Goal: Task Accomplishment & Management: Manage account settings

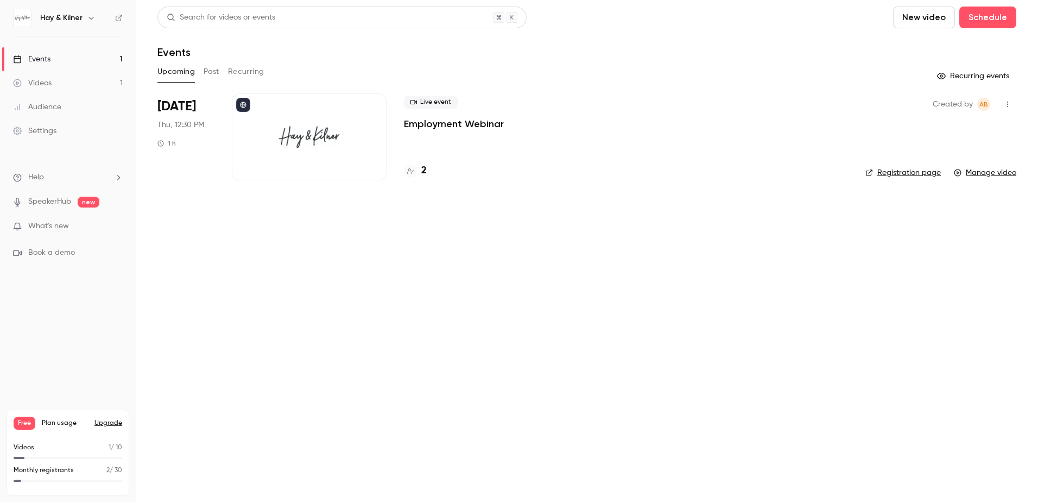
click at [45, 102] on div "Audience" at bounding box center [37, 107] width 48 height 11
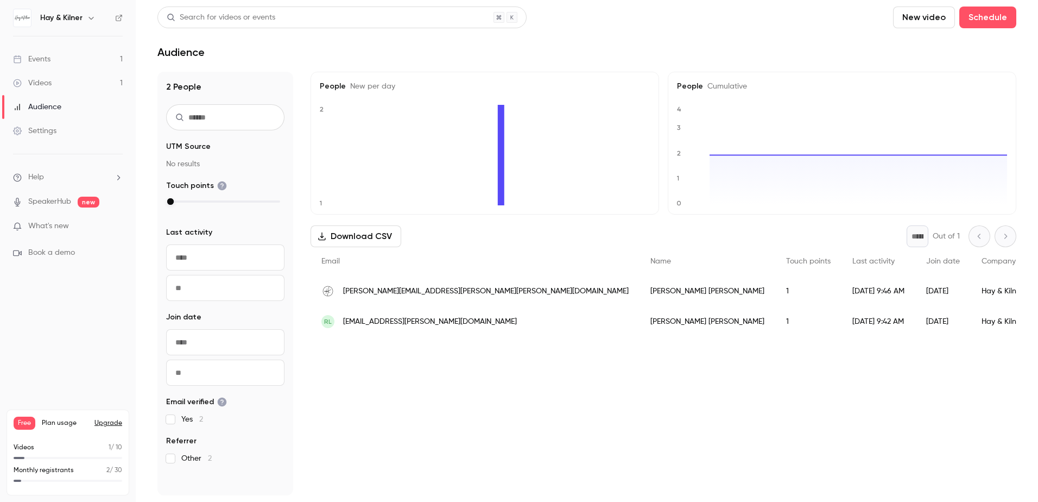
click at [67, 229] on span "What's new" at bounding box center [48, 225] width 41 height 11
click at [366, 466] on div at bounding box center [519, 251] width 1038 height 502
click at [50, 20] on h6 "Hay & Kilner" at bounding box center [61, 17] width 42 height 11
click at [53, 110] on div "Audience" at bounding box center [37, 107] width 48 height 11
click at [37, 61] on div "Events" at bounding box center [31, 59] width 37 height 11
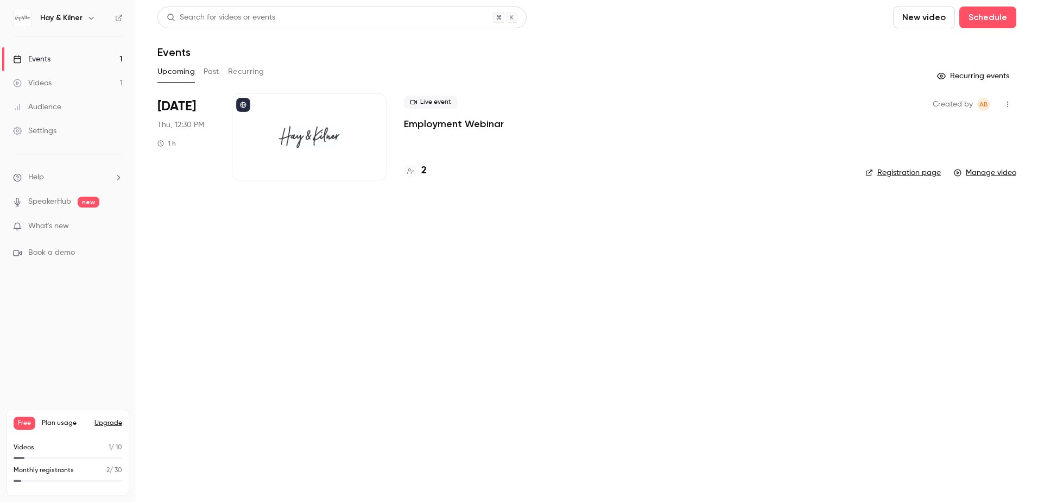
click at [432, 128] on p "Employment Webinar" at bounding box center [454, 123] width 100 height 13
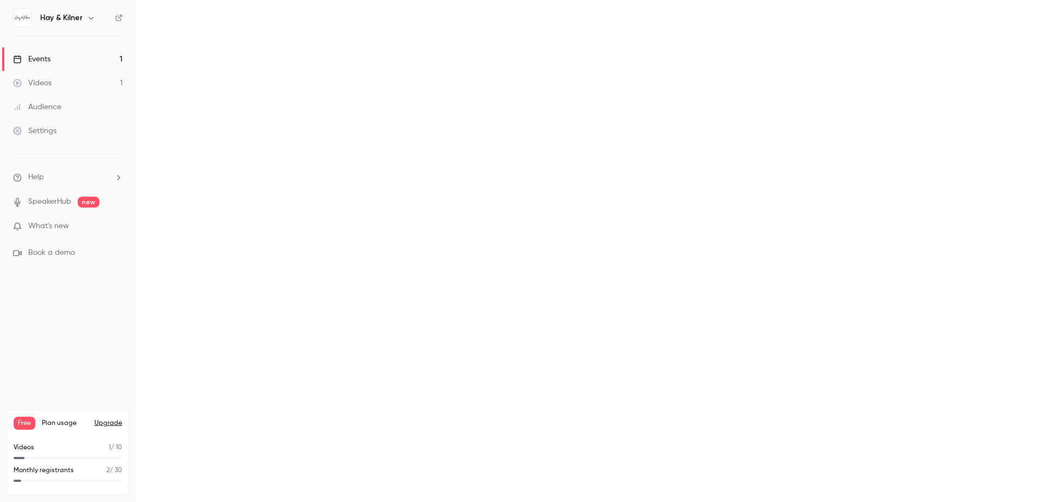
click at [432, 128] on main at bounding box center [587, 251] width 902 height 502
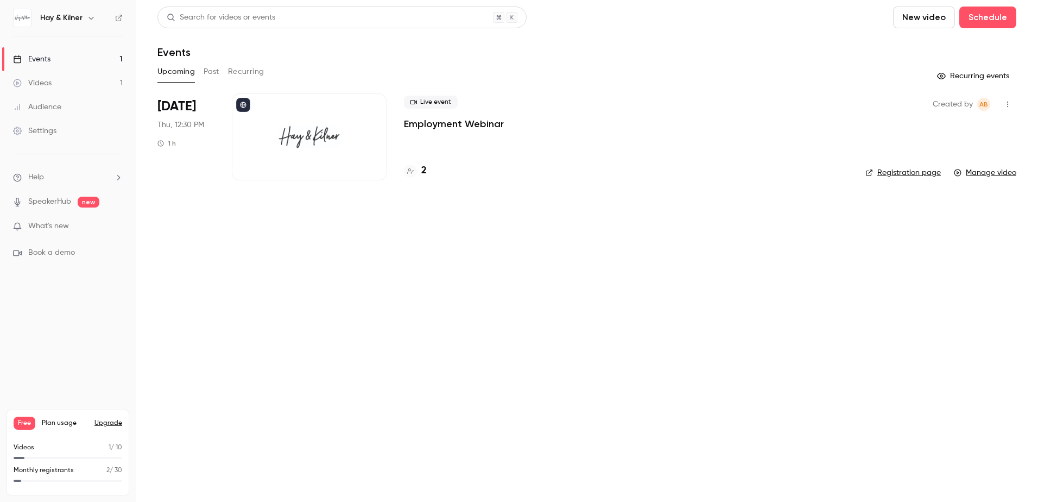
click at [918, 170] on link "Registration page" at bounding box center [902, 172] width 75 height 11
click at [181, 68] on button "Upcoming" at bounding box center [175, 71] width 37 height 17
click at [245, 102] on icon at bounding box center [243, 105] width 7 height 7
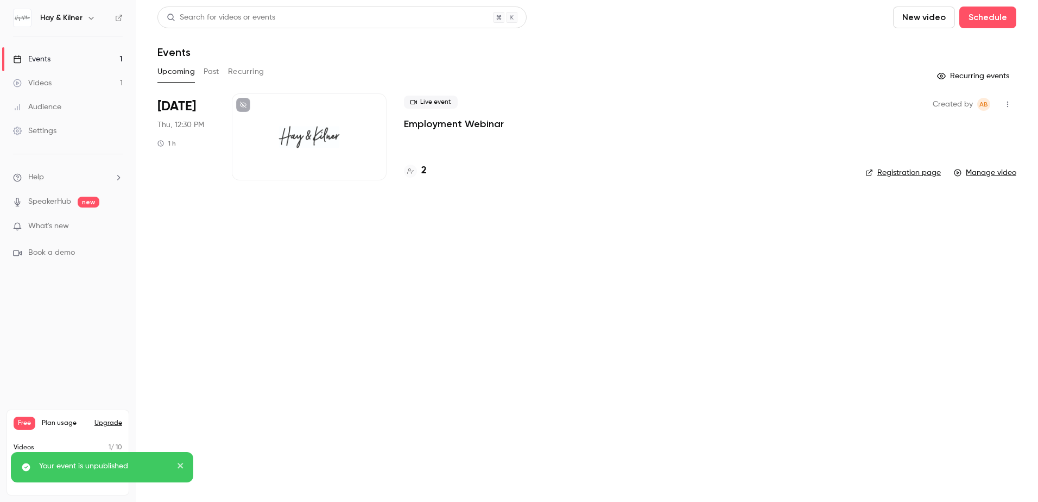
click at [119, 56] on link "Events 1" at bounding box center [68, 59] width 136 height 24
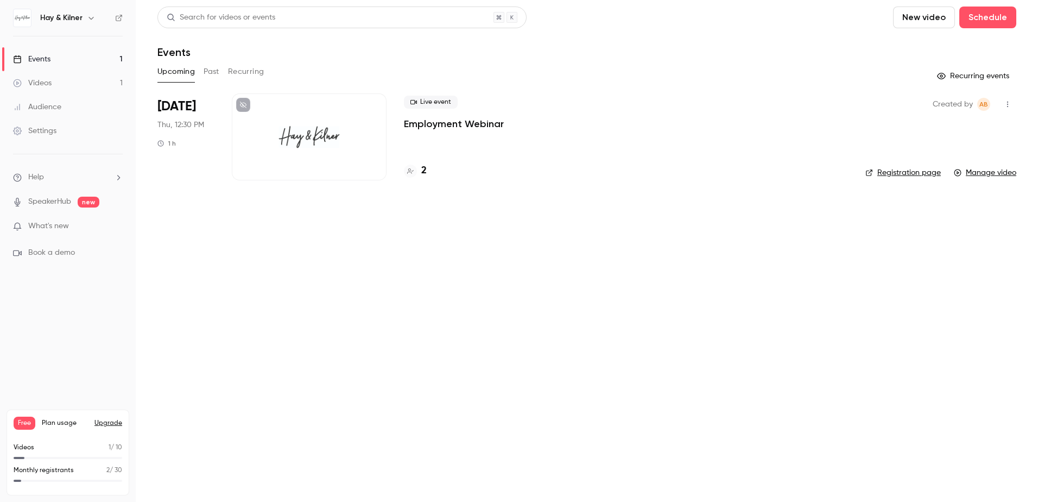
click at [470, 124] on p "Employment Webinar" at bounding box center [454, 123] width 100 height 13
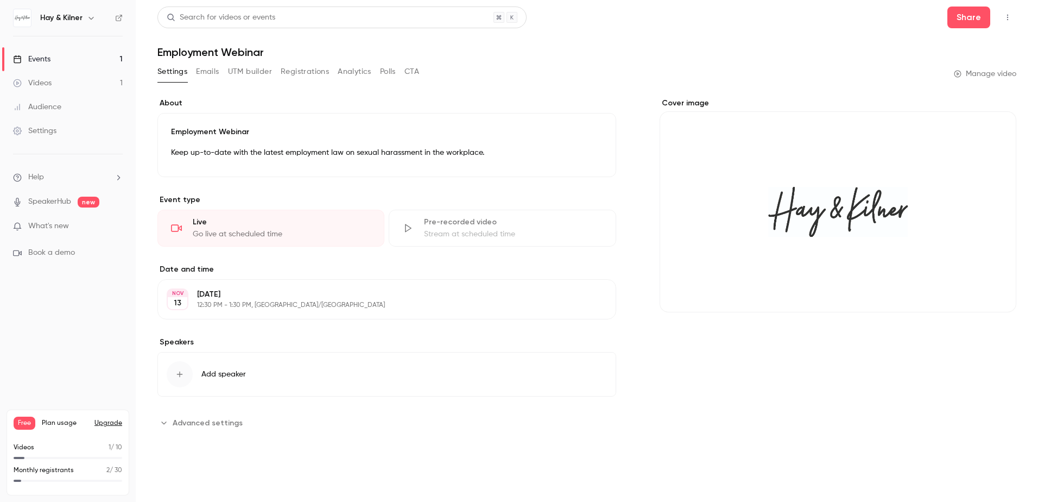
click at [591, 297] on button "Edit" at bounding box center [587, 298] width 40 height 17
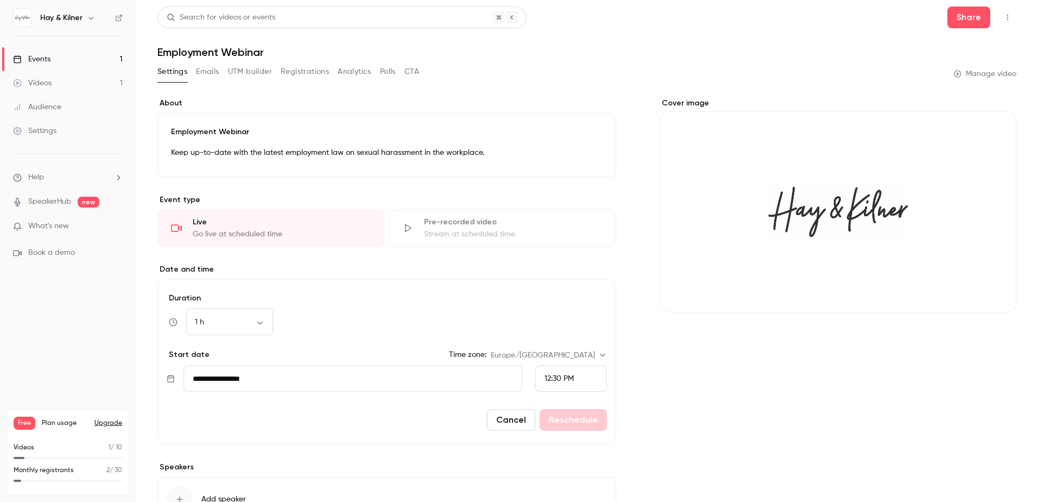
click at [422, 381] on input "**********" at bounding box center [352, 378] width 339 height 26
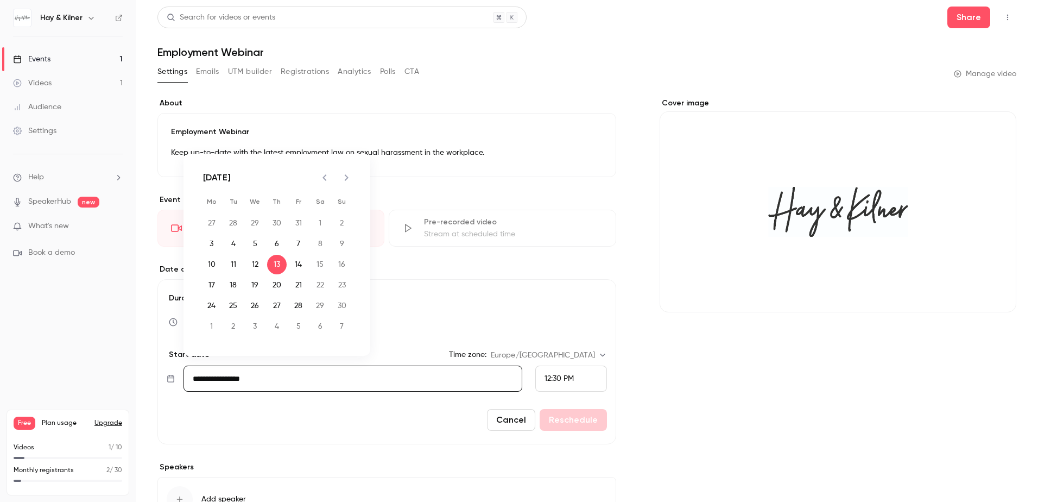
click at [321, 174] on icon "Previous month" at bounding box center [324, 177] width 13 height 13
click at [276, 243] on button "9" at bounding box center [277, 244] width 20 height 20
type input "**********"
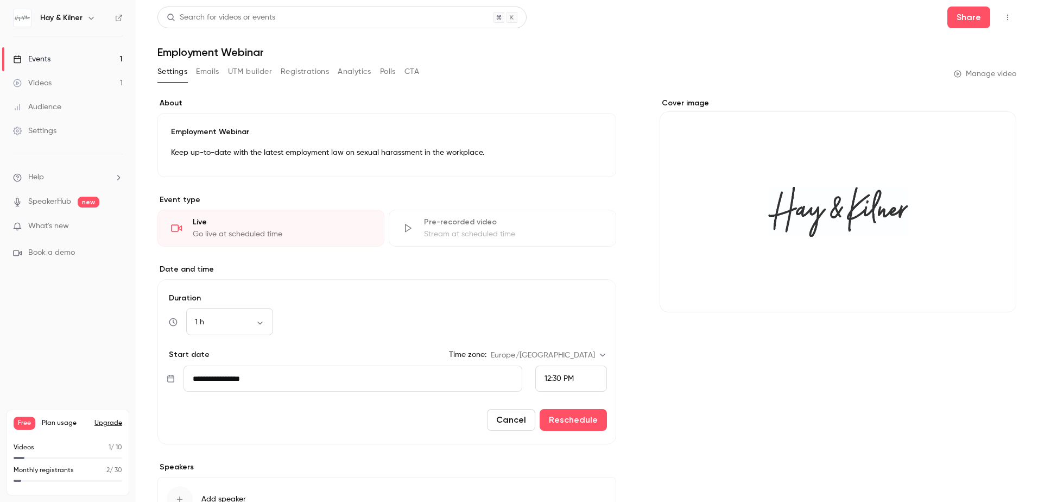
click at [584, 381] on div "12:30 PM" at bounding box center [571, 378] width 72 height 26
click at [566, 207] on li "10:30 AM" at bounding box center [566, 201] width 71 height 29
click at [567, 419] on button "Reschedule" at bounding box center [573, 420] width 67 height 22
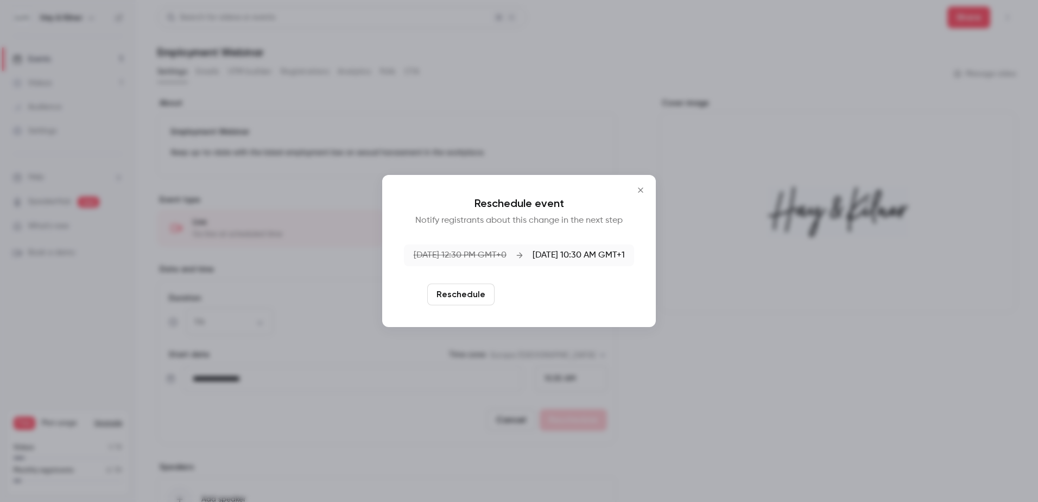
click at [539, 288] on button "Reschedule and notify" at bounding box center [555, 294] width 112 height 22
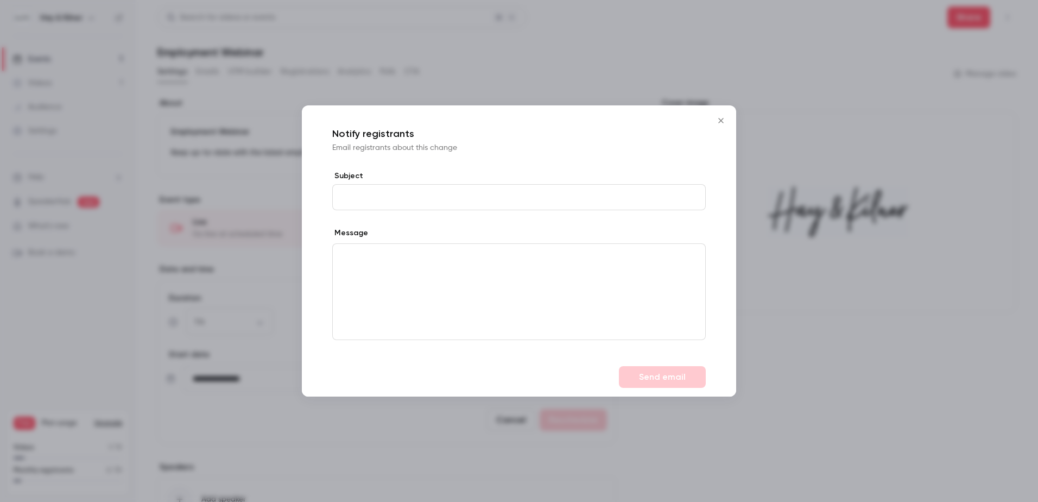
click at [723, 122] on icon "Close" at bounding box center [720, 120] width 13 height 9
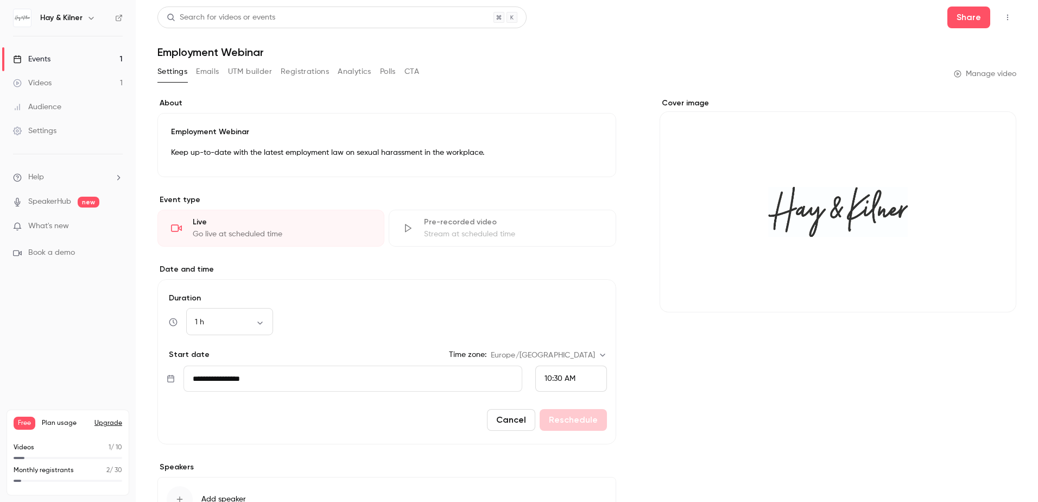
click at [203, 69] on button "Emails" at bounding box center [207, 71] width 23 height 17
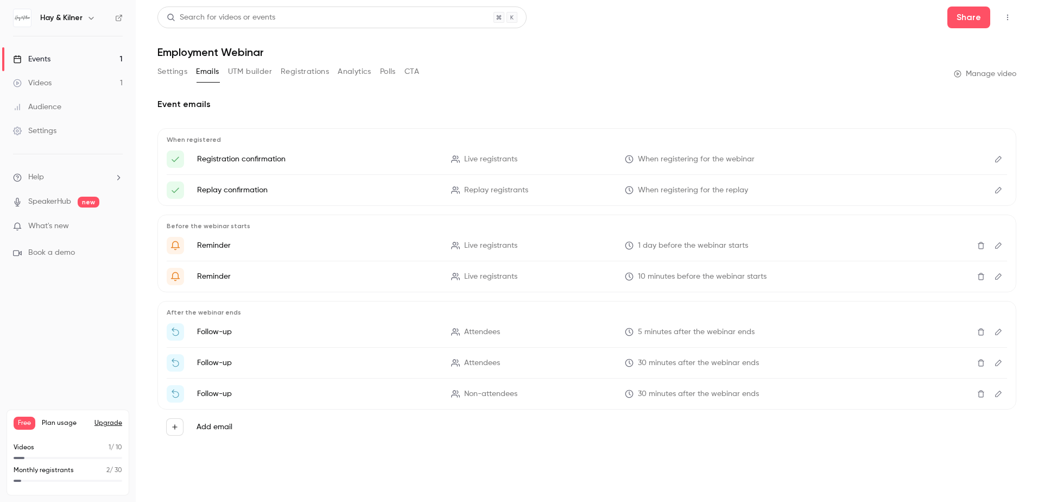
click at [300, 72] on button "Registrations" at bounding box center [305, 71] width 48 height 17
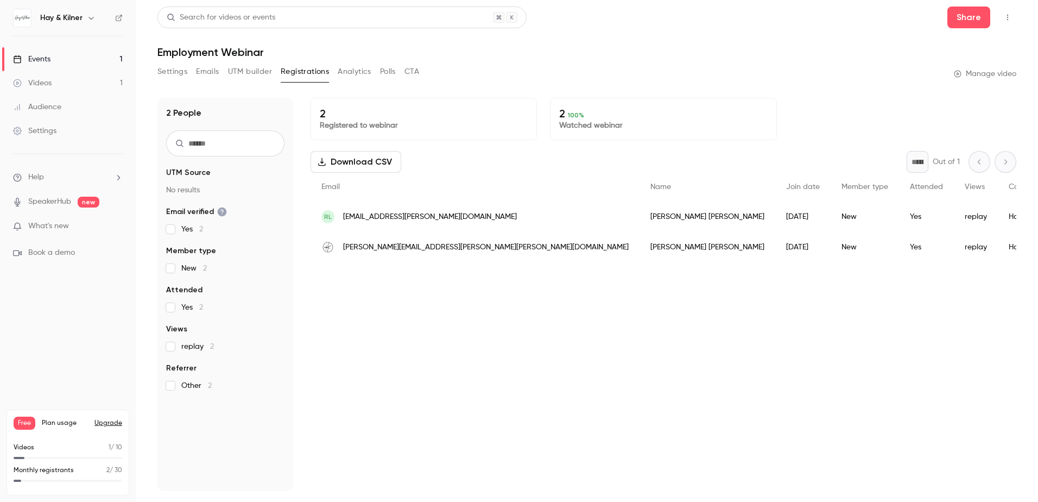
click at [61, 110] on div "Audience" at bounding box center [37, 107] width 48 height 11
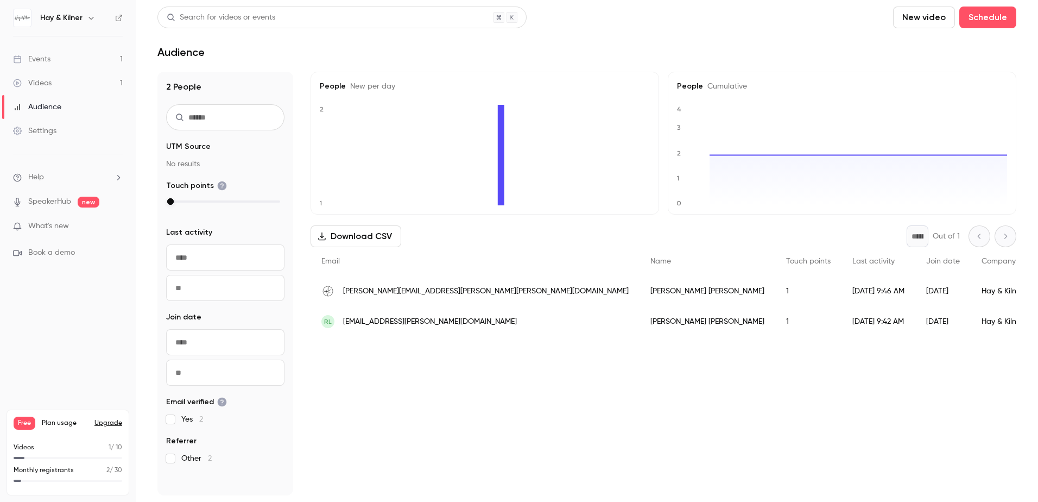
click at [38, 136] on div "Settings" at bounding box center [34, 130] width 43 height 11
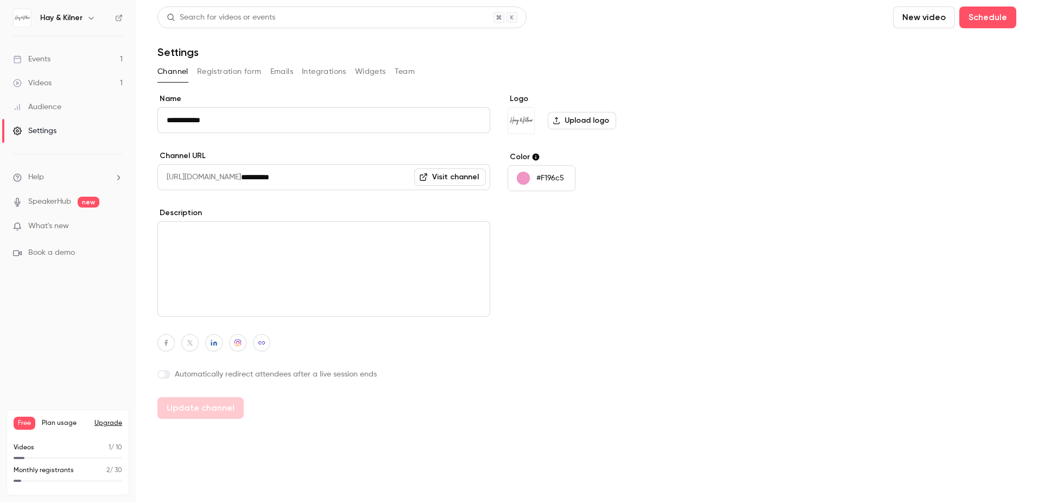
click at [231, 73] on button "Registration form" at bounding box center [229, 71] width 65 height 17
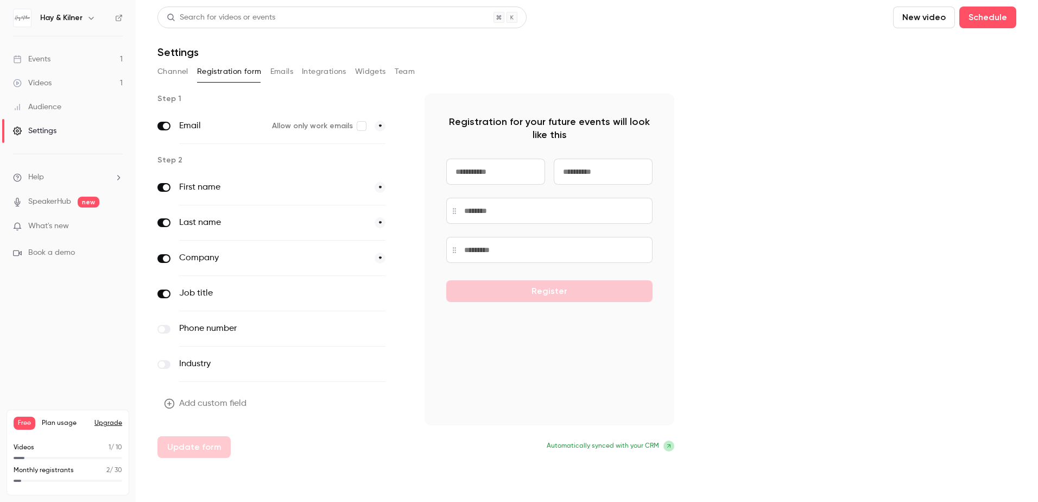
click at [284, 75] on button "Emails" at bounding box center [281, 71] width 23 height 17
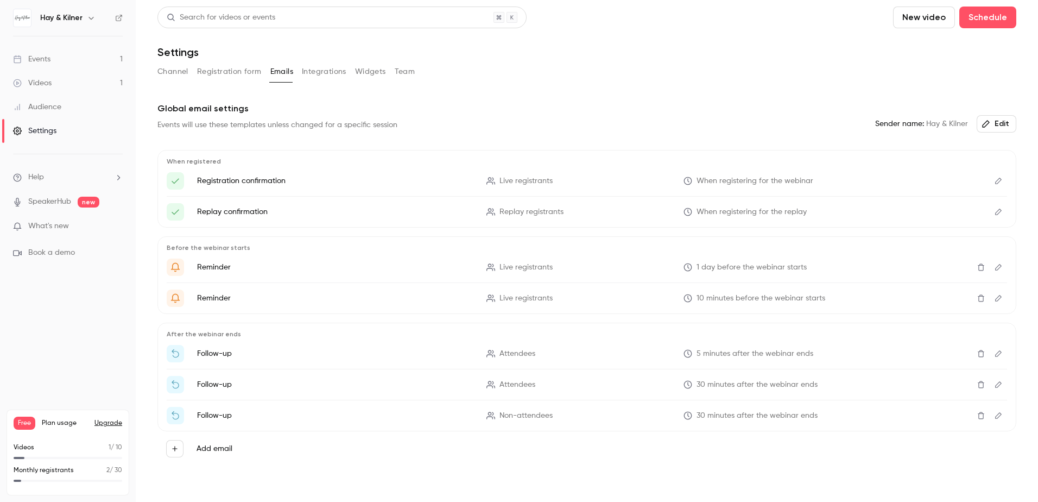
click at [990, 185] on button "Edit" at bounding box center [998, 180] width 17 height 17
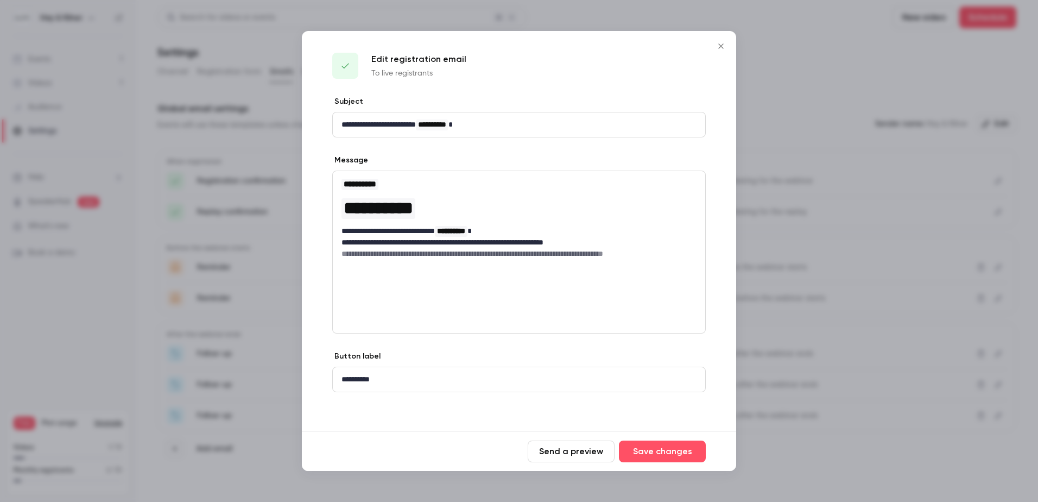
click at [719, 45] on icon "Close" at bounding box center [720, 46] width 13 height 9
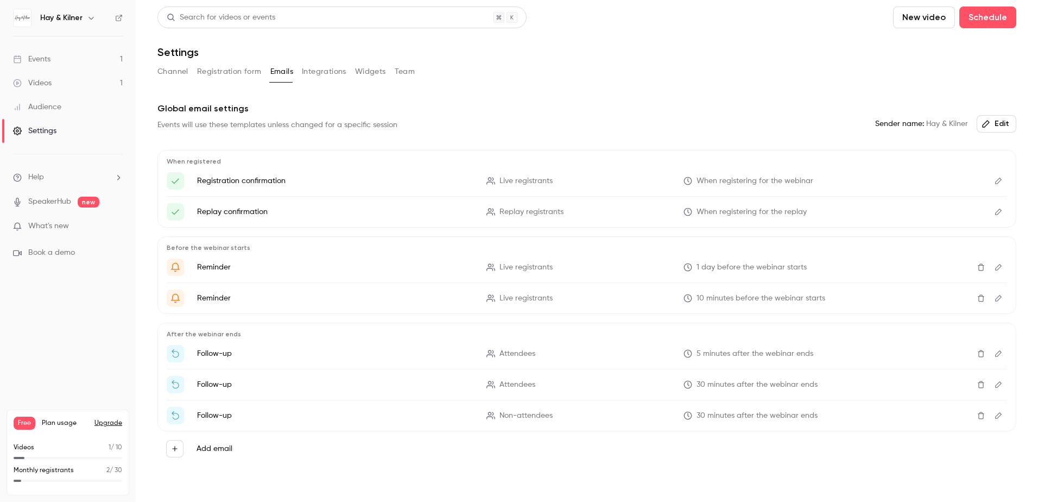
click at [316, 68] on button "Integrations" at bounding box center [324, 71] width 45 height 17
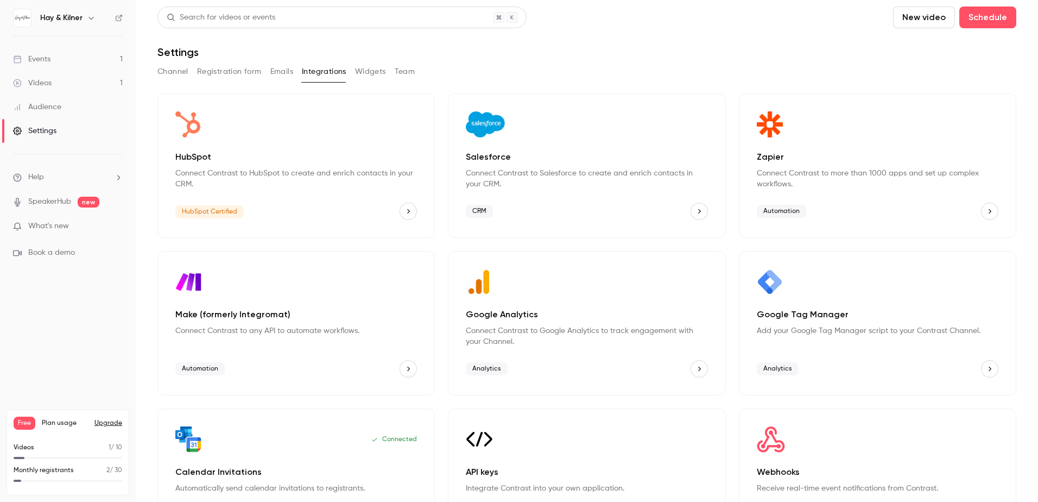
click at [366, 69] on button "Widgets" at bounding box center [370, 71] width 31 height 17
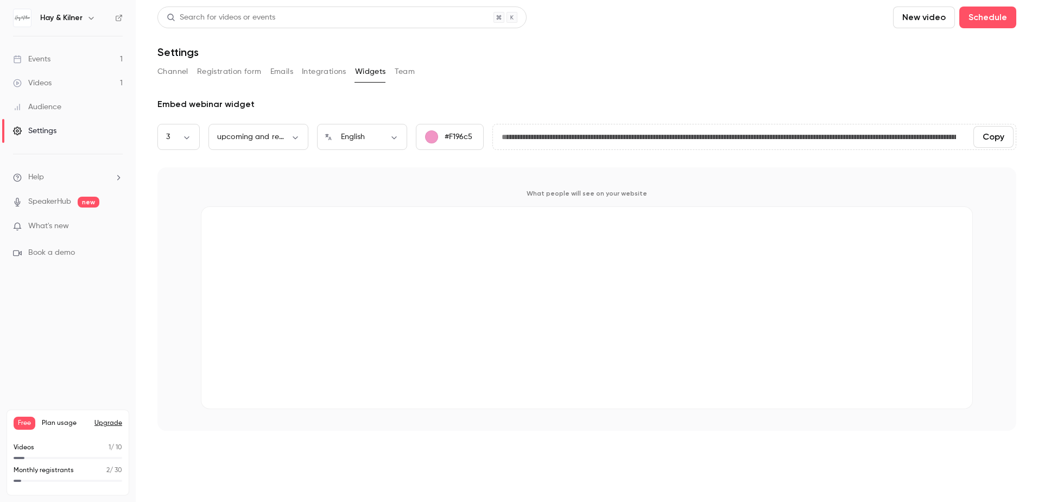
click at [412, 72] on button "Team" at bounding box center [405, 71] width 21 height 17
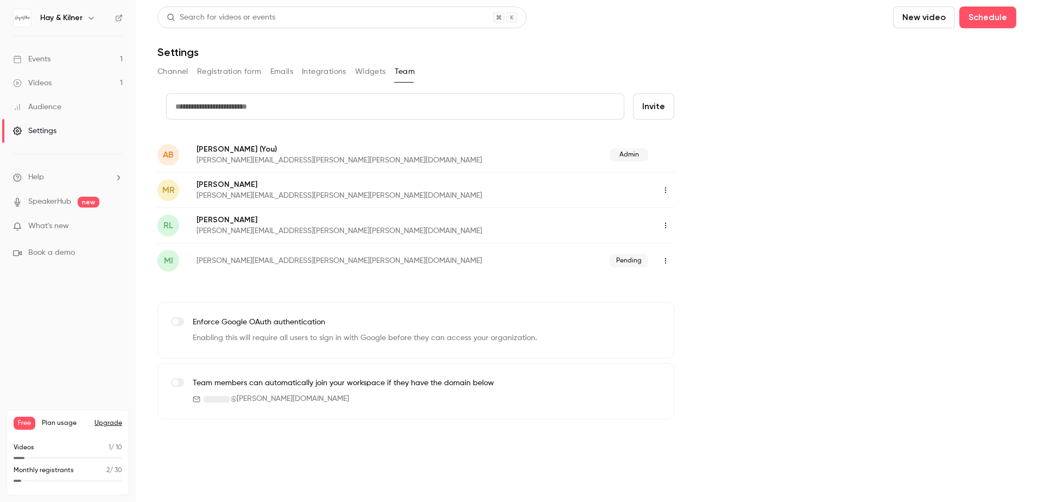
click at [665, 263] on icon "button" at bounding box center [665, 261] width 1 height 6
click at [692, 322] on li "Delete invitation" at bounding box center [715, 316] width 117 height 28
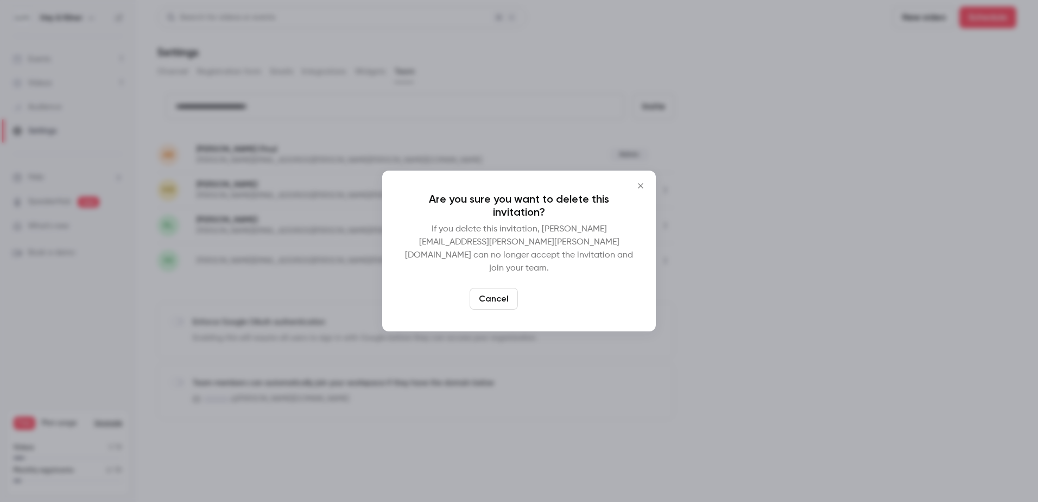
click at [554, 296] on button "Delete" at bounding box center [545, 299] width 47 height 22
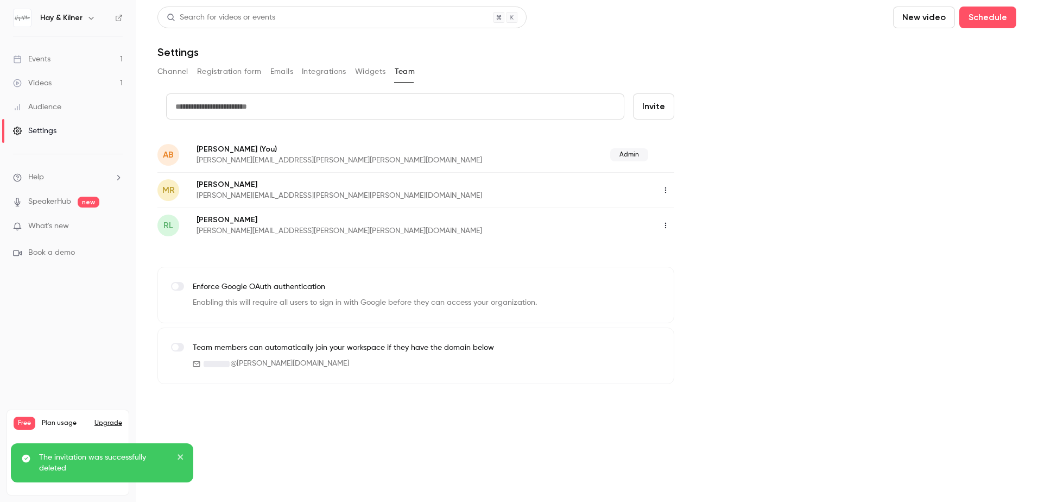
click at [664, 225] on icon "button" at bounding box center [665, 225] width 9 height 8
click at [681, 287] on li "Delete member" at bounding box center [715, 281] width 117 height 28
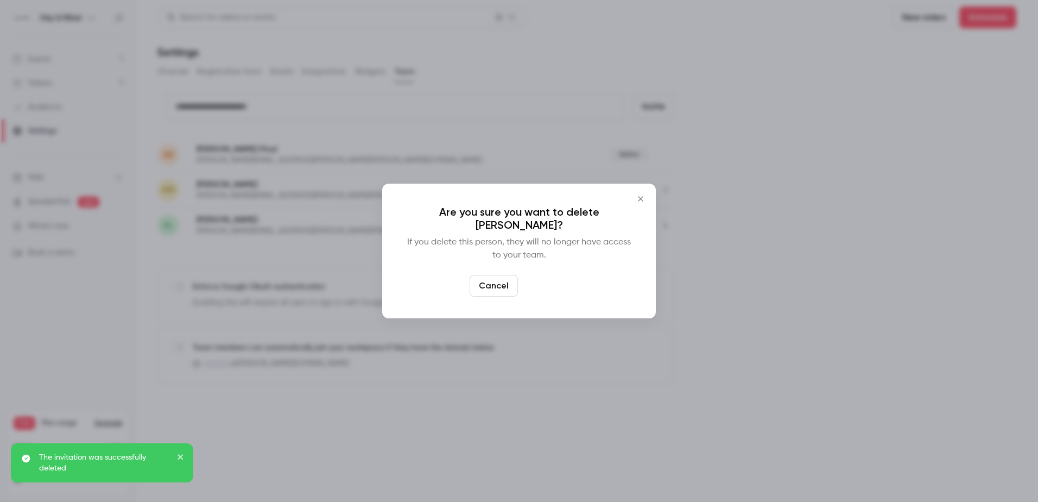
click at [559, 289] on button "Delete" at bounding box center [545, 286] width 47 height 22
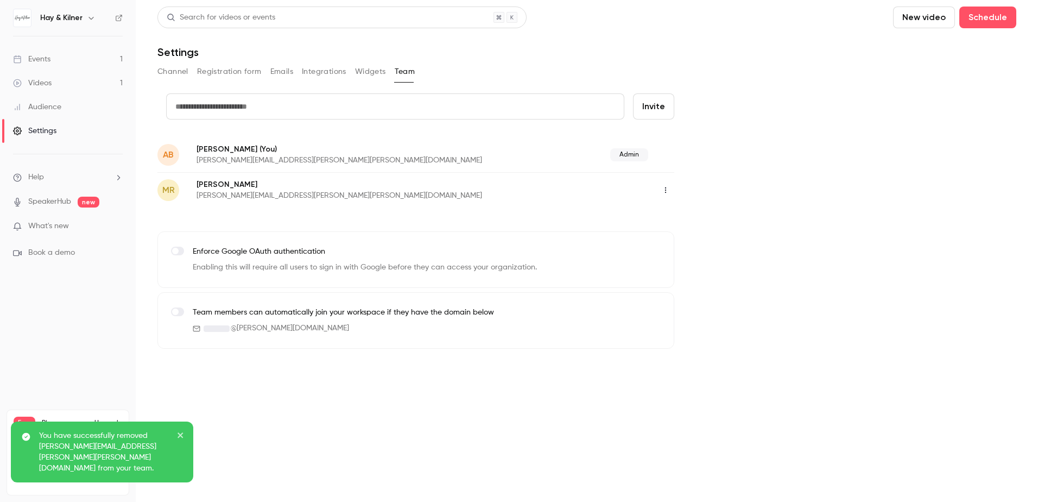
click at [665, 188] on icon "button" at bounding box center [665, 190] width 9 height 8
click at [675, 245] on div at bounding box center [674, 246] width 17 height 9
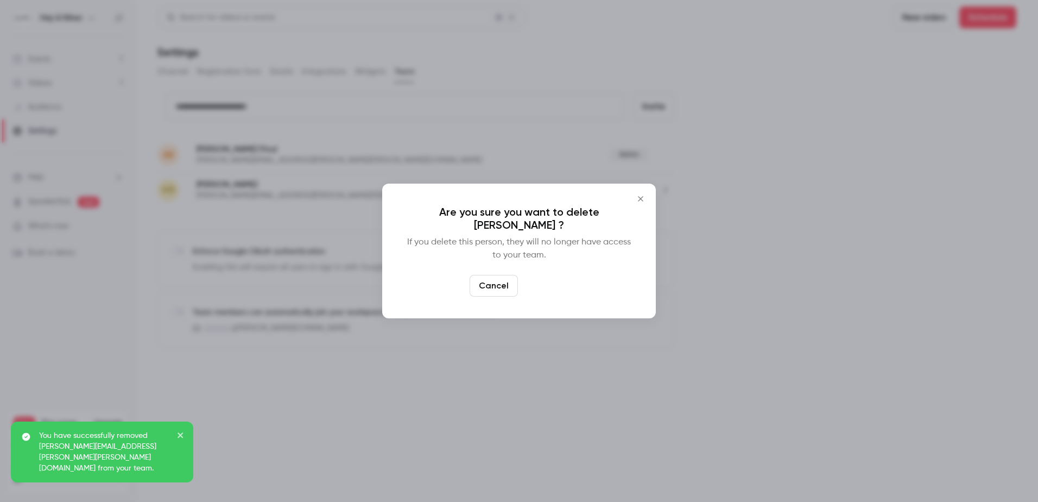
click at [550, 287] on button "Delete" at bounding box center [545, 286] width 47 height 22
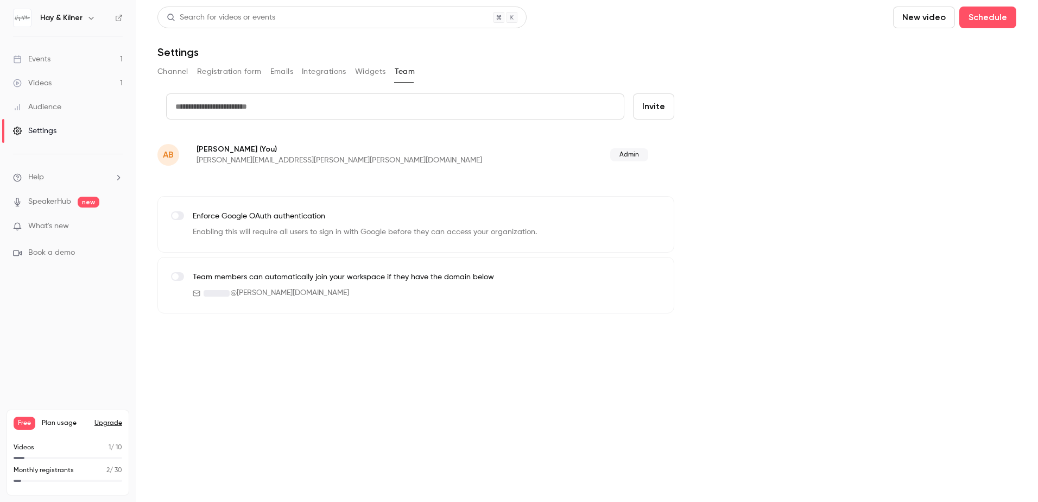
click at [54, 56] on link "Events 1" at bounding box center [68, 59] width 136 height 24
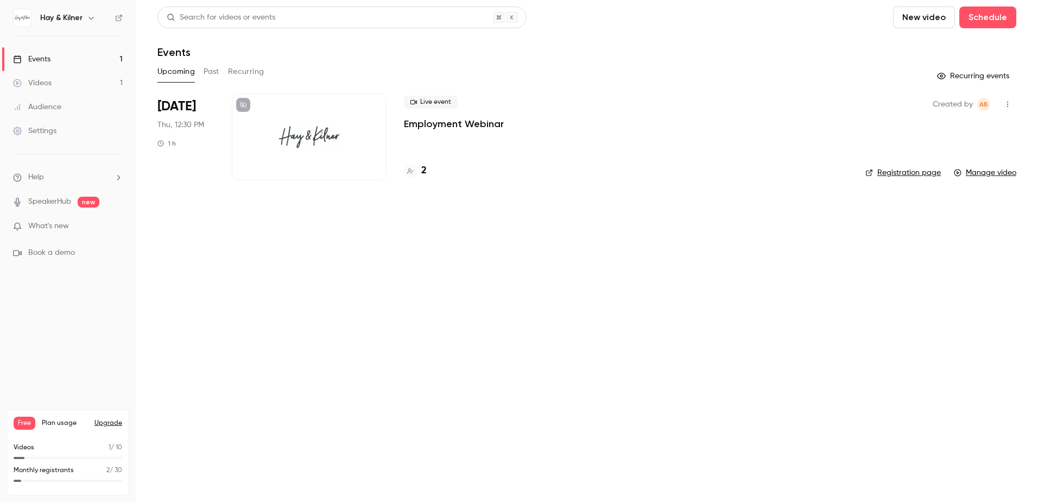
click at [893, 172] on link "Registration page" at bounding box center [902, 172] width 75 height 11
drag, startPoint x: 422, startPoint y: 172, endPoint x: 322, endPoint y: 133, distance: 107.6
click at [322, 133] on div at bounding box center [309, 136] width 155 height 87
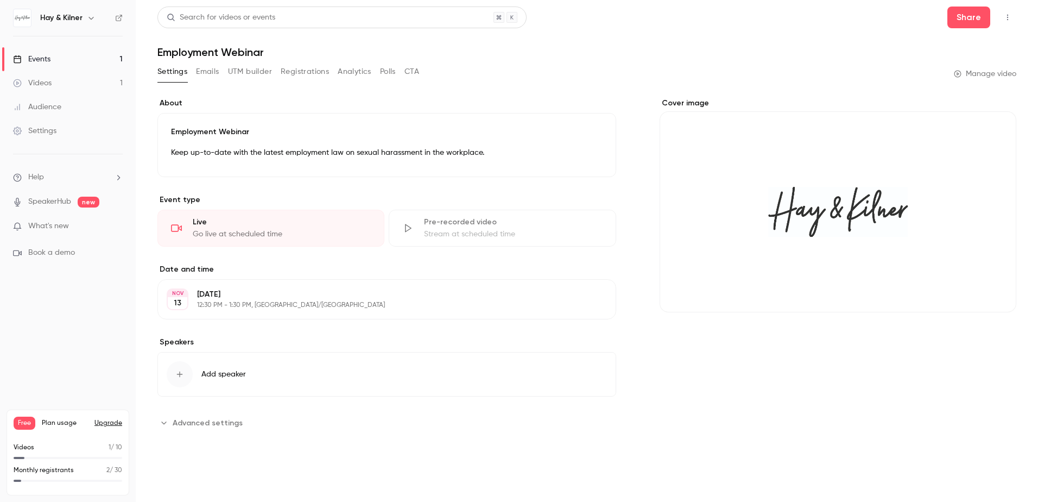
click at [599, 303] on button "Edit" at bounding box center [587, 298] width 40 height 17
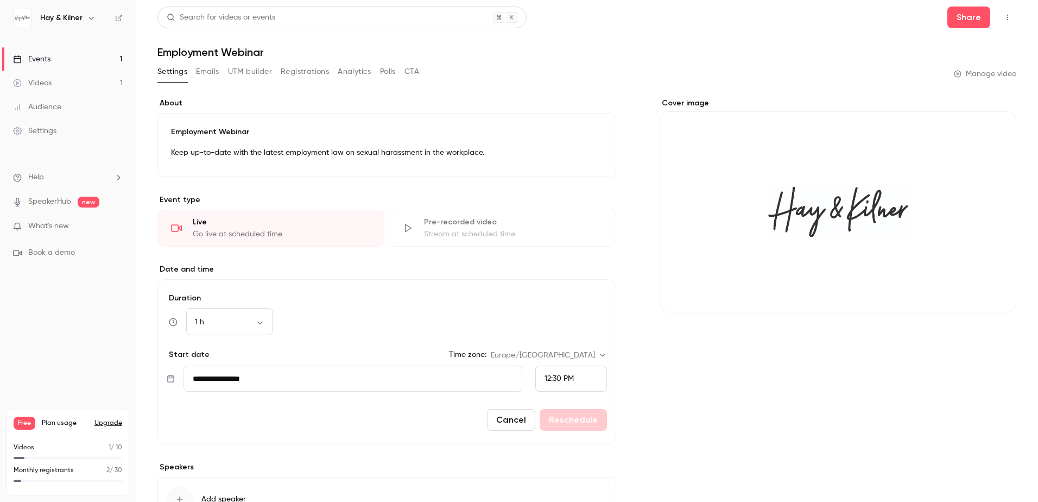
click at [277, 382] on input "**********" at bounding box center [352, 378] width 339 height 26
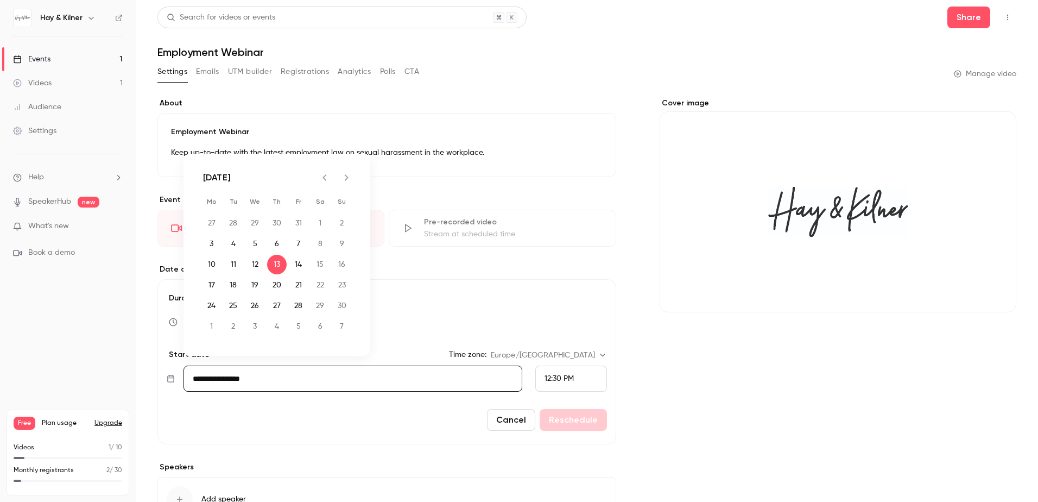
click at [326, 179] on icon "Previous month" at bounding box center [324, 177] width 13 height 13
click at [277, 244] on button "9" at bounding box center [277, 244] width 20 height 20
type input "**********"
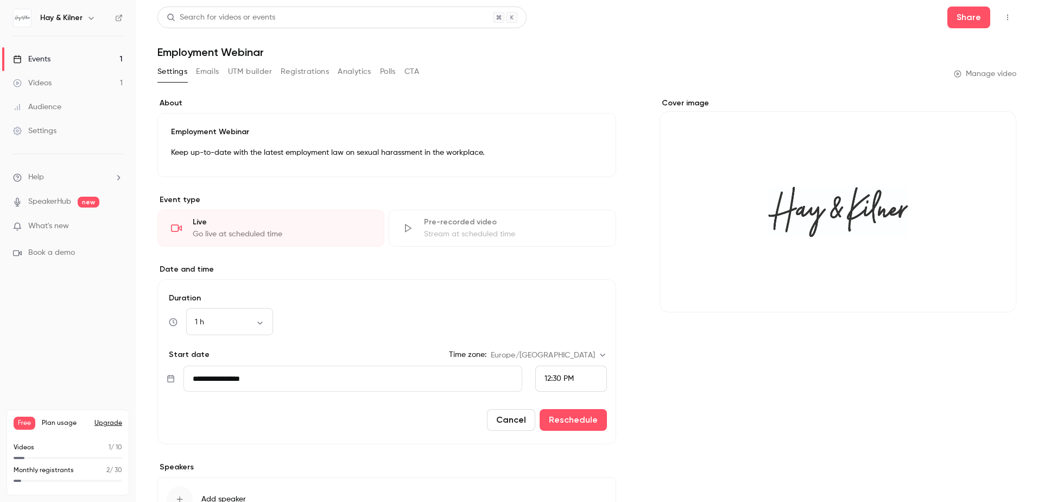
click at [571, 381] on div "12:30 PM" at bounding box center [571, 378] width 72 height 26
click at [565, 207] on li "10:30 AM" at bounding box center [566, 201] width 71 height 29
click at [550, 420] on button "Reschedule" at bounding box center [573, 420] width 67 height 22
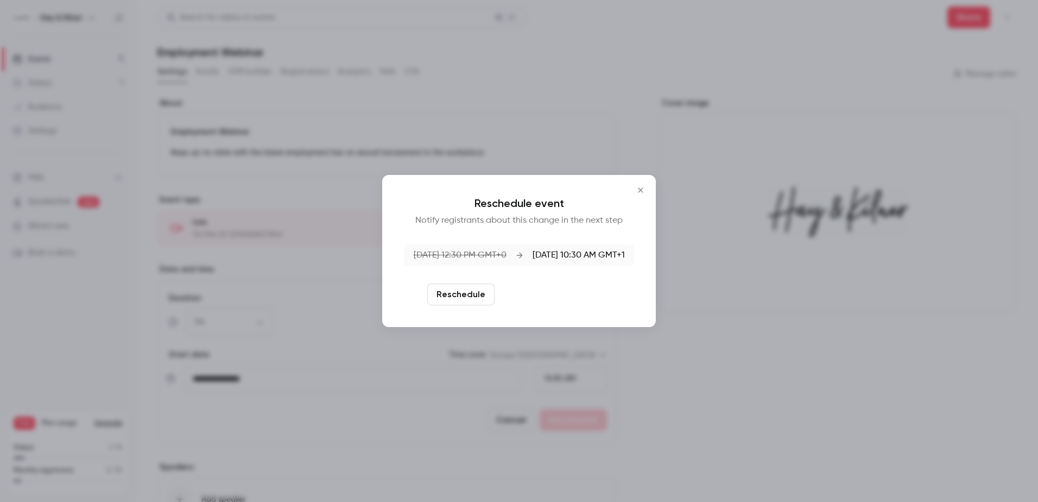
click at [547, 296] on button "Reschedule and notify" at bounding box center [555, 294] width 112 height 22
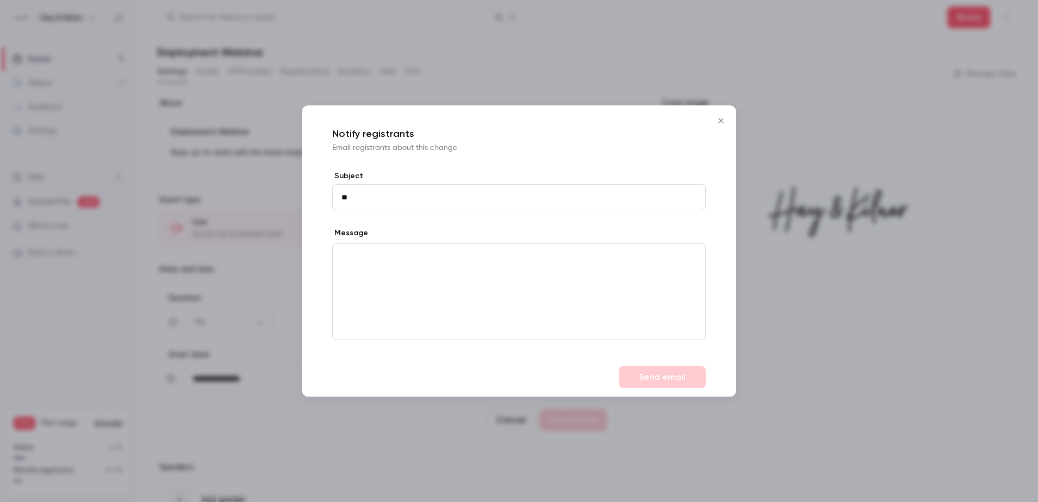
type input "*"
type input "****"
click at [540, 264] on div "editor" at bounding box center [519, 292] width 372 height 96
click at [641, 371] on button "Send email" at bounding box center [662, 377] width 87 height 22
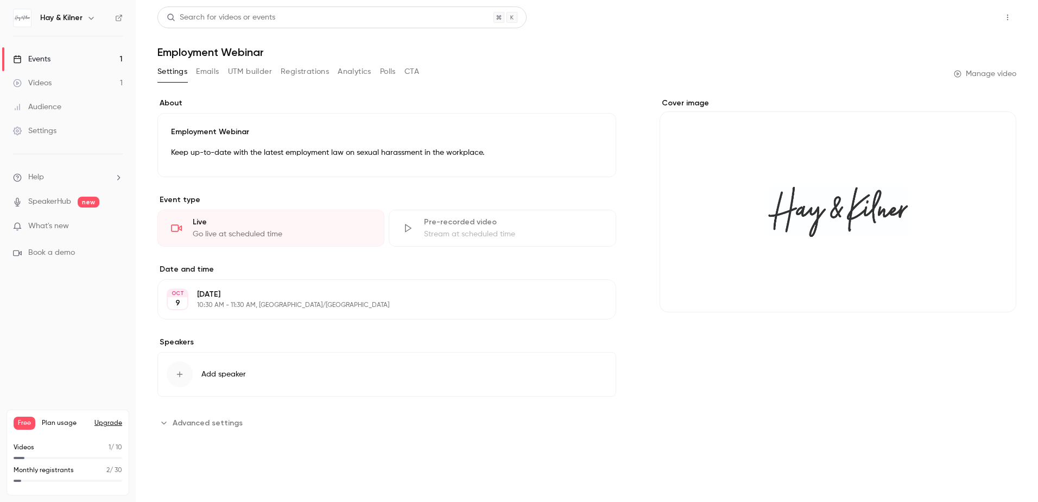
click at [963, 23] on button "Share" at bounding box center [968, 18] width 43 height 22
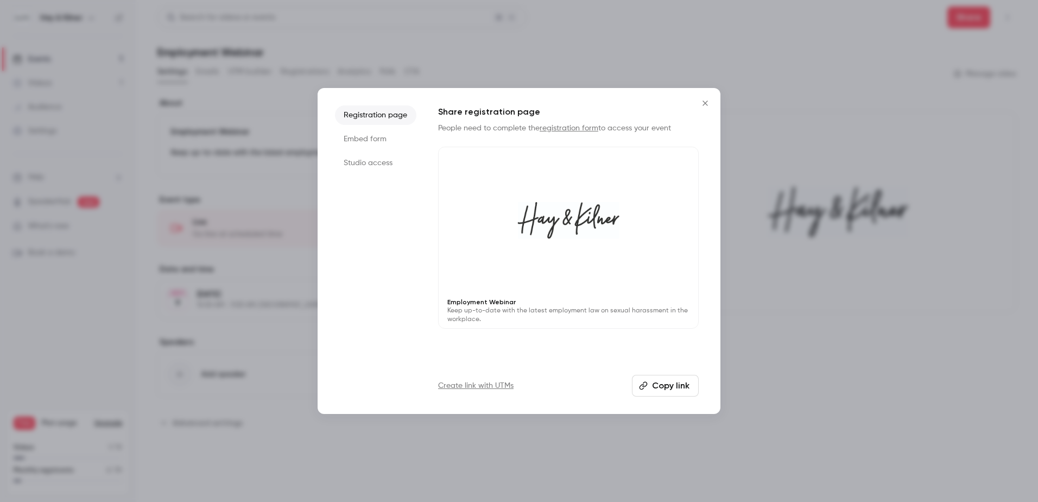
click at [640, 389] on icon "button" at bounding box center [643, 385] width 9 height 9
click at [554, 262] on div at bounding box center [568, 220] width 259 height 146
click at [550, 131] on link "registration form" at bounding box center [569, 128] width 59 height 8
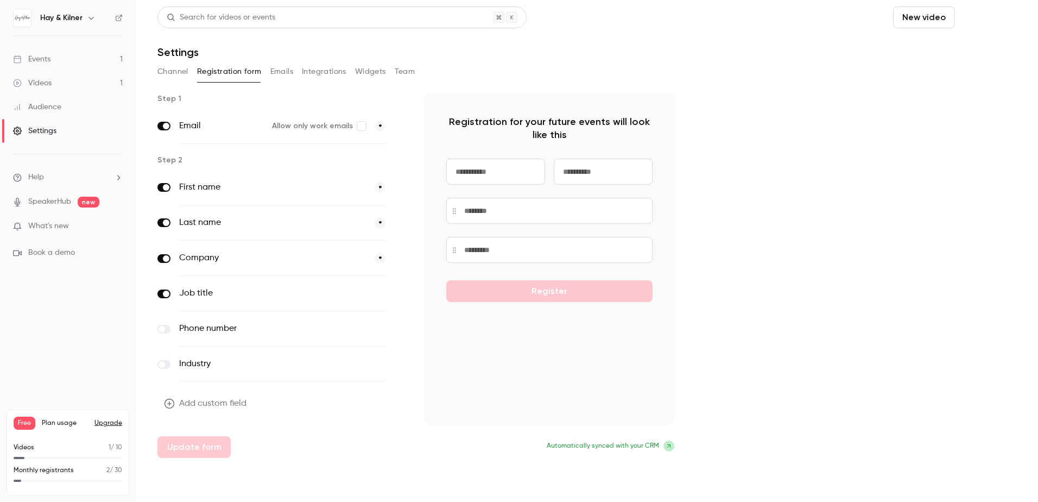
click at [998, 16] on button "Schedule" at bounding box center [987, 18] width 57 height 22
click at [956, 54] on li "One time event" at bounding box center [956, 47] width 117 height 28
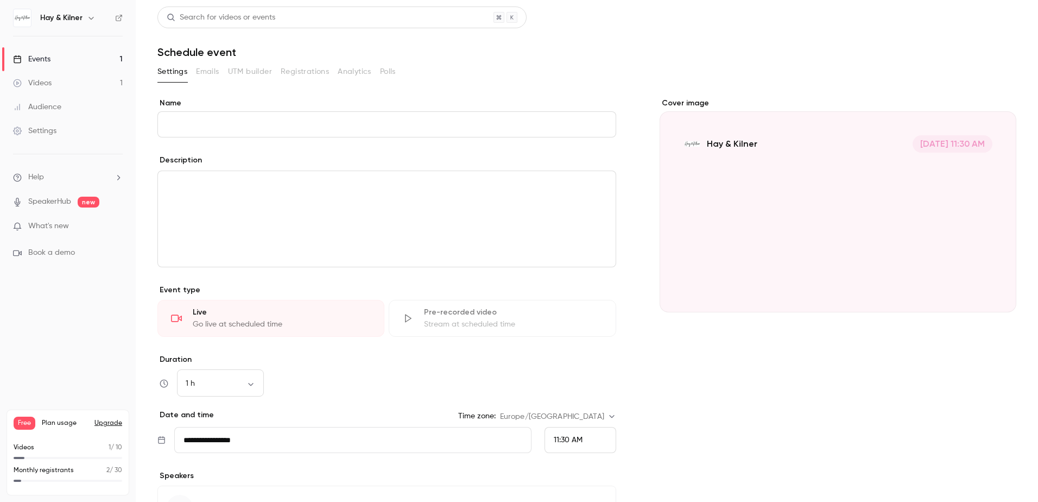
click at [561, 439] on span "11:30 AM" at bounding box center [568, 440] width 29 height 8
click at [571, 264] on div "10:30 AM" at bounding box center [575, 269] width 53 height 11
click at [472, 442] on input "**********" at bounding box center [352, 440] width 357 height 26
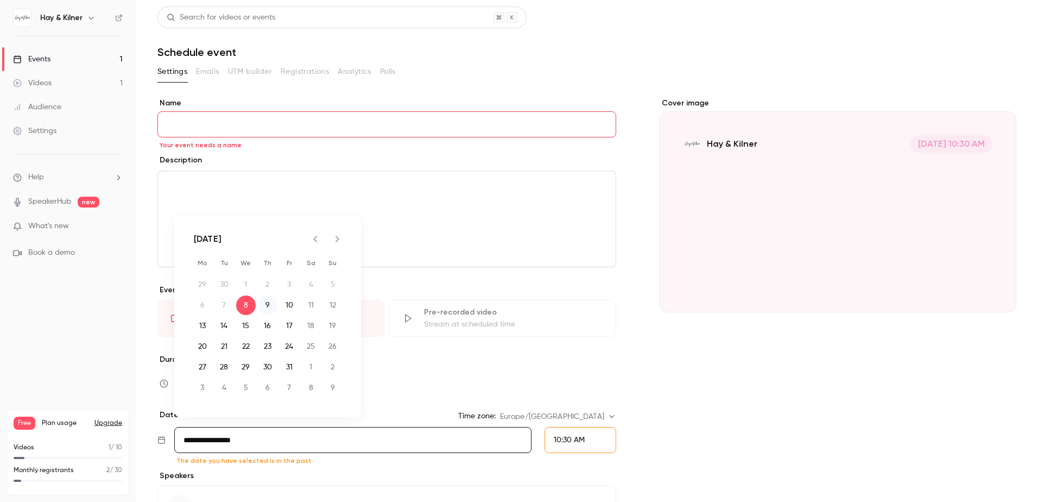
click at [268, 303] on button "9" at bounding box center [268, 305] width 20 height 20
type input "**********"
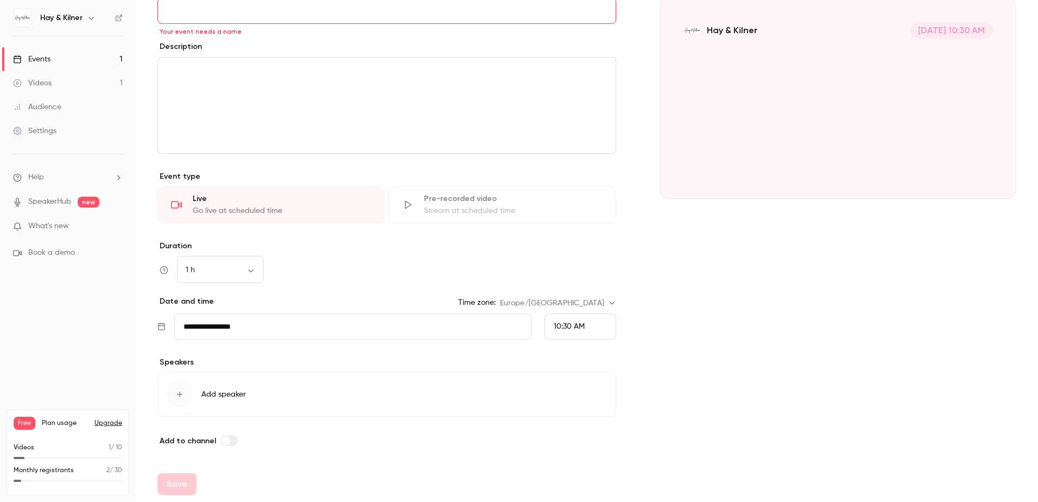
scroll to position [115, 0]
click at [183, 400] on div "button" at bounding box center [180, 392] width 26 height 26
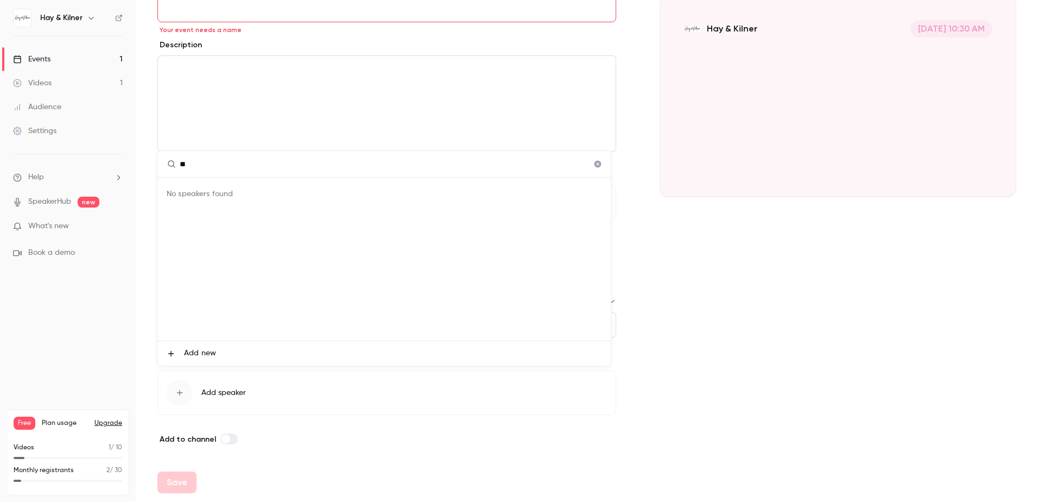
type input "*"
click at [302, 440] on div at bounding box center [519, 251] width 1038 height 502
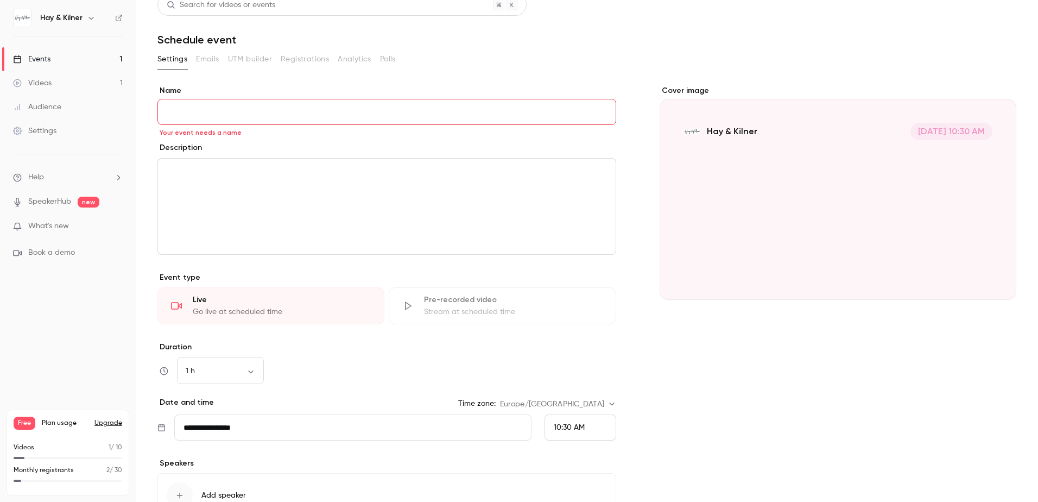
scroll to position [0, 0]
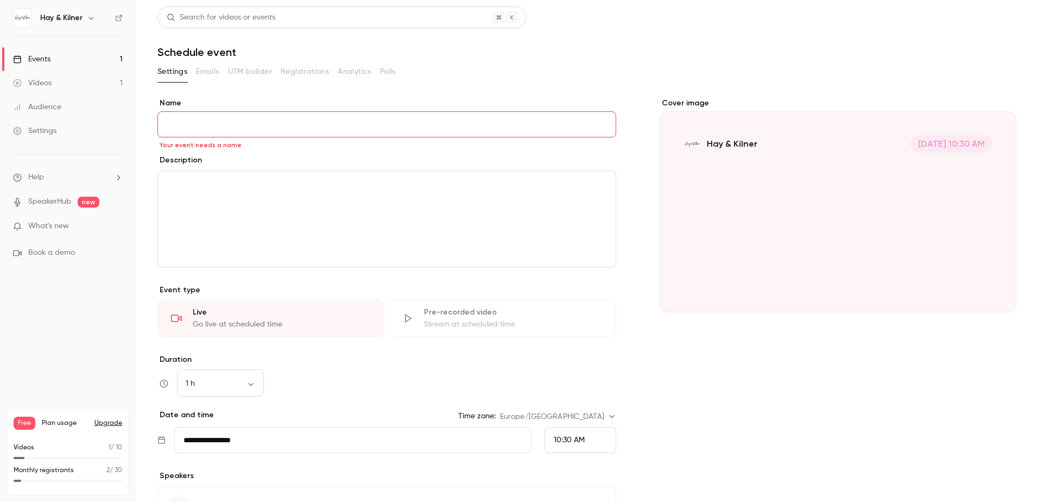
click at [100, 61] on link "Events 1" at bounding box center [68, 59] width 136 height 24
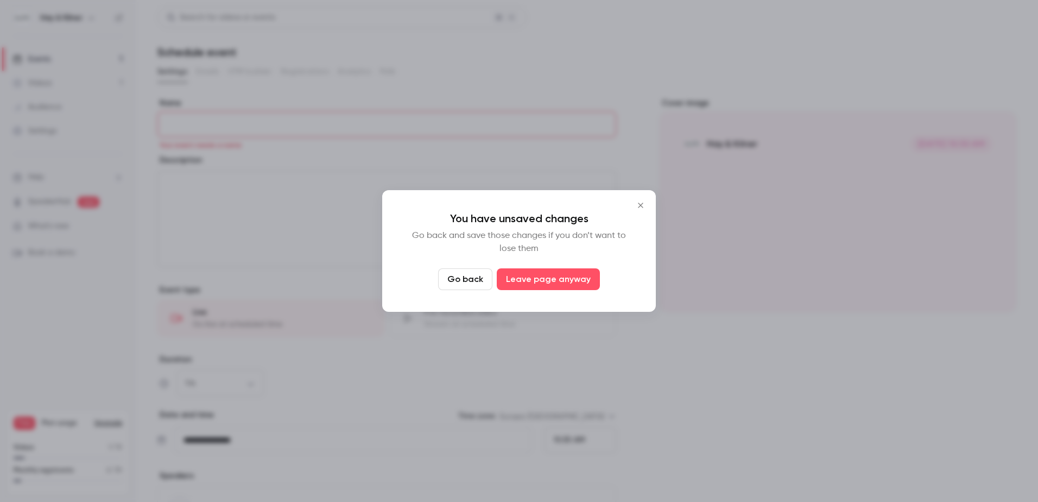
click at [470, 278] on button "Go back" at bounding box center [465, 279] width 54 height 22
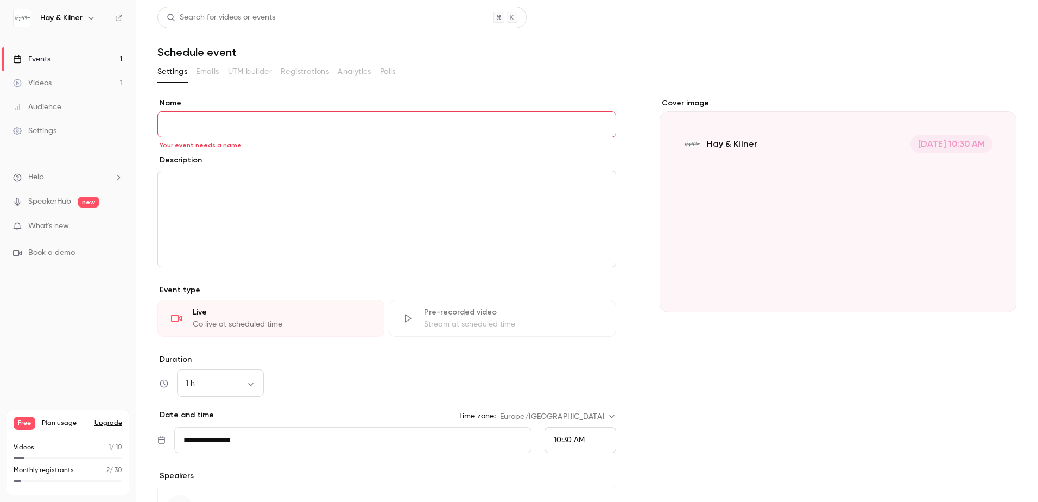
click at [56, 18] on h6 "Hay & Kilner" at bounding box center [61, 17] width 42 height 11
click at [27, 17] on img at bounding box center [22, 17] width 17 height 17
click at [61, 15] on h6 "Hay & Kilner" at bounding box center [61, 17] width 42 height 11
click at [50, 59] on div "Events" at bounding box center [31, 59] width 37 height 11
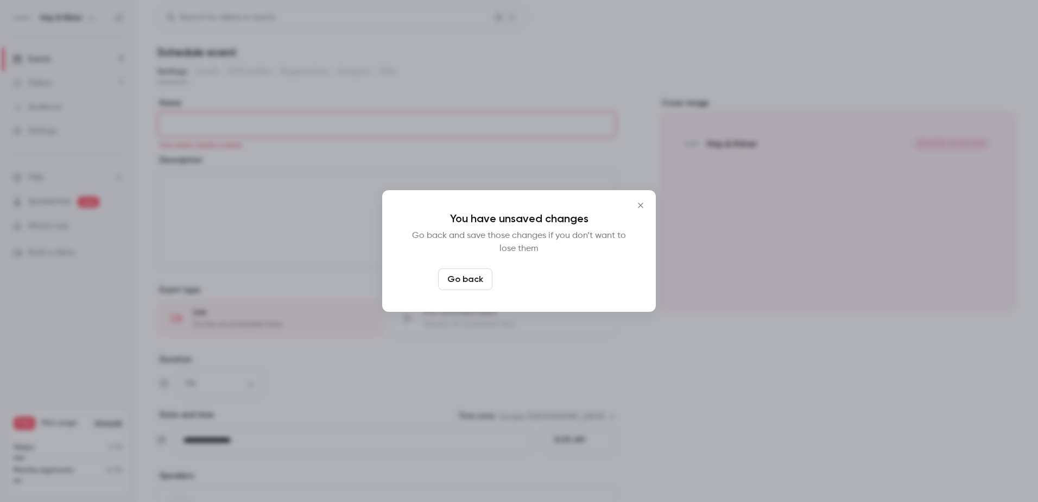
click at [515, 278] on button "Leave page anyway" at bounding box center [548, 279] width 103 height 22
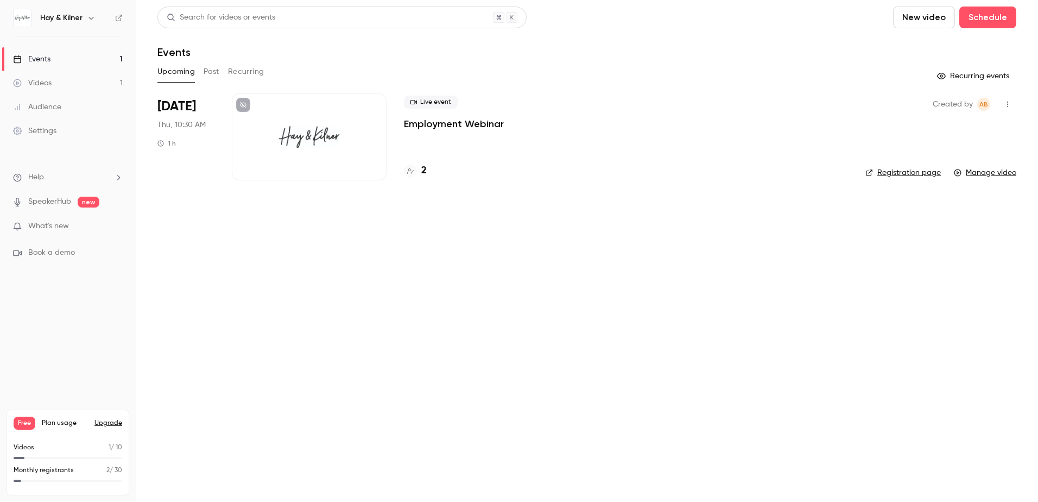
click at [434, 124] on p "Employment Webinar" at bounding box center [454, 123] width 100 height 13
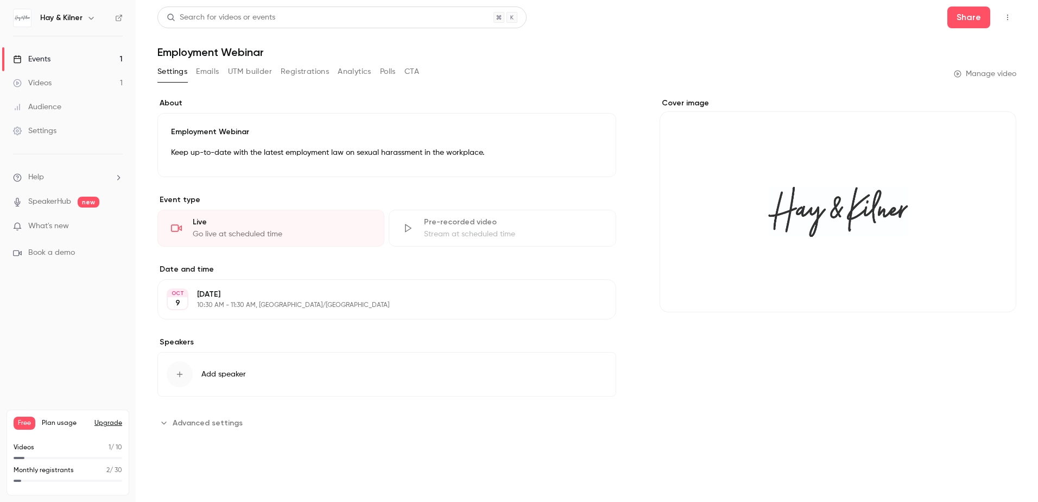
click at [305, 71] on button "Registrations" at bounding box center [305, 71] width 48 height 17
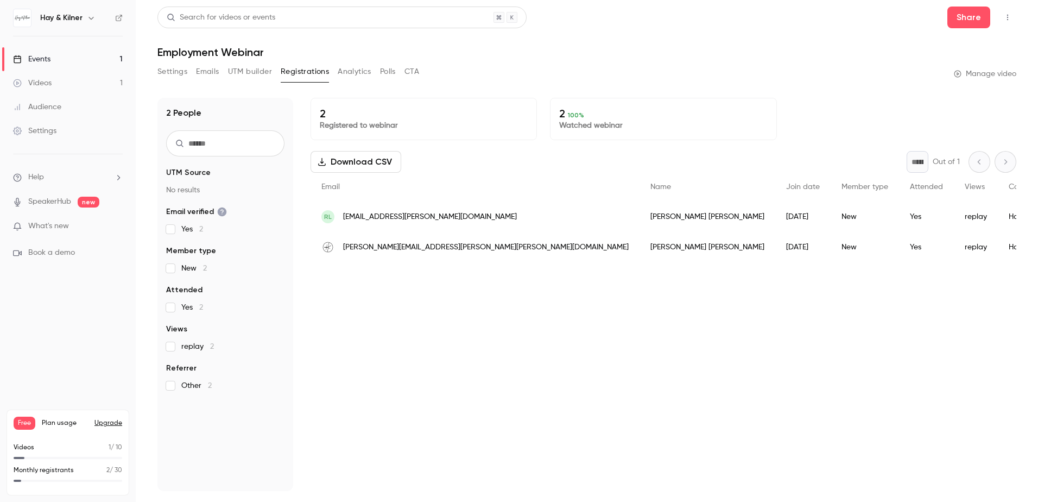
click at [1009, 18] on icon "button" at bounding box center [1007, 18] width 9 height 8
click at [968, 20] on div at bounding box center [519, 251] width 1038 height 502
click at [968, 20] on button "Share" at bounding box center [968, 18] width 43 height 22
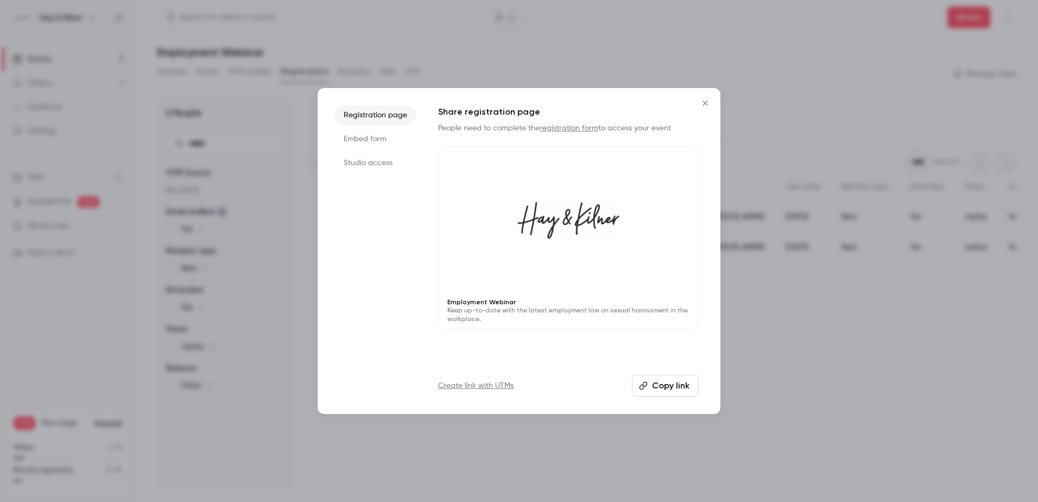
click at [679, 386] on button "Copy link" at bounding box center [665, 386] width 67 height 22
click at [381, 140] on li "Embed form" at bounding box center [375, 139] width 81 height 20
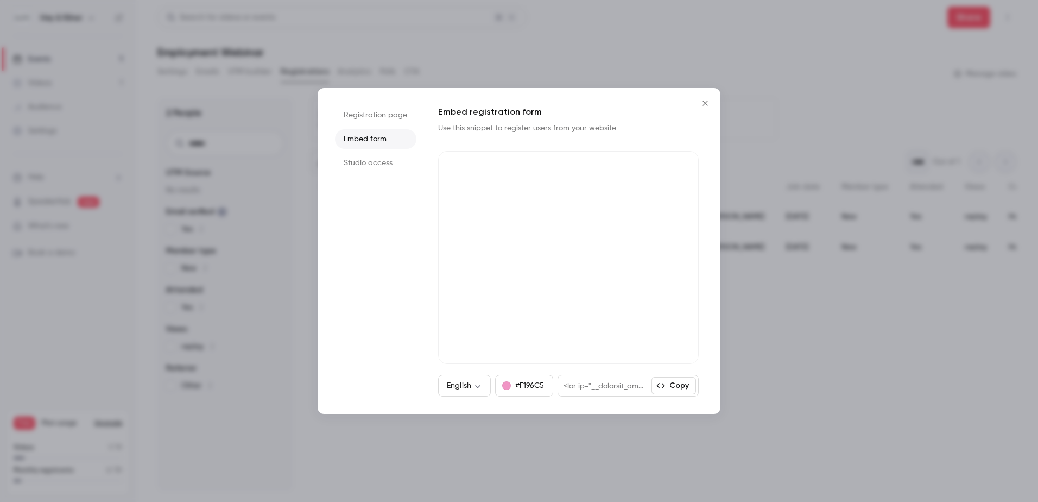
click at [371, 160] on li "Studio access" at bounding box center [375, 163] width 81 height 20
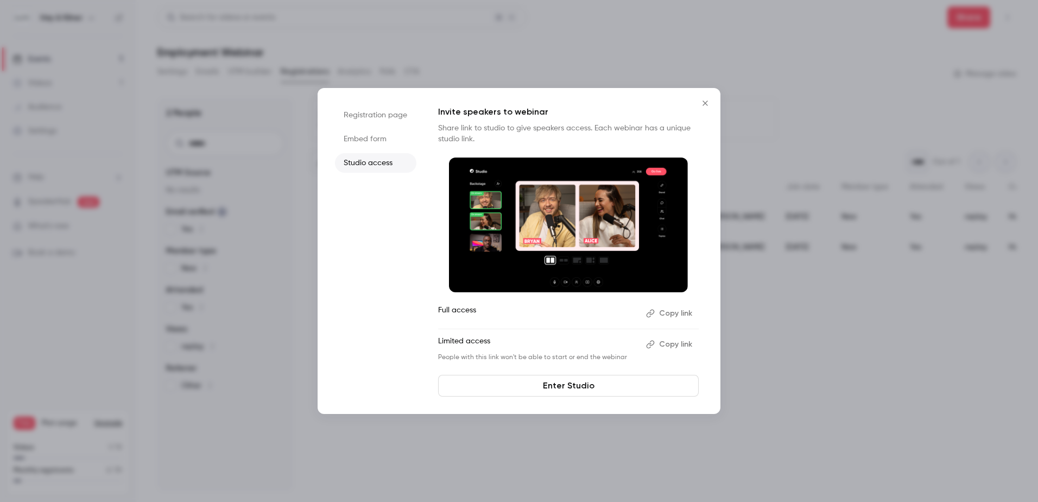
click at [370, 121] on li "Registration page" at bounding box center [375, 115] width 81 height 20
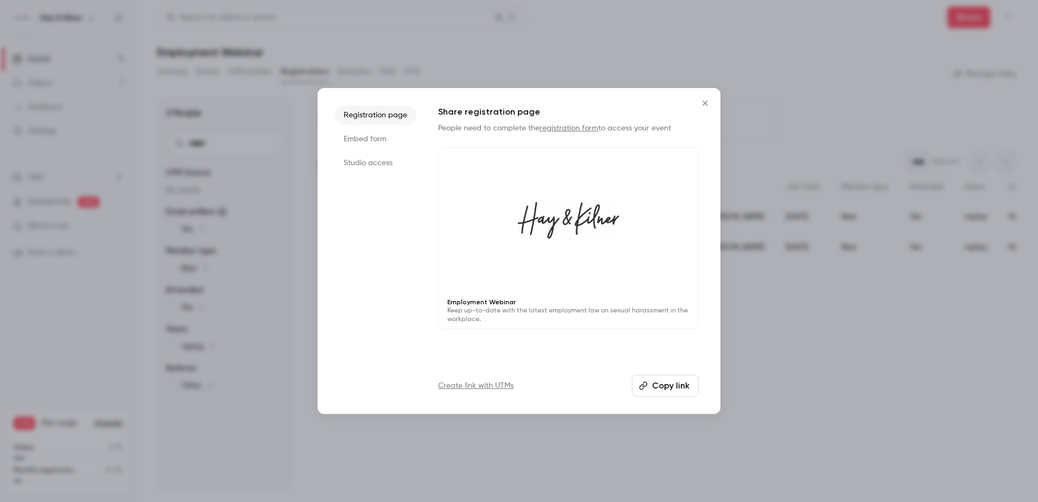
click at [705, 105] on icon "Close" at bounding box center [705, 103] width 13 height 9
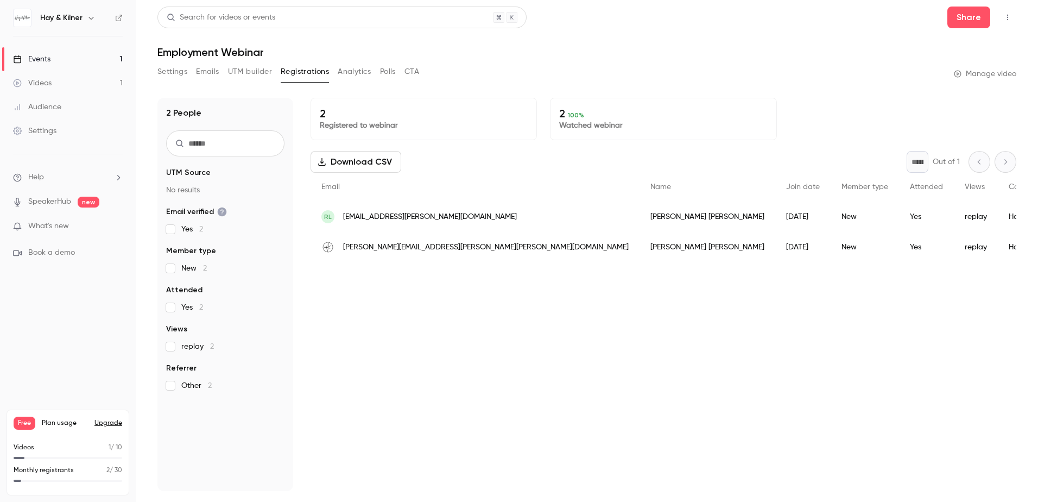
click at [205, 67] on button "Emails" at bounding box center [207, 71] width 23 height 17
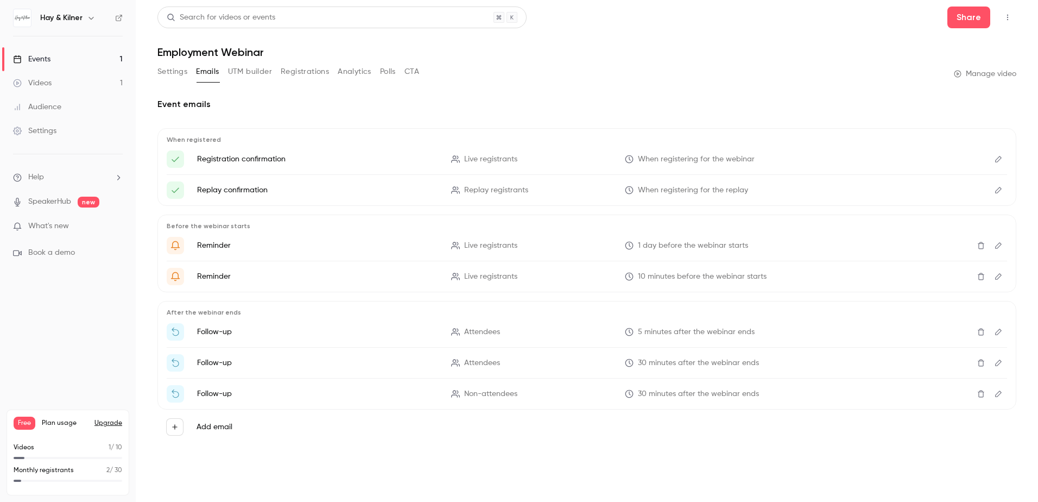
click at [999, 156] on icon "Edit" at bounding box center [998, 159] width 9 height 8
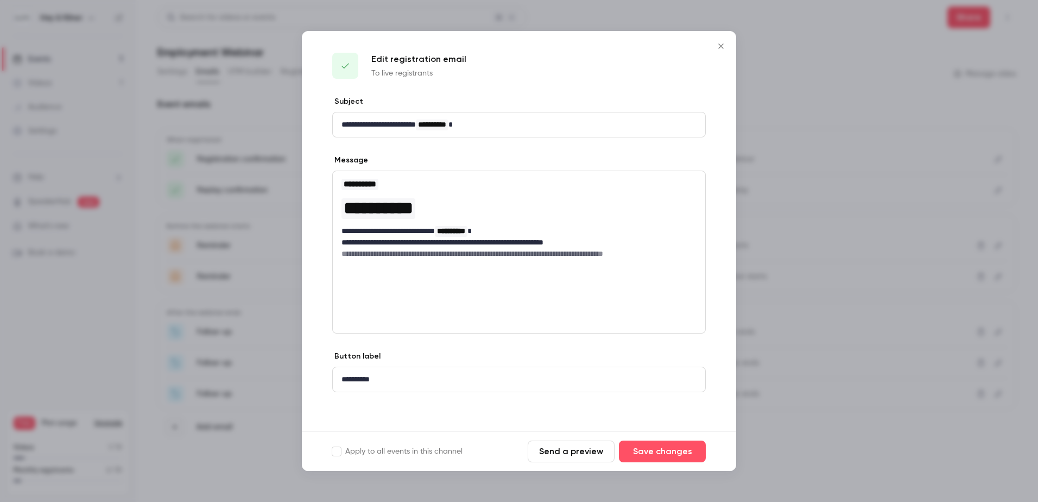
click at [875, 150] on div at bounding box center [519, 251] width 1038 height 502
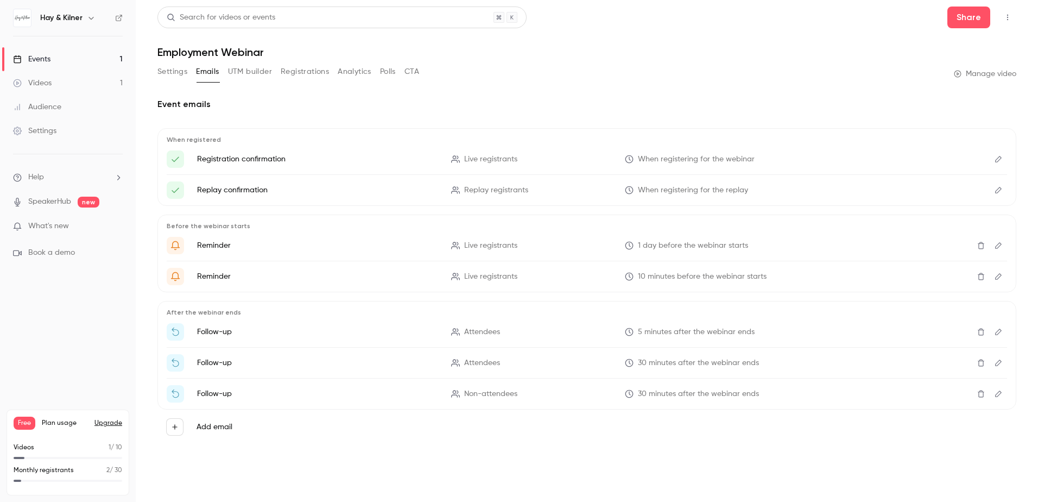
click at [61, 106] on link "Audience" at bounding box center [68, 107] width 136 height 24
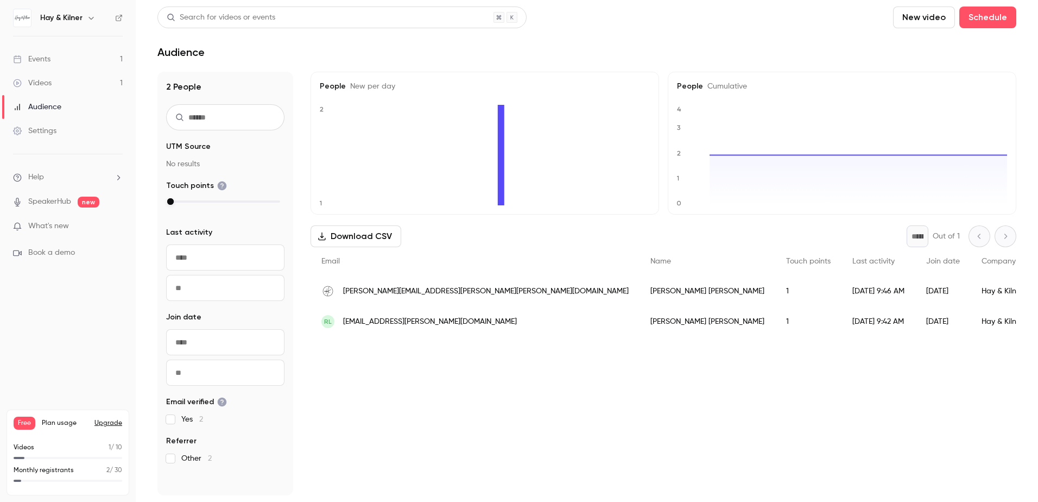
click at [36, 175] on span "Help" at bounding box center [36, 177] width 16 height 11
click at [170, 191] on link "Help center" at bounding box center [200, 198] width 119 height 29
click at [46, 59] on div "Events" at bounding box center [31, 59] width 37 height 11
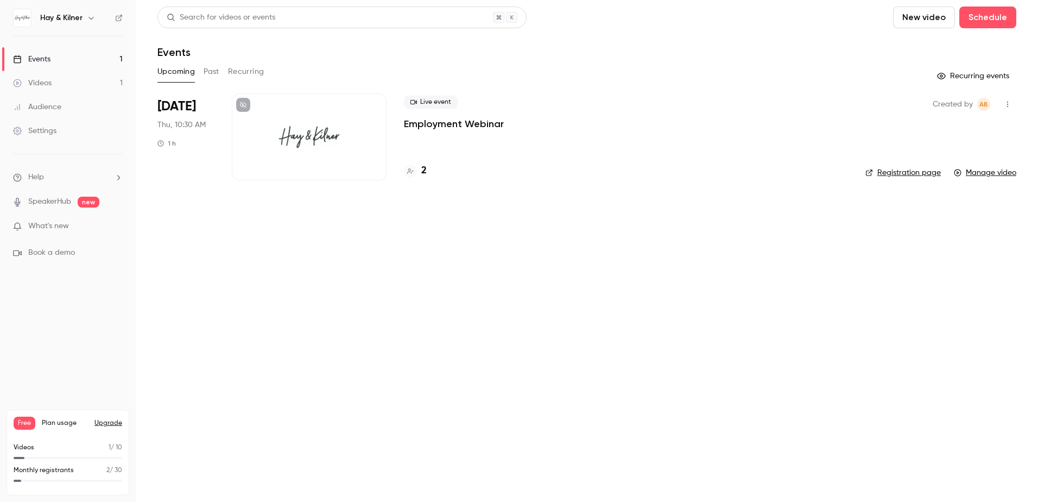
drag, startPoint x: 448, startPoint y: 140, endPoint x: 455, endPoint y: 105, distance: 34.9
click at [455, 105] on span "Live event" at bounding box center [431, 102] width 54 height 13
click at [440, 102] on span "Live event" at bounding box center [431, 102] width 54 height 13
drag, startPoint x: 455, startPoint y: 124, endPoint x: 525, endPoint y: 111, distance: 70.7
click at [525, 111] on div "Live event Employment Webinar" at bounding box center [626, 113] width 444 height 35
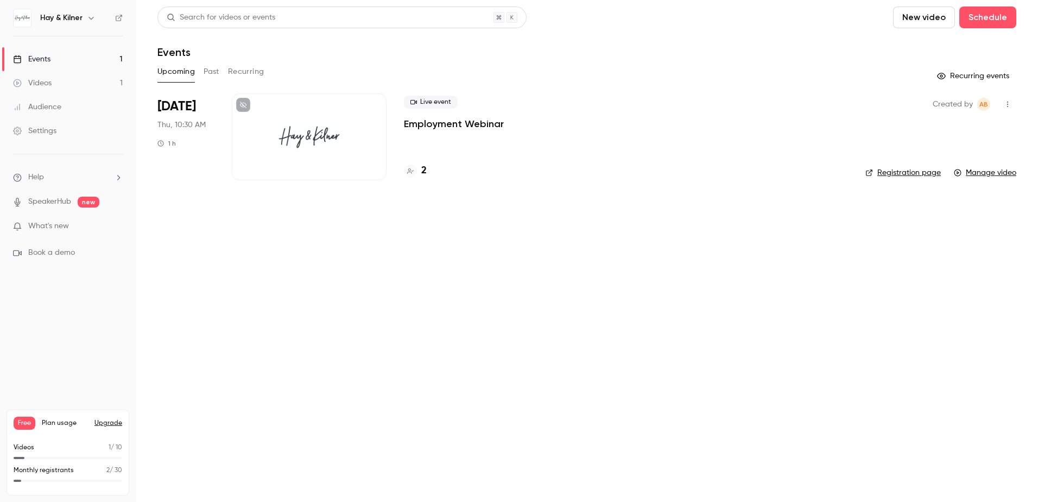
click at [462, 138] on div "Live event Employment Webinar 2" at bounding box center [626, 136] width 444 height 87
click at [209, 78] on button "Past" at bounding box center [212, 71] width 16 height 17
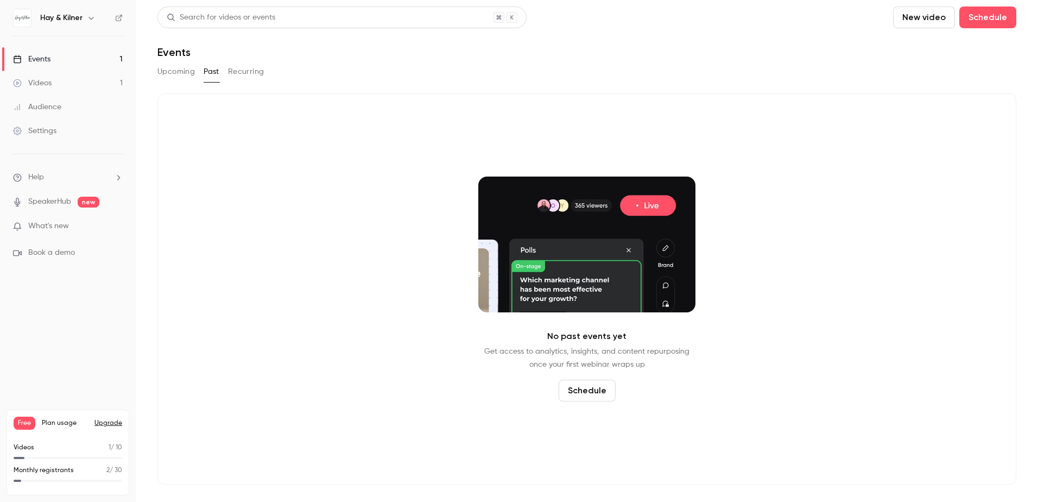
click at [238, 74] on button "Recurring" at bounding box center [246, 71] width 36 height 17
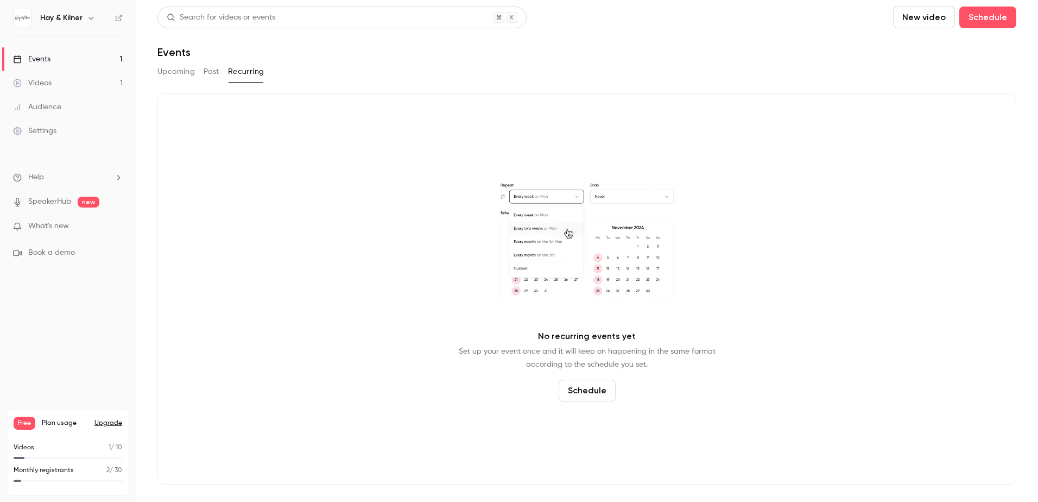
click at [211, 75] on button "Past" at bounding box center [212, 71] width 16 height 17
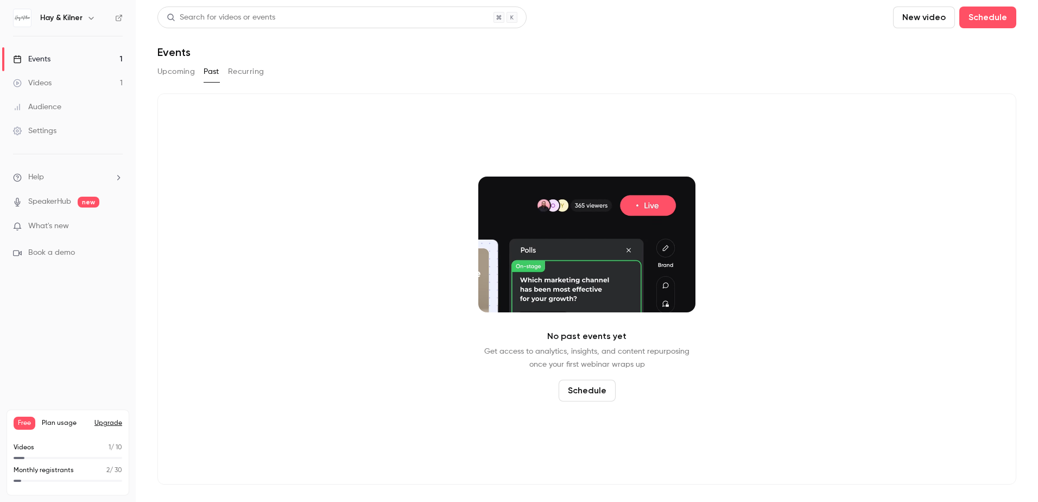
click at [182, 76] on button "Upcoming" at bounding box center [175, 71] width 37 height 17
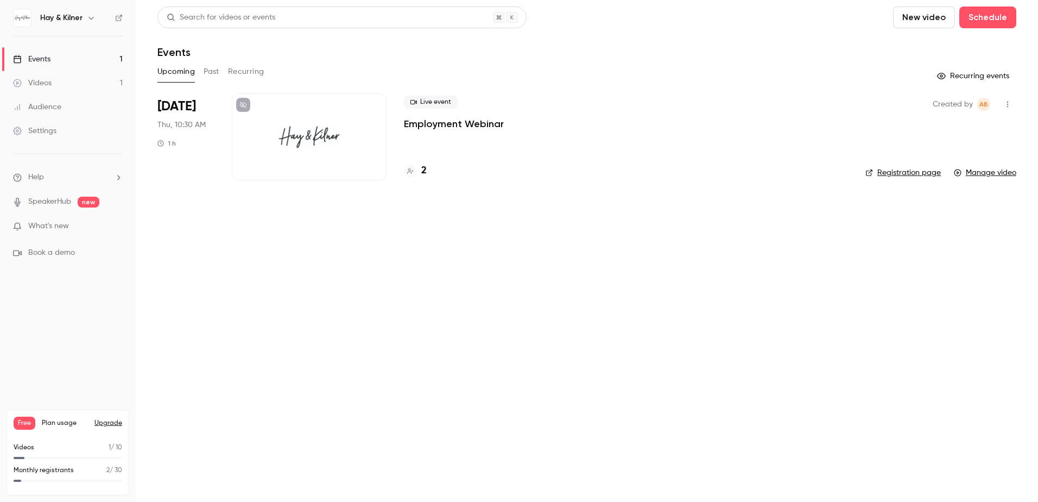
click at [180, 115] on span "[DATE]" at bounding box center [176, 106] width 39 height 17
click at [262, 121] on div at bounding box center [309, 136] width 155 height 87
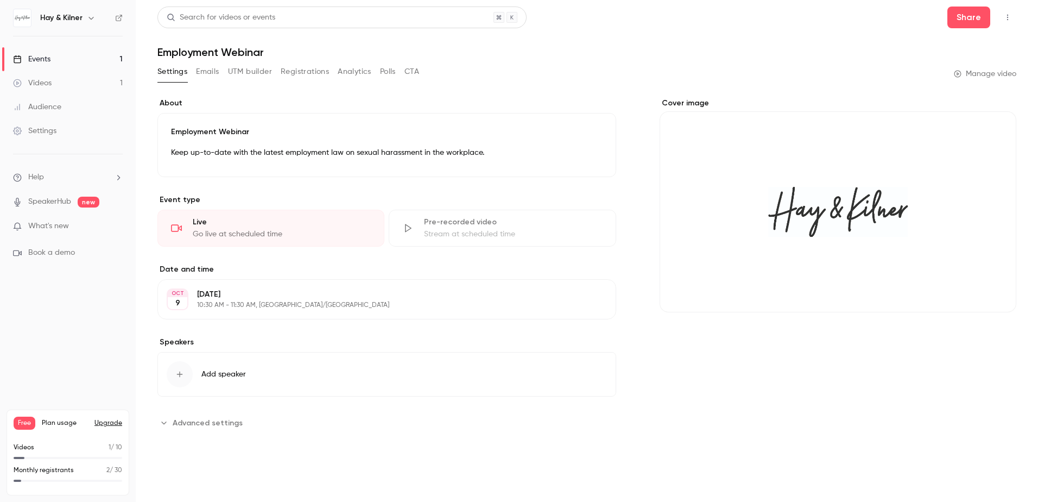
click at [211, 423] on span "Advanced settings" at bounding box center [208, 422] width 70 height 11
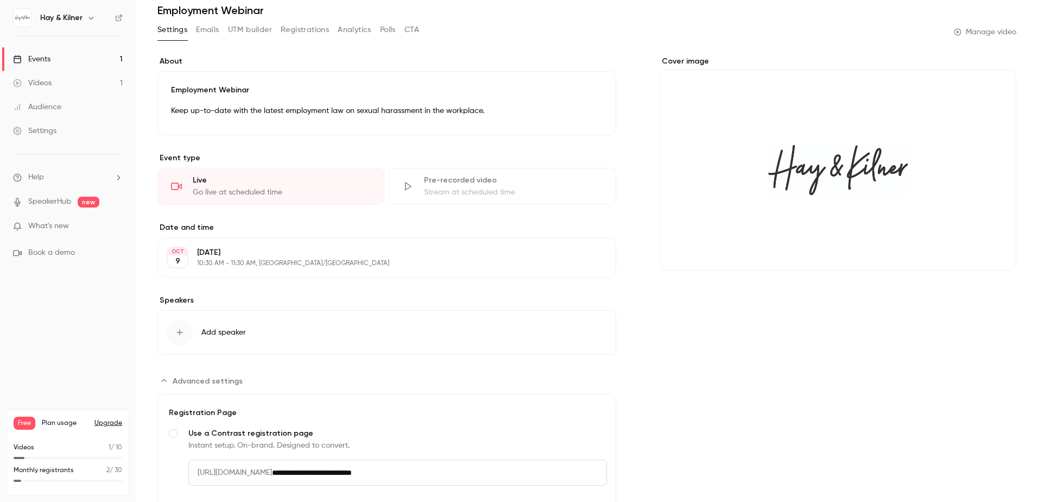
scroll to position [163, 0]
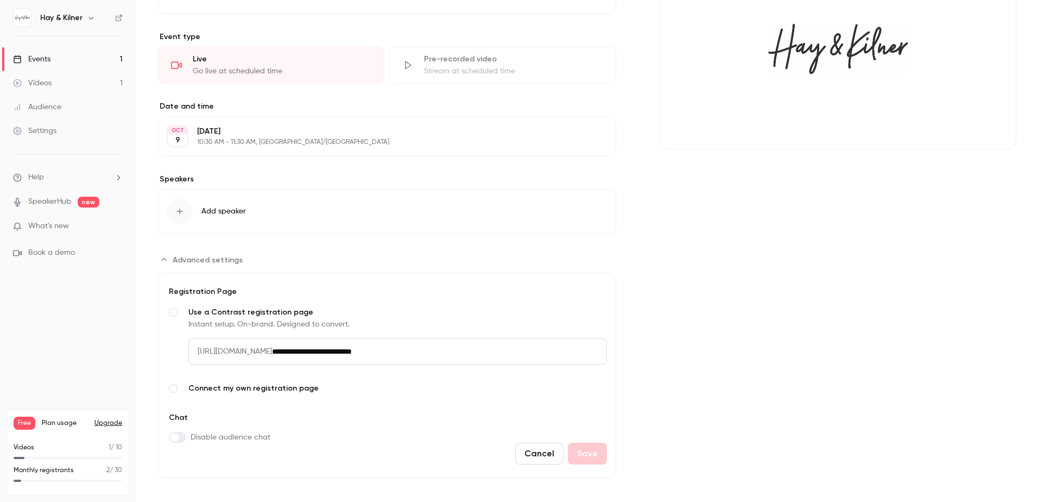
click at [761, 276] on div "Cover image" at bounding box center [838, 206] width 357 height 543
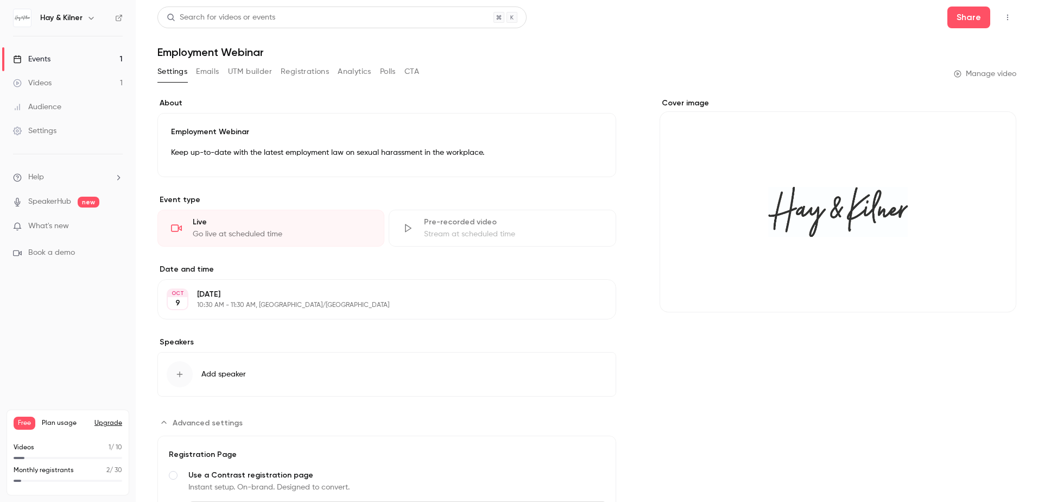
click at [207, 76] on button "Emails" at bounding box center [207, 71] width 23 height 17
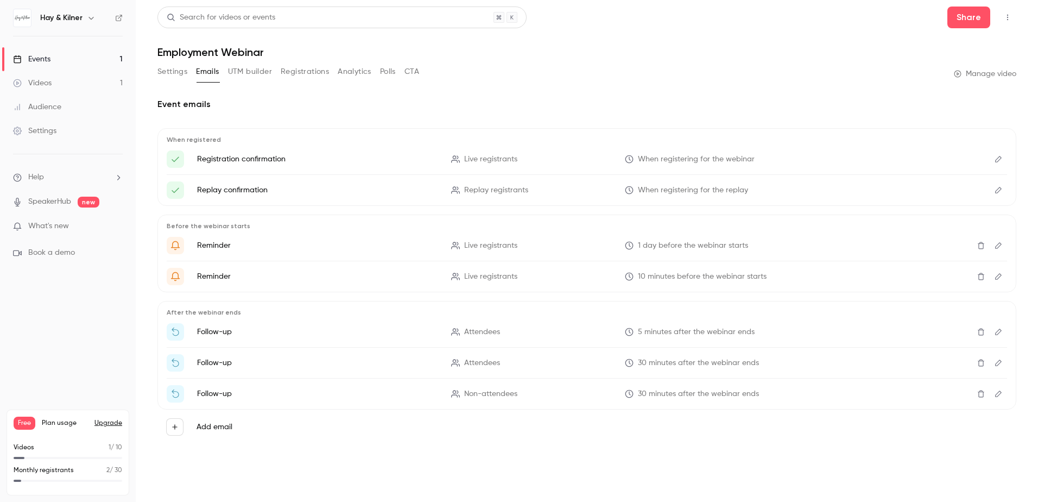
click at [244, 68] on button "UTM builder" at bounding box center [250, 71] width 44 height 17
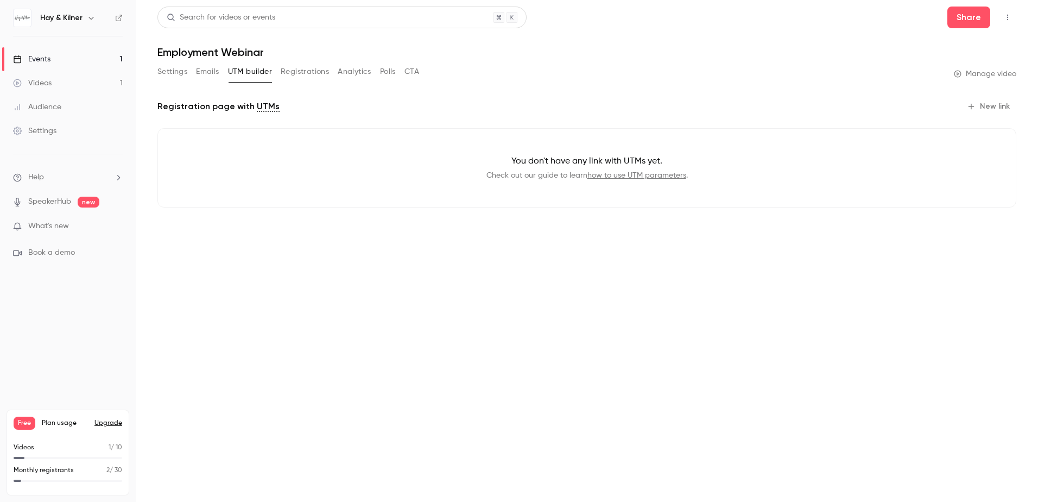
click at [309, 71] on button "Registrations" at bounding box center [305, 71] width 48 height 17
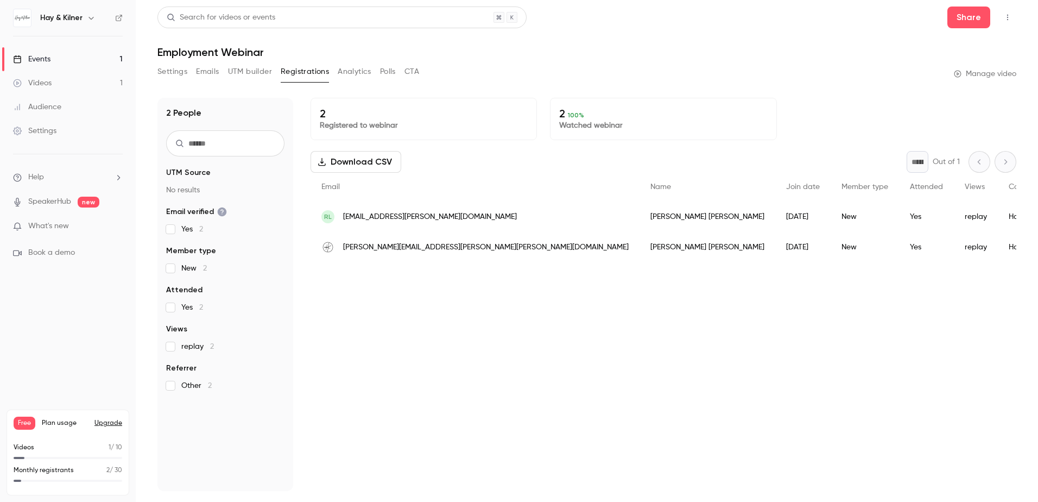
click at [332, 120] on p "Registered to webinar" at bounding box center [424, 125] width 208 height 11
click at [344, 75] on button "Analytics" at bounding box center [355, 71] width 34 height 17
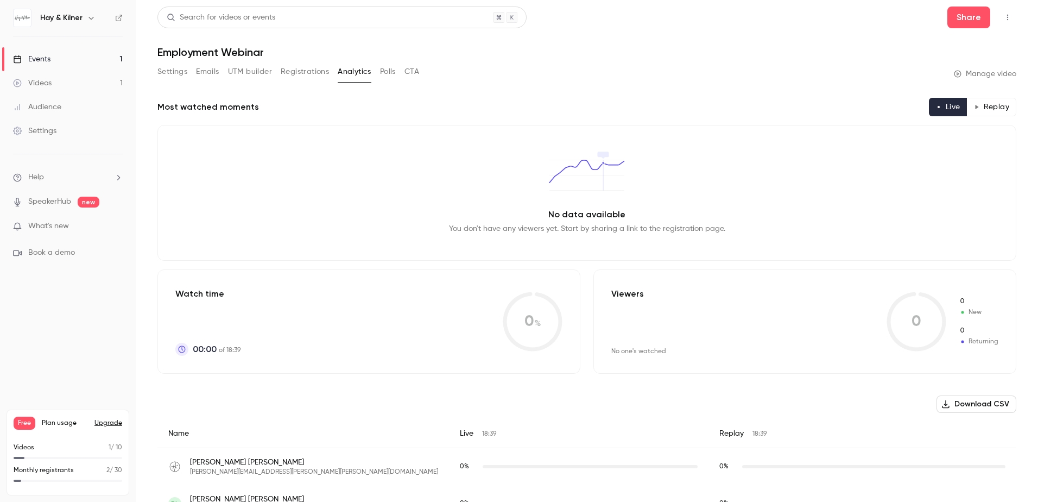
click at [394, 77] on button "Polls" at bounding box center [388, 71] width 16 height 17
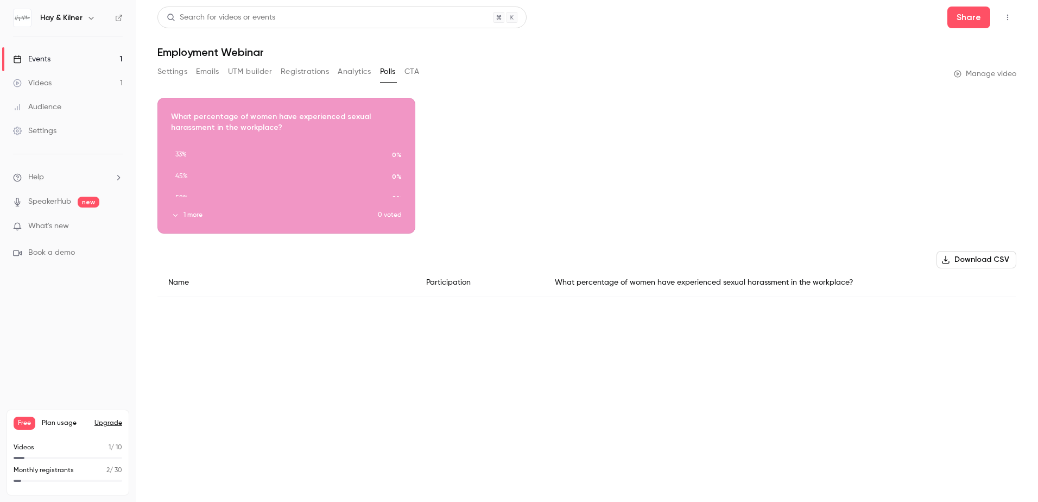
click at [425, 75] on div "Settings Emails UTM builder Registrations Analytics Polls CTA Manage video" at bounding box center [586, 74] width 859 height 22
click at [357, 74] on button "Analytics" at bounding box center [355, 71] width 34 height 17
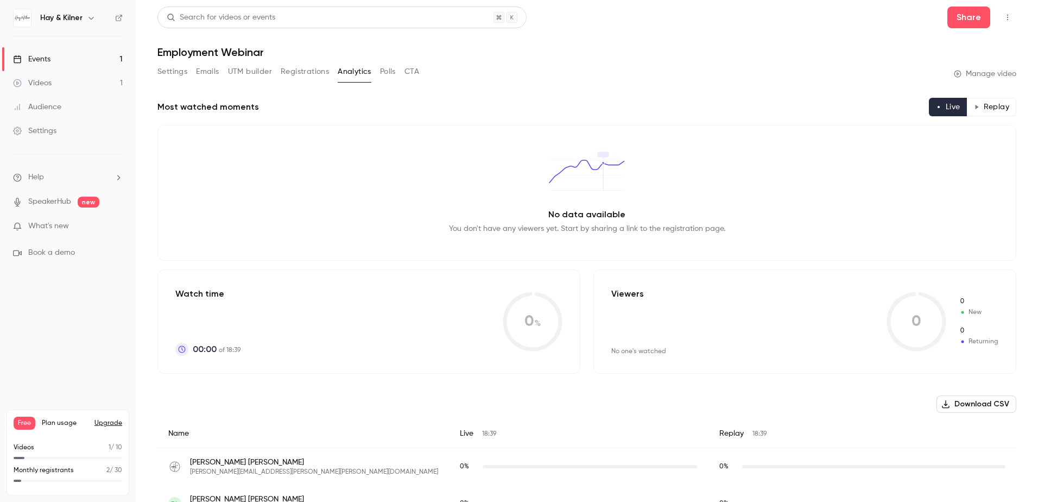
click at [43, 59] on div "Events" at bounding box center [31, 59] width 37 height 11
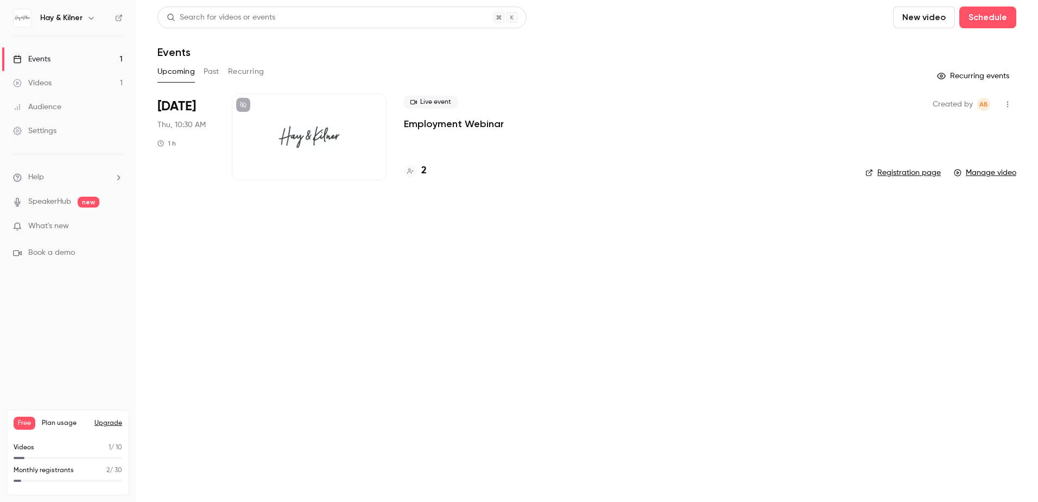
click at [432, 148] on div "Live event Employment Webinar 2" at bounding box center [626, 136] width 444 height 87
click at [431, 111] on div "Live event Employment Webinar" at bounding box center [626, 113] width 444 height 35
click at [902, 177] on link "Registration page" at bounding box center [902, 172] width 75 height 11
click at [465, 130] on div "Live event Employment Webinar 2" at bounding box center [626, 136] width 444 height 87
click at [323, 122] on div at bounding box center [309, 136] width 155 height 87
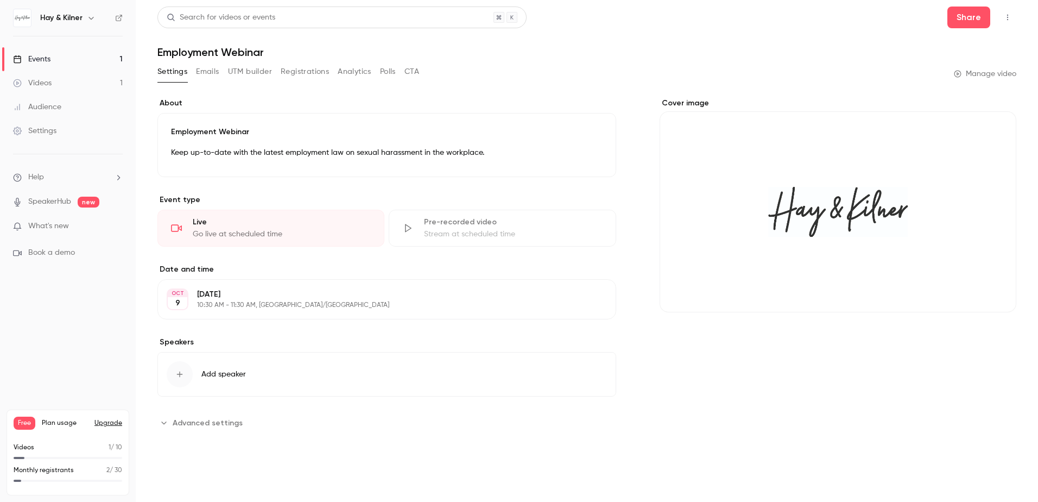
click at [1005, 19] on icon "button" at bounding box center [1007, 18] width 9 height 8
click at [936, 70] on div "Duplicate" at bounding box center [965, 73] width 83 height 11
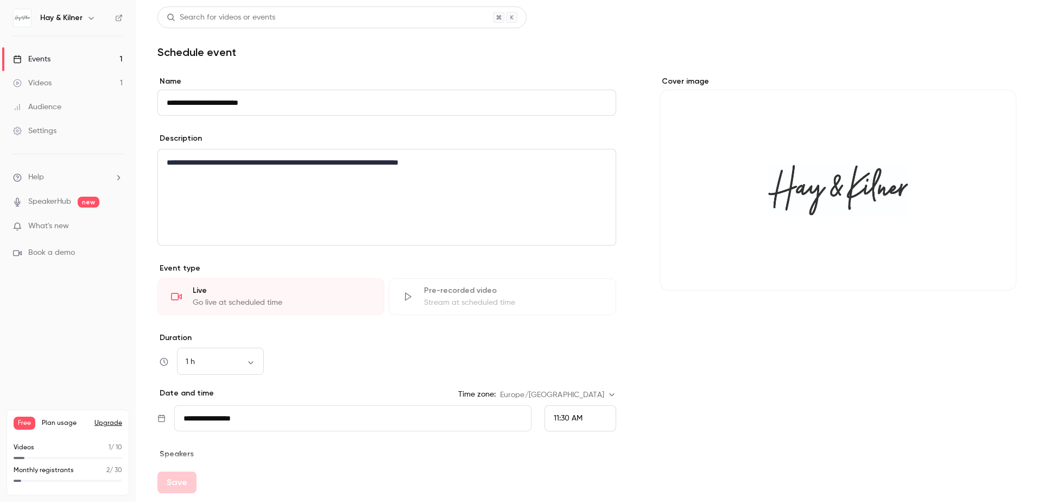
click at [740, 373] on div "Cover image" at bounding box center [838, 307] width 357 height 463
click at [30, 61] on div "Events" at bounding box center [31, 59] width 37 height 11
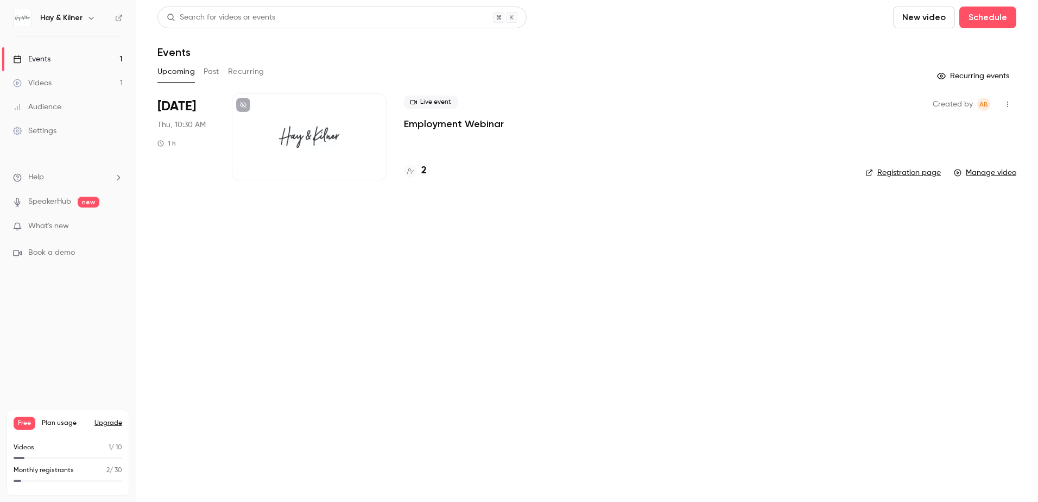
click at [1007, 105] on icon "button" at bounding box center [1007, 104] width 9 height 8
click at [473, 125] on div at bounding box center [519, 251] width 1038 height 502
click at [432, 109] on div "Live event Employment Webinar" at bounding box center [626, 113] width 444 height 35
click at [428, 166] on div "2" at bounding box center [626, 170] width 444 height 15
click at [208, 73] on button "Past" at bounding box center [212, 71] width 16 height 17
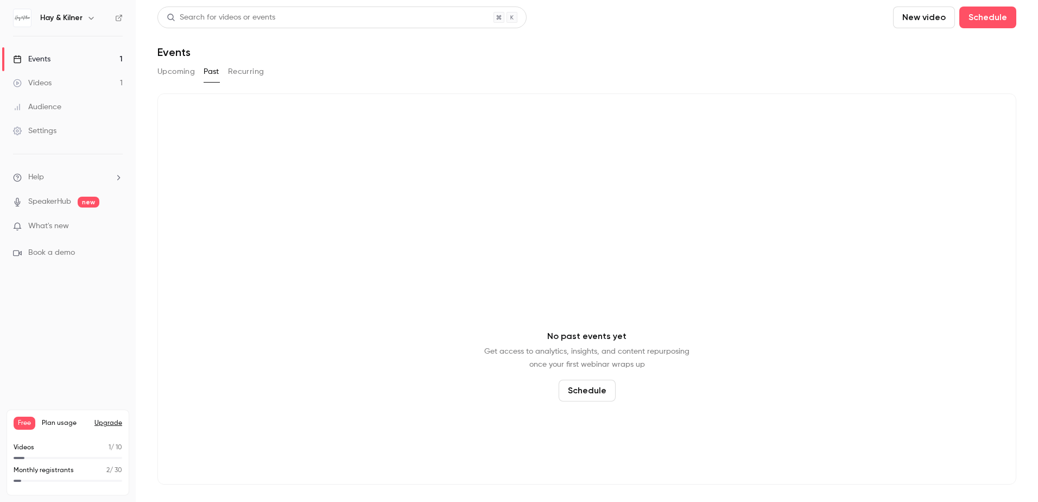
click at [241, 73] on button "Recurring" at bounding box center [246, 71] width 36 height 17
click at [205, 76] on button "Past" at bounding box center [212, 71] width 16 height 17
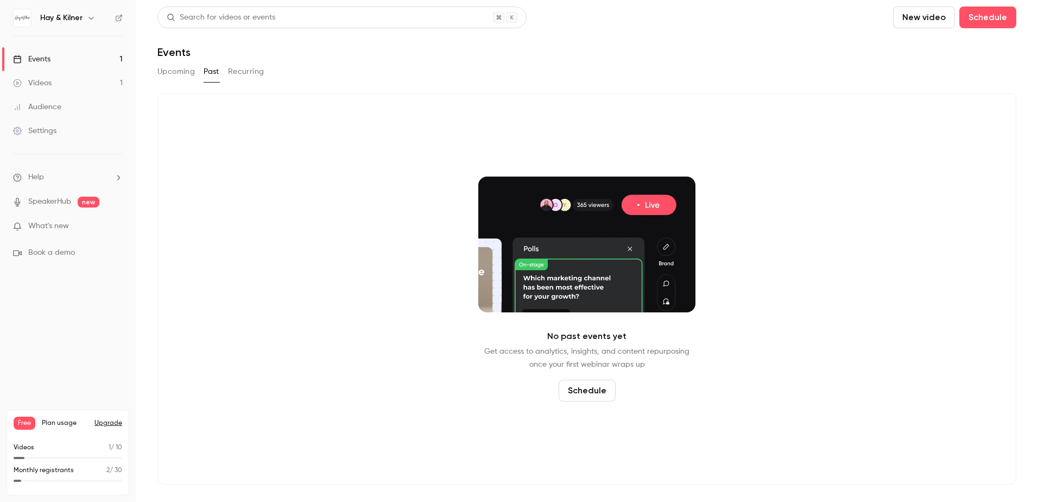
click at [180, 79] on button "Upcoming" at bounding box center [175, 71] width 37 height 17
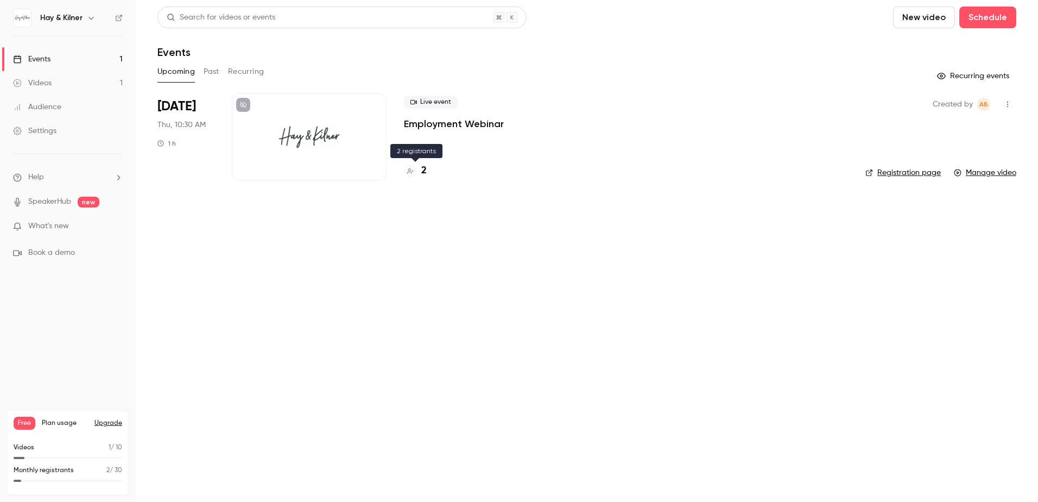
click at [422, 172] on h4 "2" at bounding box center [423, 170] width 5 height 15
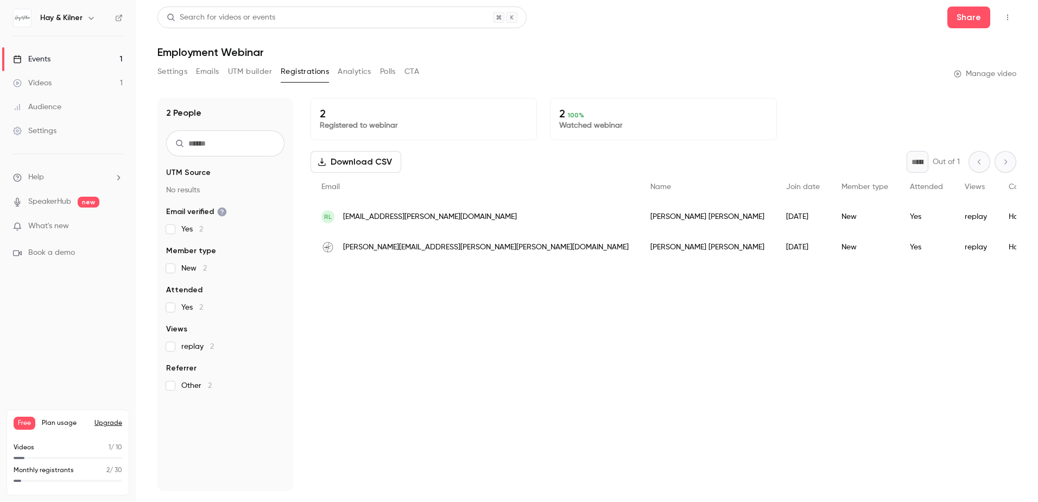
click at [1010, 17] on icon "button" at bounding box center [1007, 18] width 9 height 8
click at [953, 132] on div "Delete" at bounding box center [965, 129] width 83 height 11
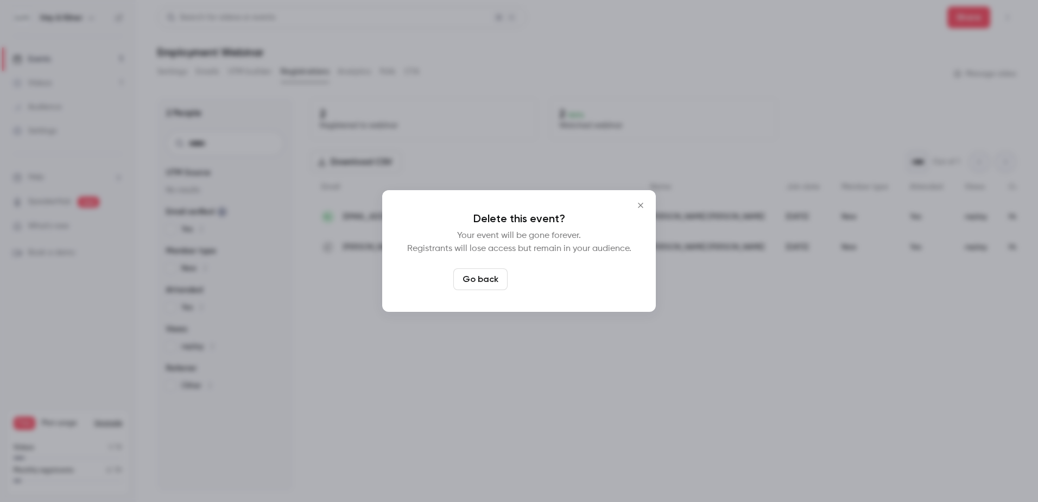
click at [534, 281] on button "Delete event" at bounding box center [548, 279] width 73 height 22
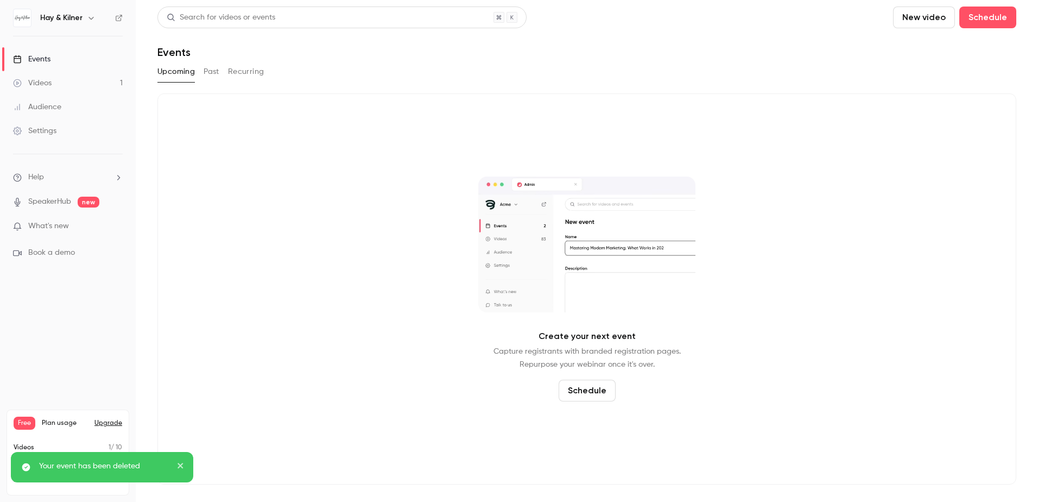
click at [60, 78] on link "Videos 1" at bounding box center [68, 83] width 136 height 24
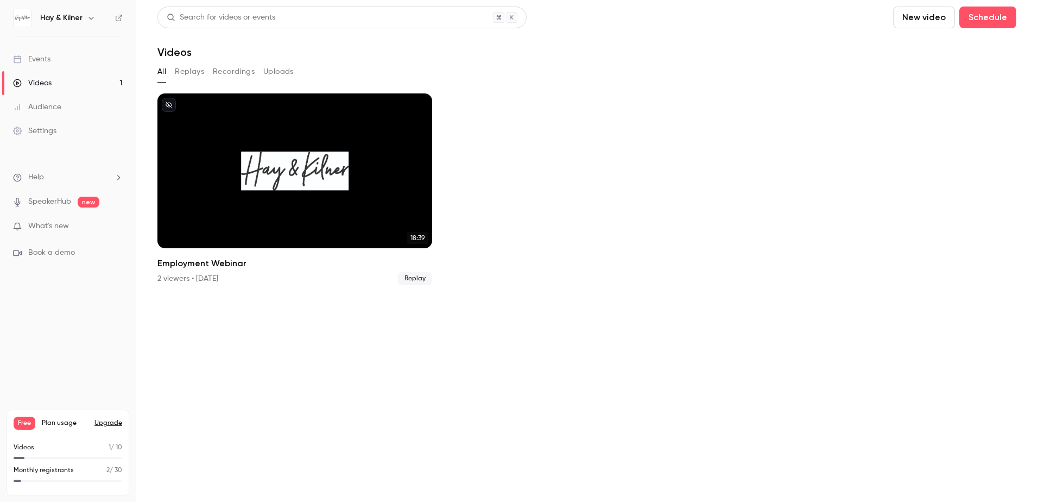
click at [179, 74] on button "Replays" at bounding box center [189, 71] width 29 height 17
click at [232, 73] on button "Recordings" at bounding box center [234, 71] width 42 height 17
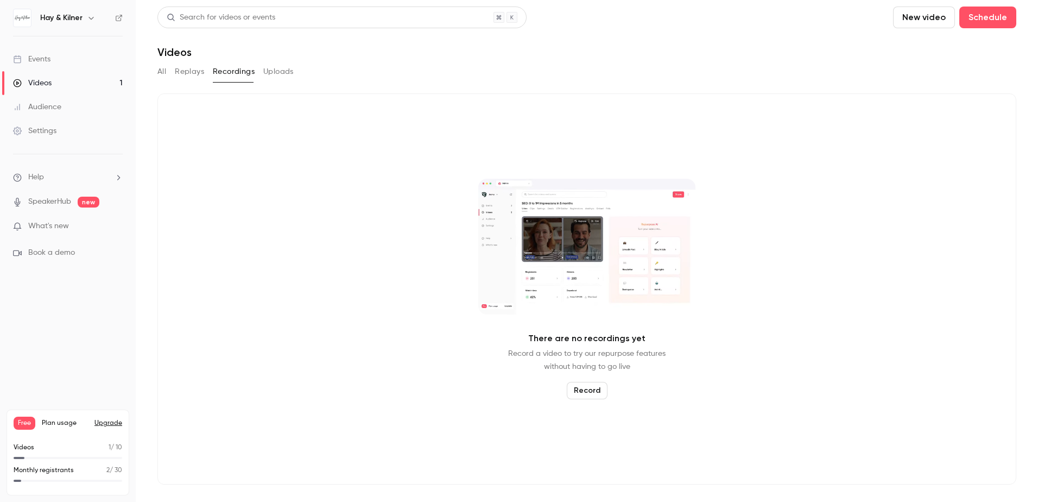
click at [271, 73] on button "Uploads" at bounding box center [278, 71] width 30 height 17
click at [66, 108] on link "Audience" at bounding box center [68, 107] width 136 height 24
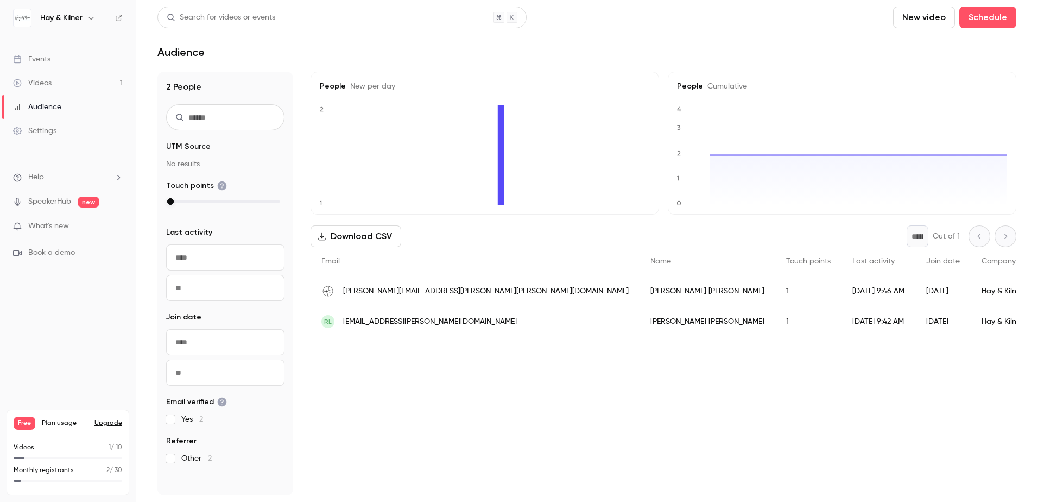
drag, startPoint x: 55, startPoint y: 105, endPoint x: 53, endPoint y: 81, distance: 24.5
click at [53, 81] on link "Videos 1" at bounding box center [68, 83] width 136 height 24
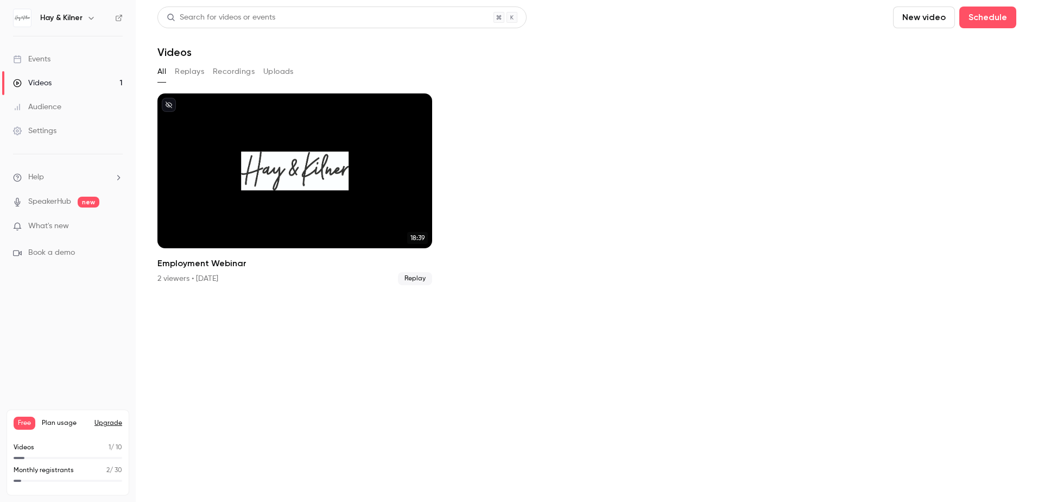
click at [53, 60] on link "Events" at bounding box center [68, 59] width 136 height 24
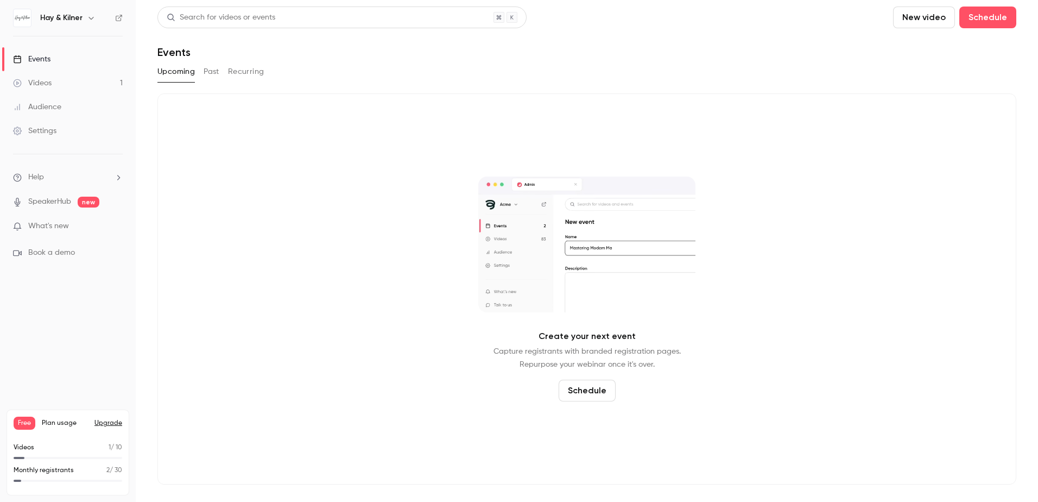
click at [179, 79] on button "Upcoming" at bounding box center [175, 71] width 37 height 17
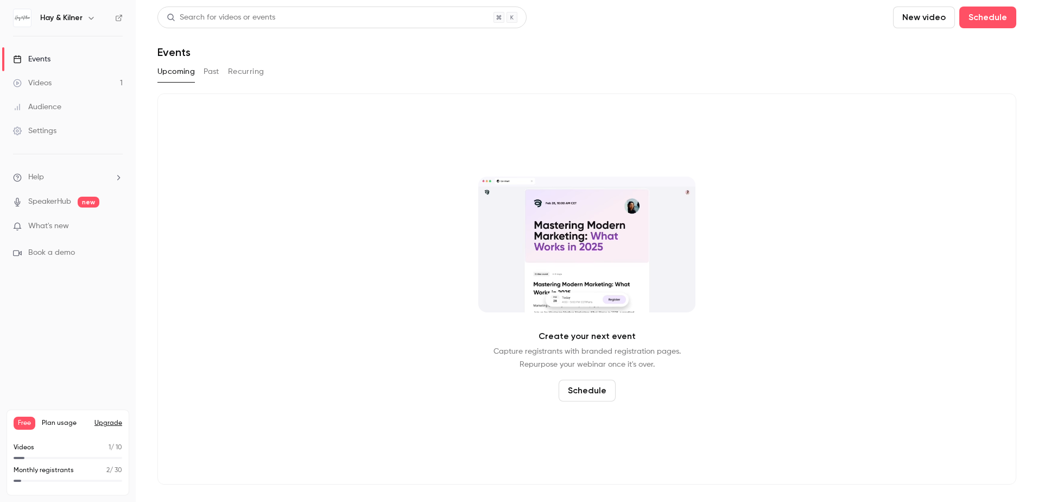
click at [39, 85] on div "Videos" at bounding box center [32, 83] width 39 height 11
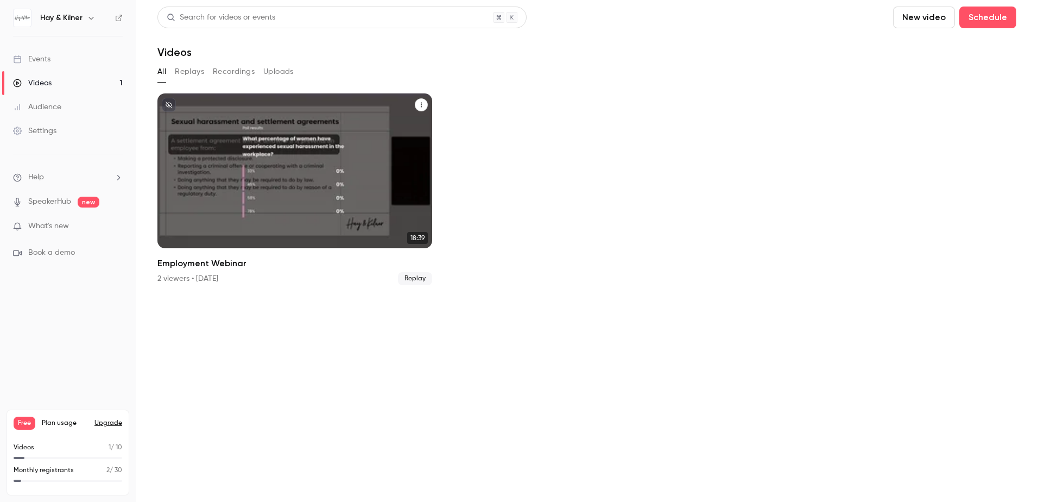
click at [420, 106] on icon "Employment Webinar" at bounding box center [421, 105] width 7 height 7
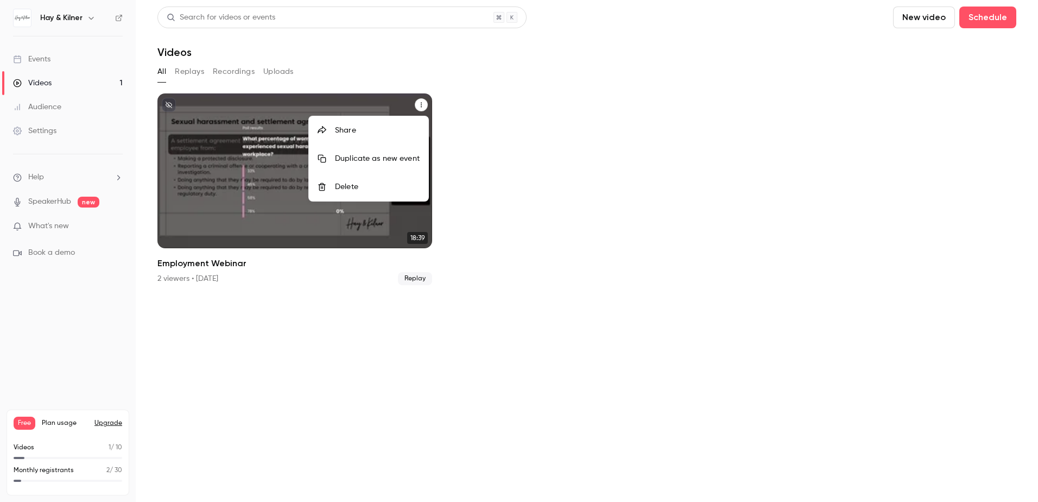
click at [368, 182] on div "Delete" at bounding box center [377, 186] width 85 height 11
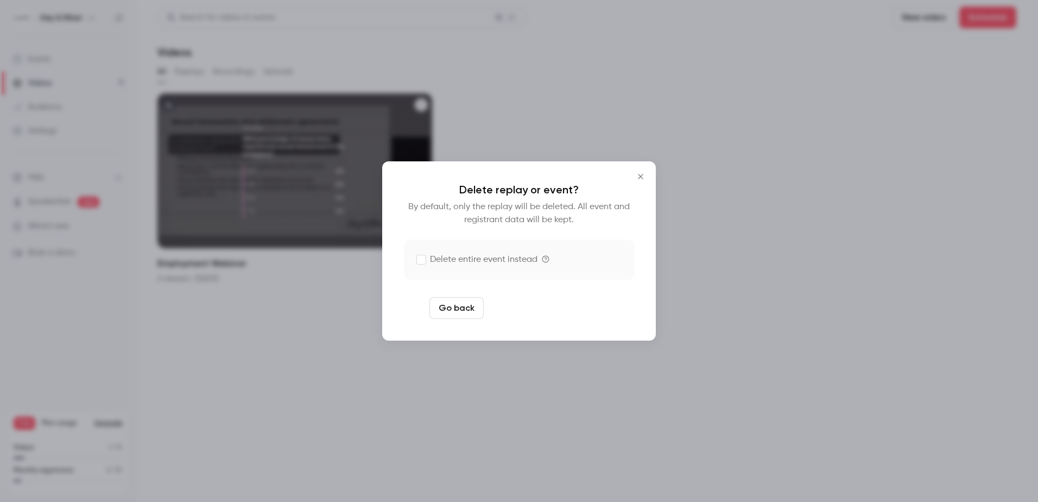
click at [525, 309] on button "Delete replay and event" at bounding box center [548, 308] width 121 height 22
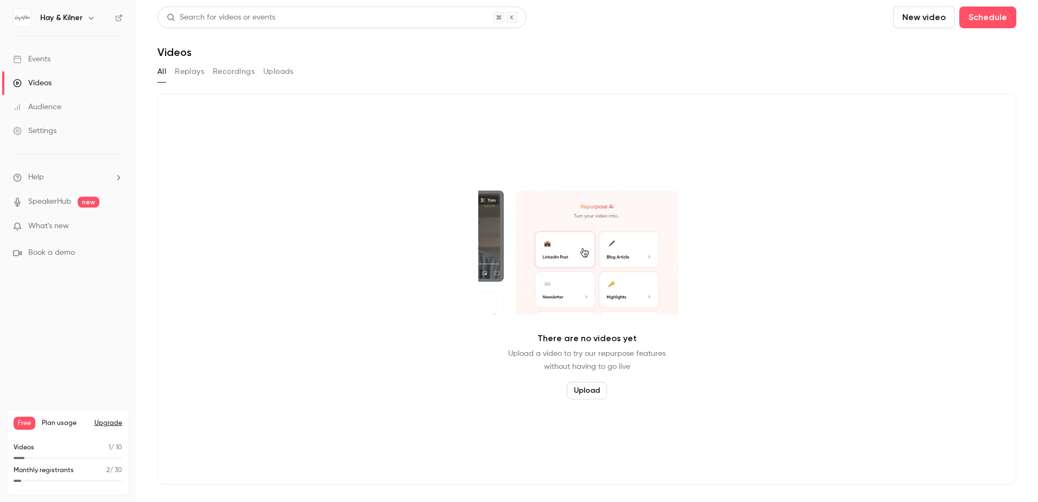
click at [49, 84] on div "Videos" at bounding box center [32, 83] width 39 height 11
click at [44, 61] on div "Events" at bounding box center [31, 59] width 37 height 11
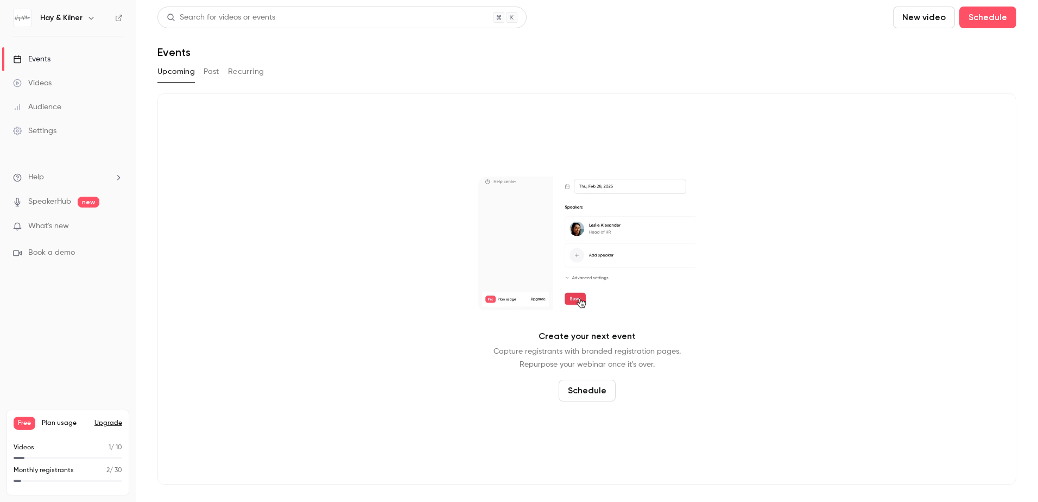
click at [188, 78] on button "Upcoming" at bounding box center [175, 71] width 37 height 17
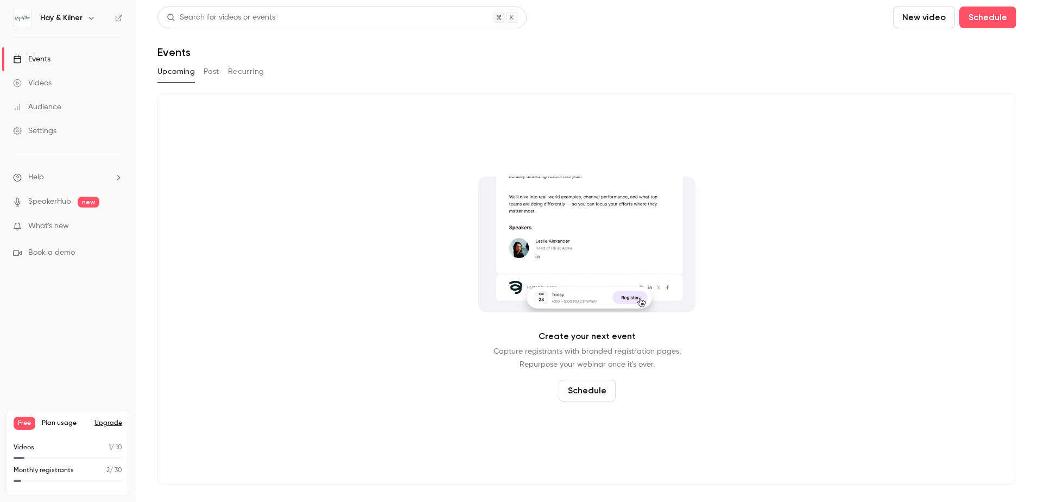
click at [572, 387] on button "Schedule" at bounding box center [587, 390] width 57 height 22
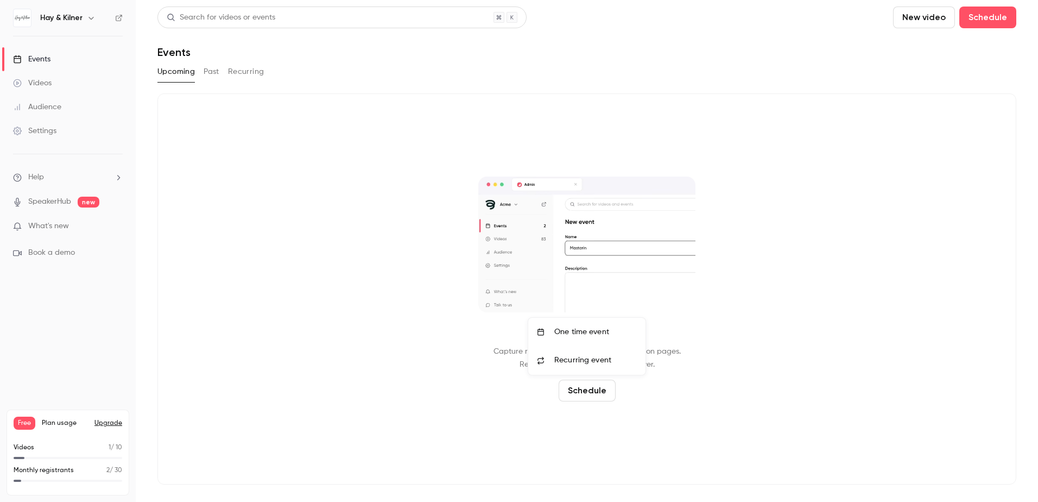
click at [574, 333] on div "One time event" at bounding box center [595, 331] width 83 height 11
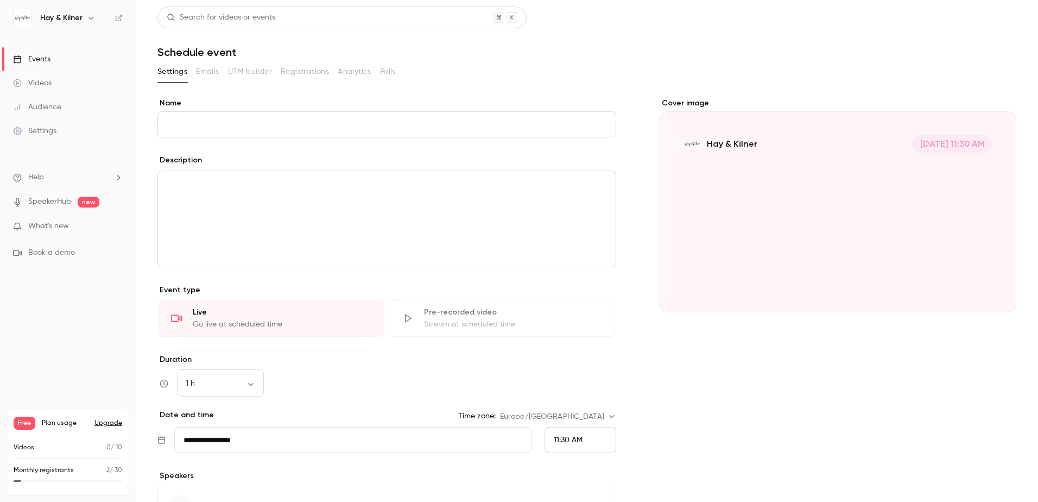
click at [219, 441] on input "**********" at bounding box center [352, 440] width 357 height 26
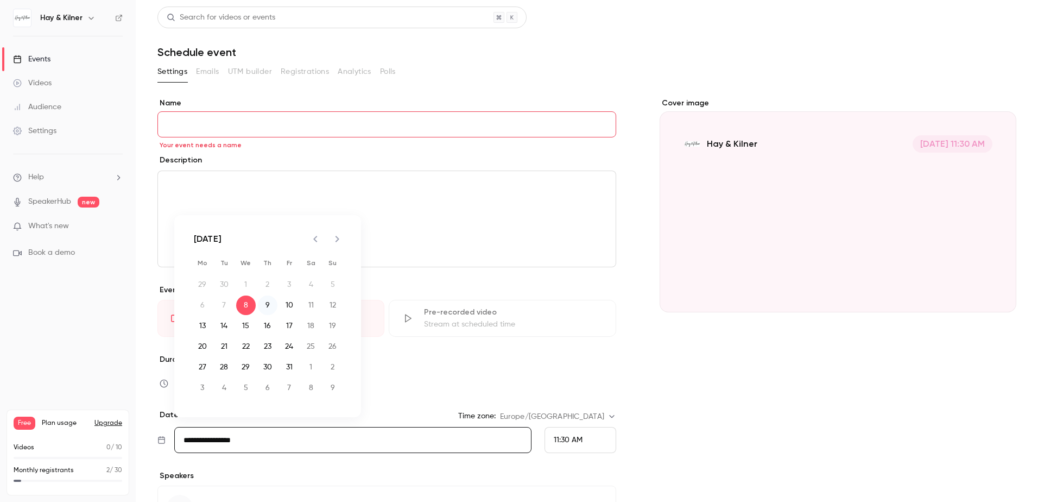
click at [268, 299] on button "9" at bounding box center [268, 305] width 20 height 20
type input "**********"
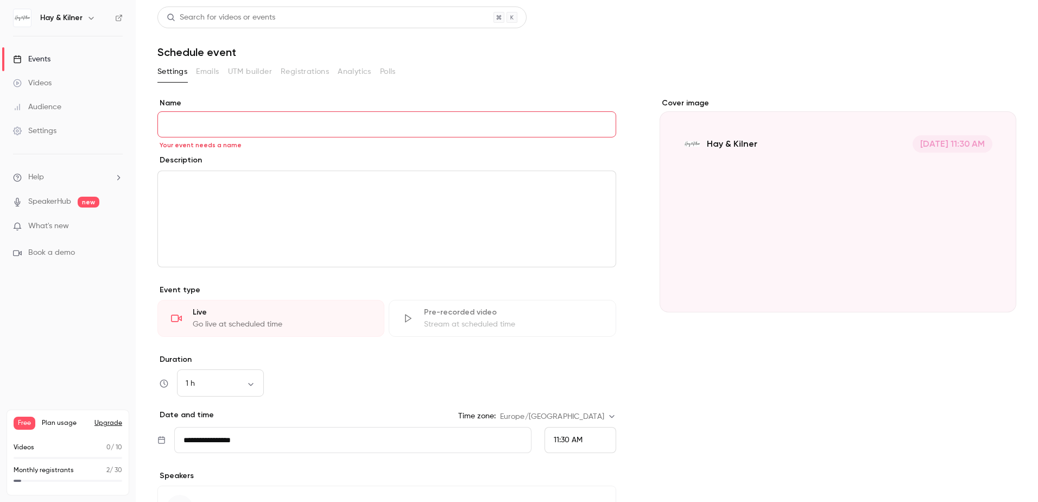
click at [567, 443] on span "11:30 AM" at bounding box center [568, 440] width 29 height 8
click at [572, 272] on span "10:30 AM" at bounding box center [564, 269] width 31 height 8
click at [427, 382] on div "1 h ** ​" at bounding box center [386, 383] width 459 height 26
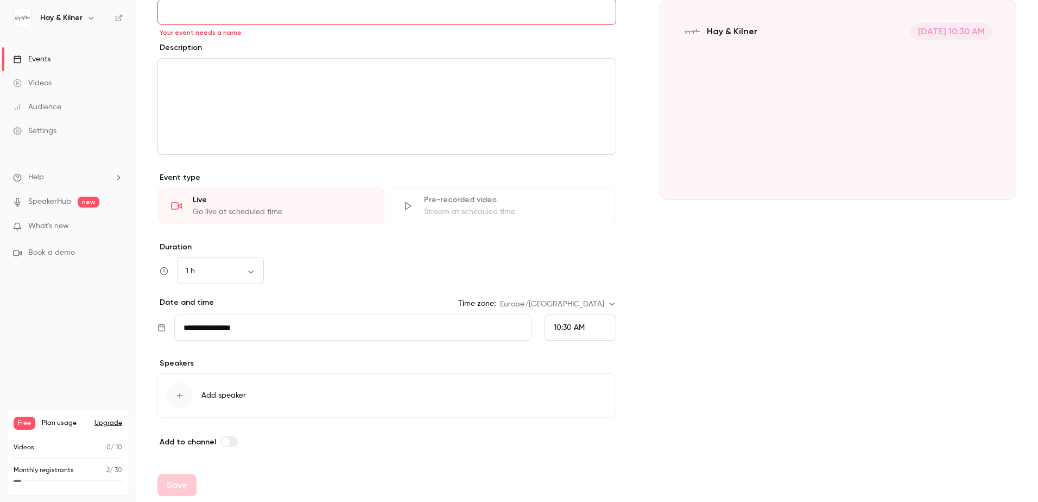
scroll to position [115, 0]
click at [179, 397] on div "button" at bounding box center [180, 392] width 26 height 26
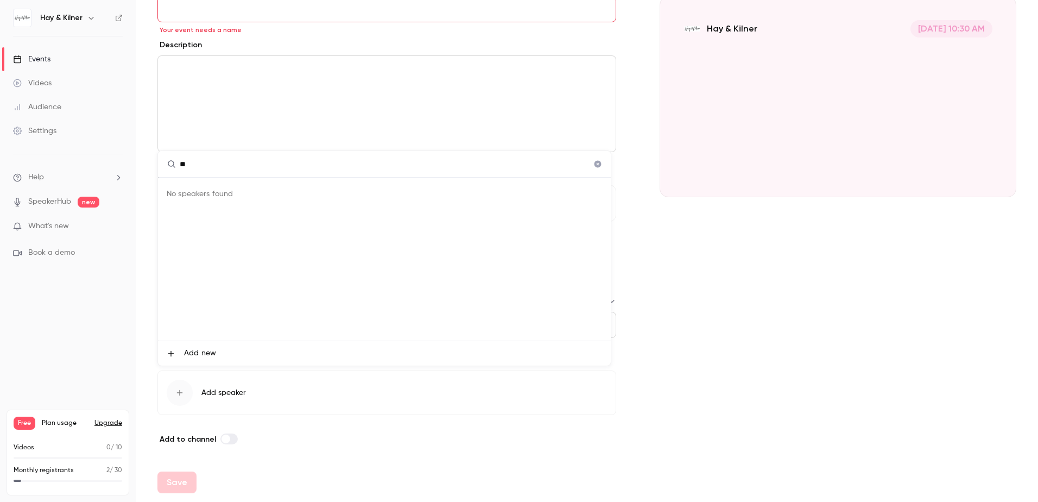
type input "*"
click at [826, 412] on div at bounding box center [519, 251] width 1038 height 502
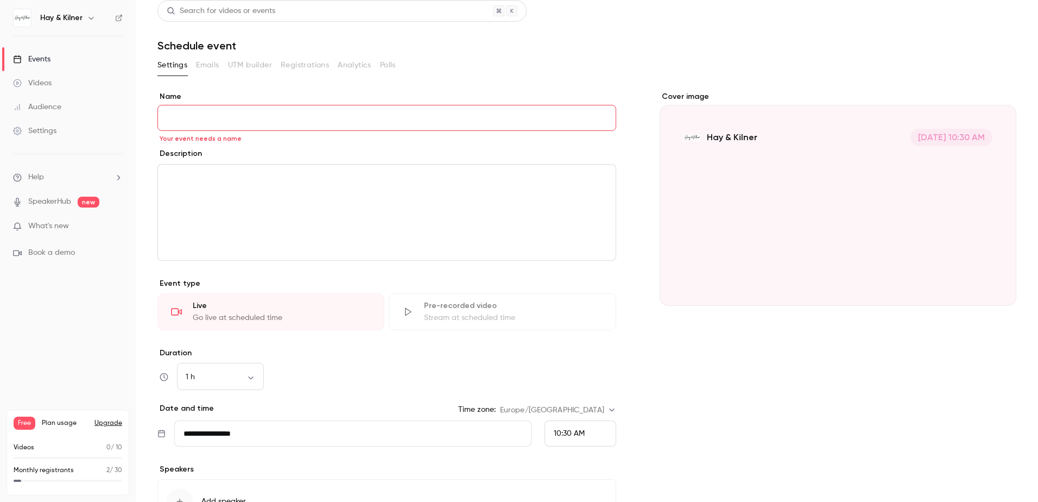
scroll to position [0, 0]
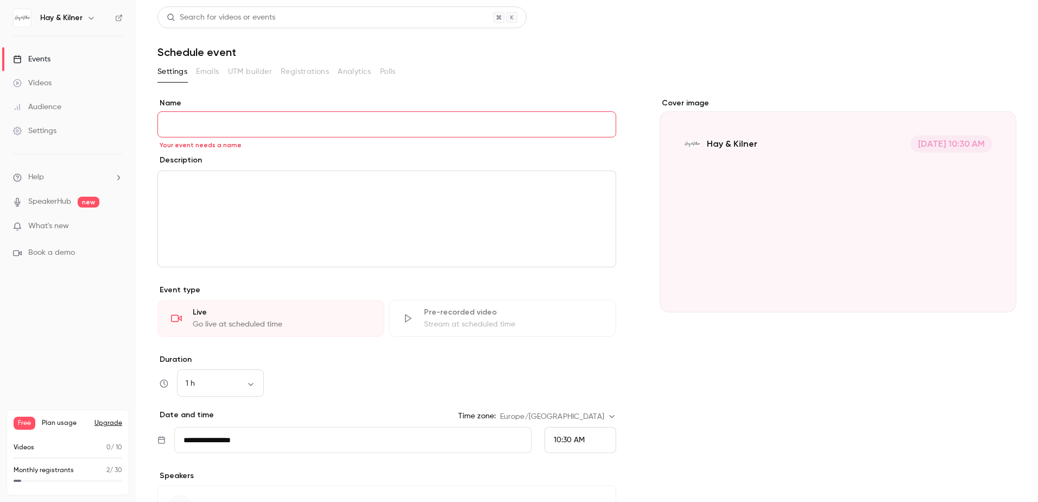
click at [195, 125] on input "Name" at bounding box center [386, 124] width 459 height 26
type input "*"
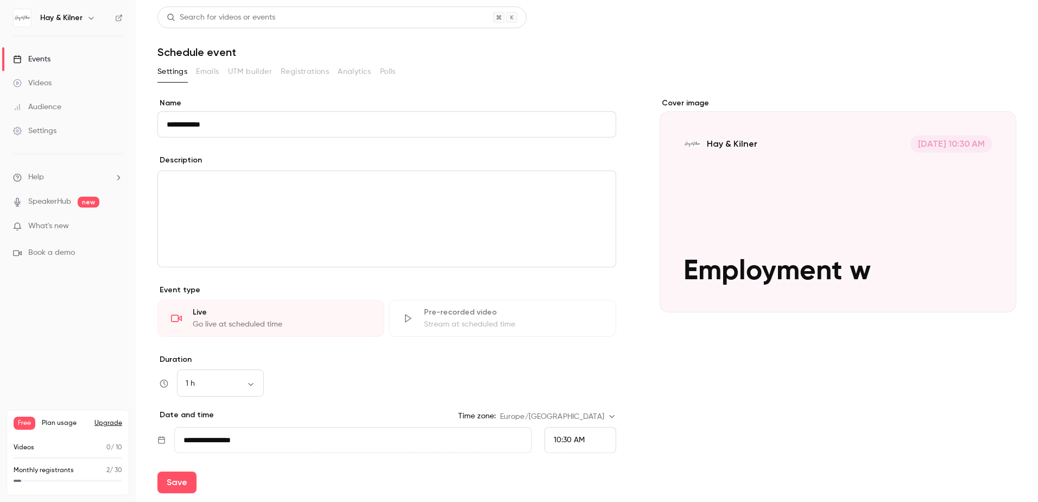
type input "**********"
click at [220, 190] on p "editor" at bounding box center [387, 184] width 440 height 13
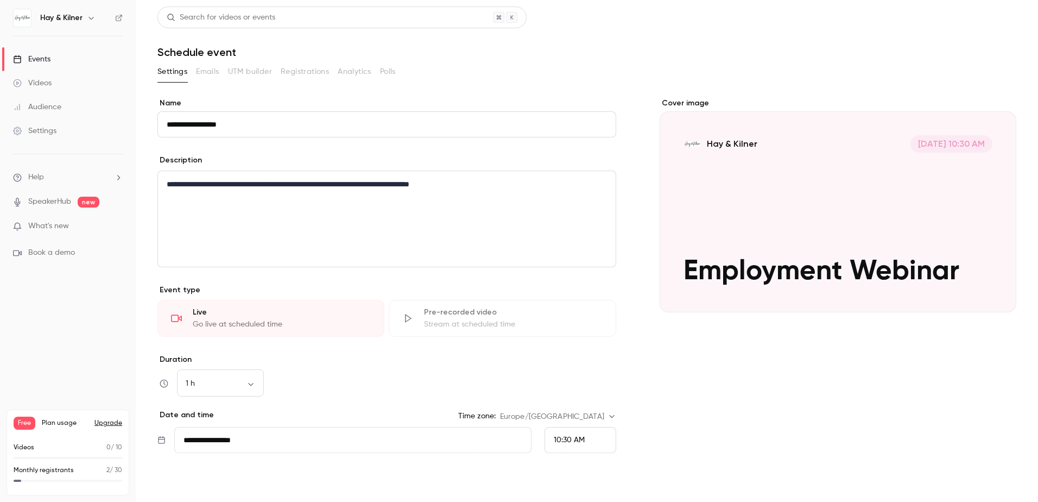
click at [180, 491] on button "Save" at bounding box center [176, 482] width 39 height 22
type input "**********"
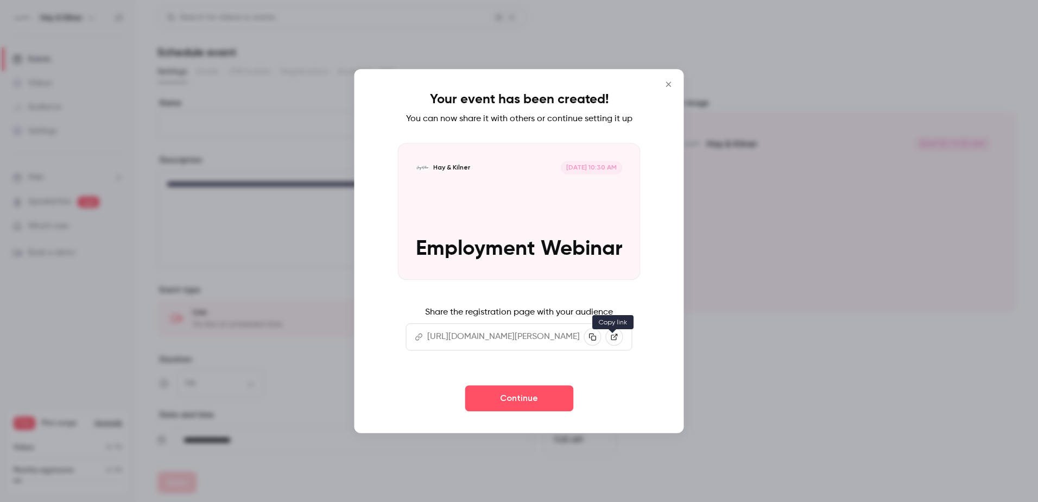
click at [601, 343] on button "button" at bounding box center [592, 336] width 17 height 17
click at [562, 403] on button "Continue" at bounding box center [519, 398] width 109 height 26
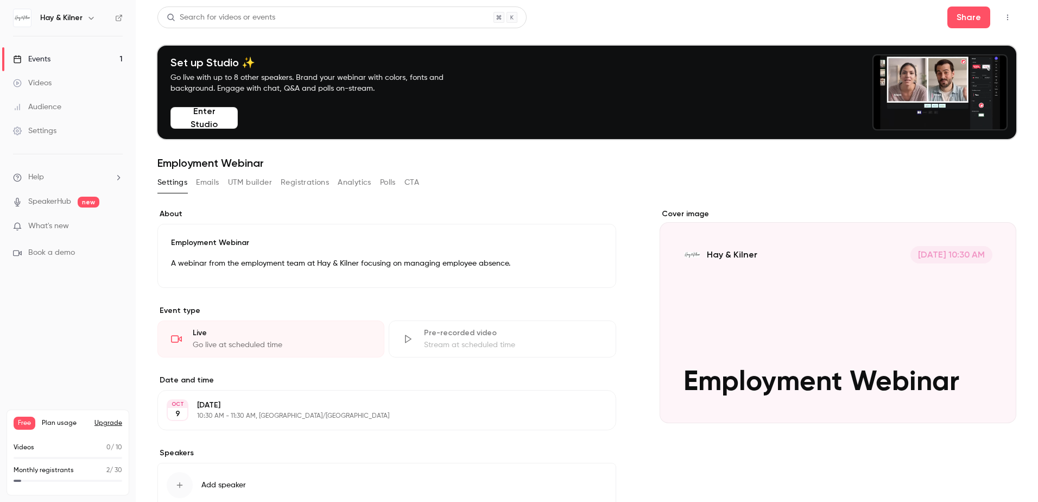
click at [208, 185] on button "Emails" at bounding box center [207, 182] width 23 height 17
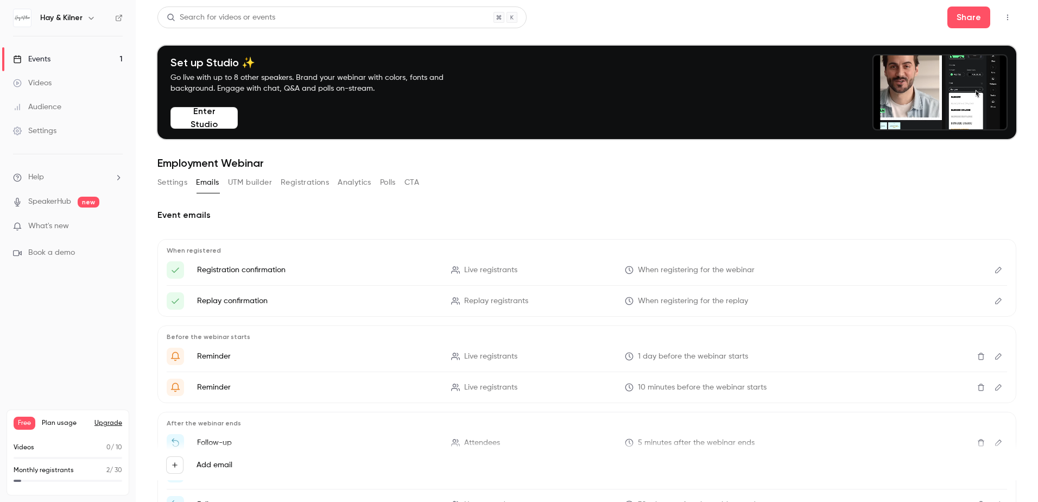
click at [240, 184] on button "UTM builder" at bounding box center [250, 182] width 44 height 17
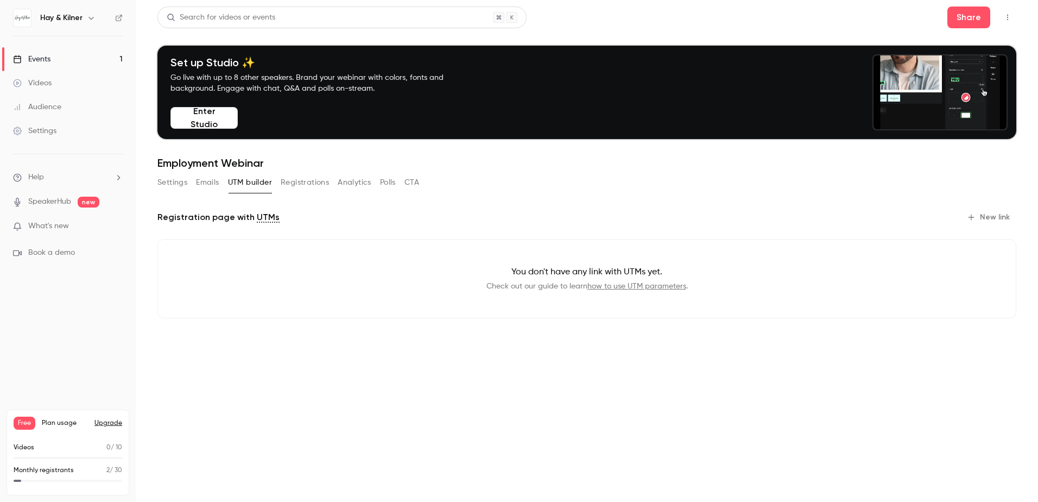
click at [303, 186] on button "Registrations" at bounding box center [305, 182] width 48 height 17
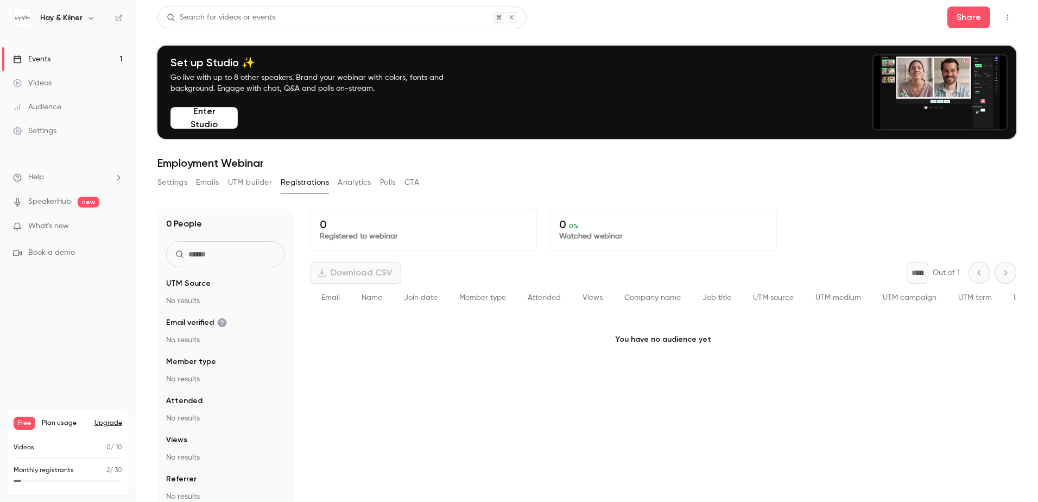
click at [358, 186] on button "Analytics" at bounding box center [355, 182] width 34 height 17
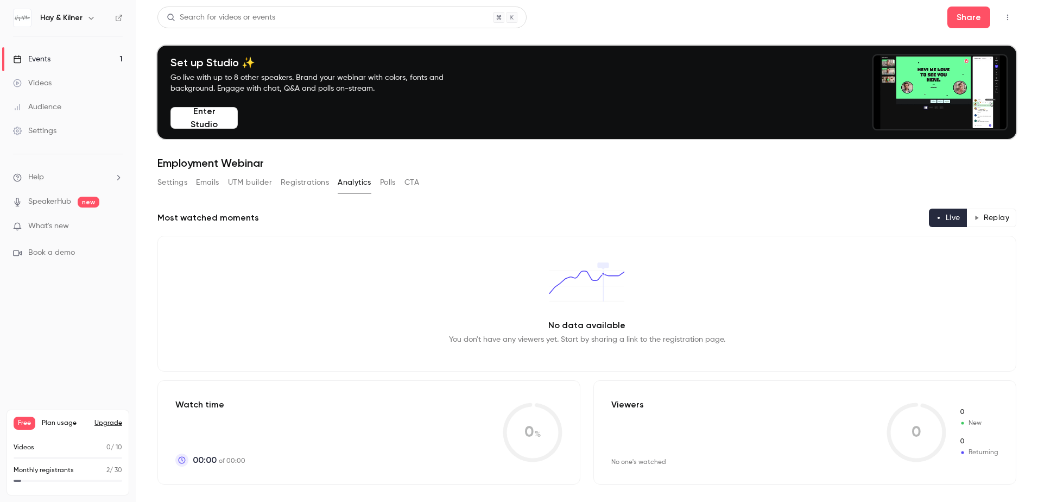
click at [382, 186] on button "Polls" at bounding box center [388, 182] width 16 height 17
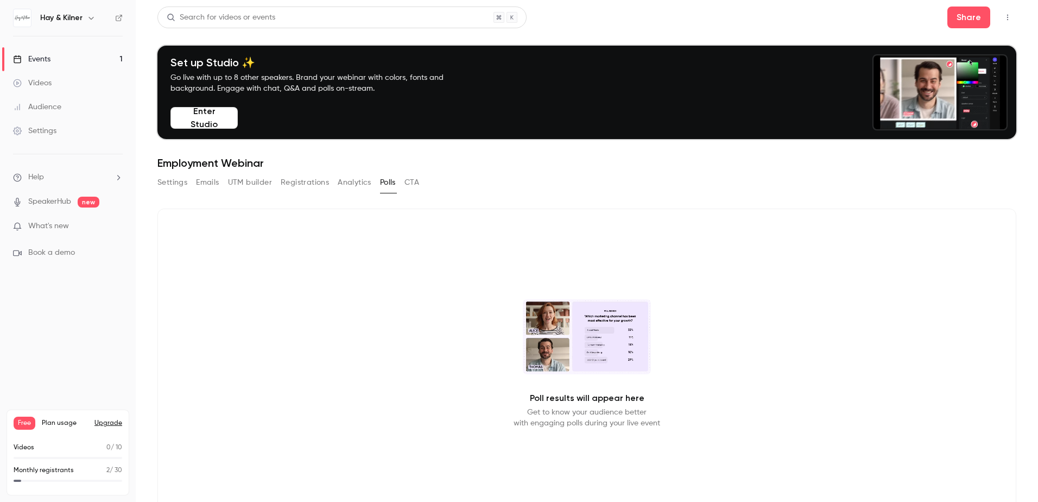
click at [418, 182] on button "CTA" at bounding box center [411, 182] width 15 height 17
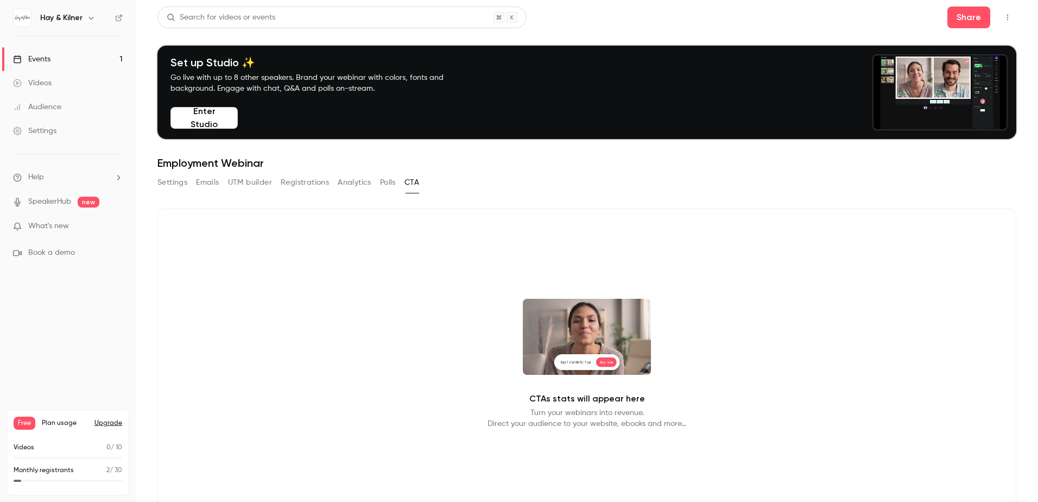
click at [202, 112] on button "Enter Studio" at bounding box center [203, 118] width 67 height 22
click at [61, 81] on link "Videos" at bounding box center [68, 83] width 136 height 24
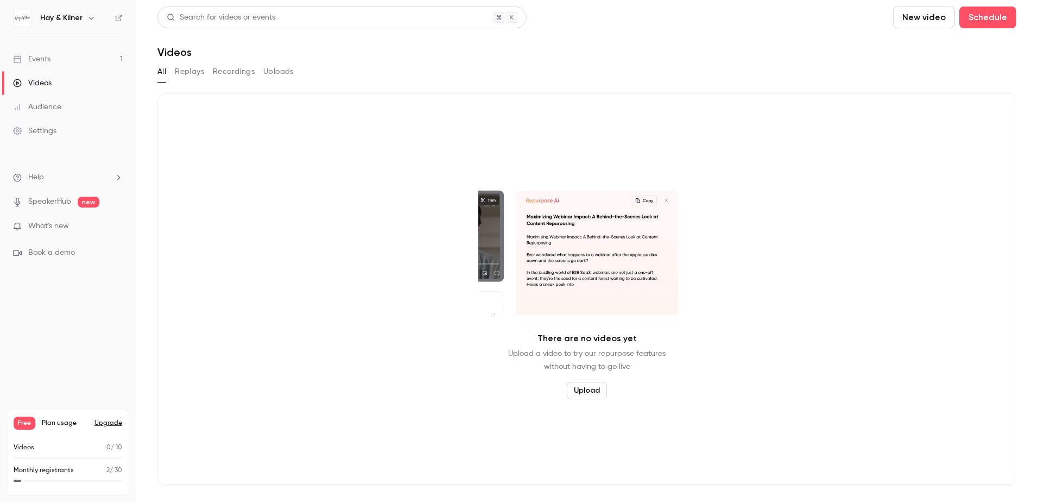
click at [60, 61] on link "Events 1" at bounding box center [68, 59] width 136 height 24
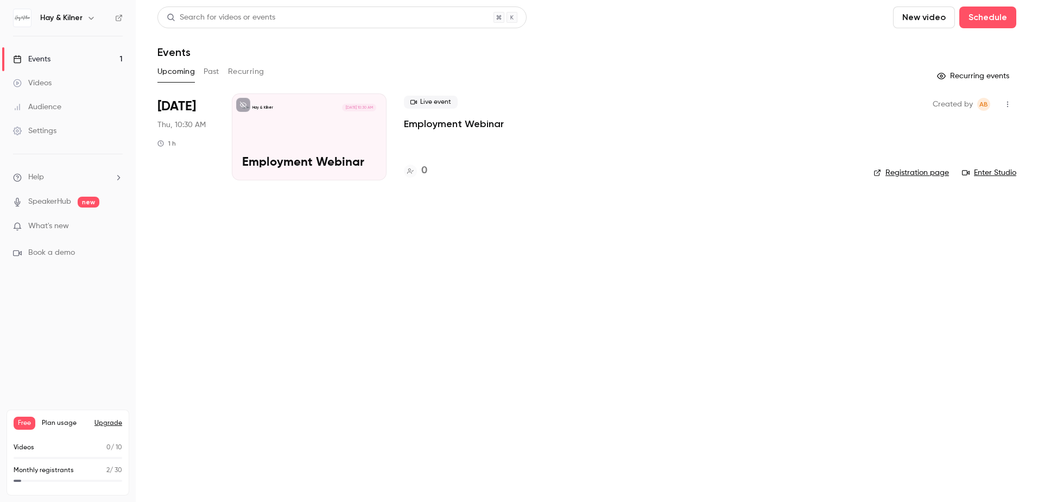
click at [453, 135] on div "Live event Employment Webinar 0" at bounding box center [630, 136] width 452 height 87
drag, startPoint x: 453, startPoint y: 135, endPoint x: 464, endPoint y: 164, distance: 30.8
click at [464, 164] on div "0" at bounding box center [630, 170] width 452 height 15
click at [433, 124] on p "Employment Webinar" at bounding box center [454, 123] width 100 height 13
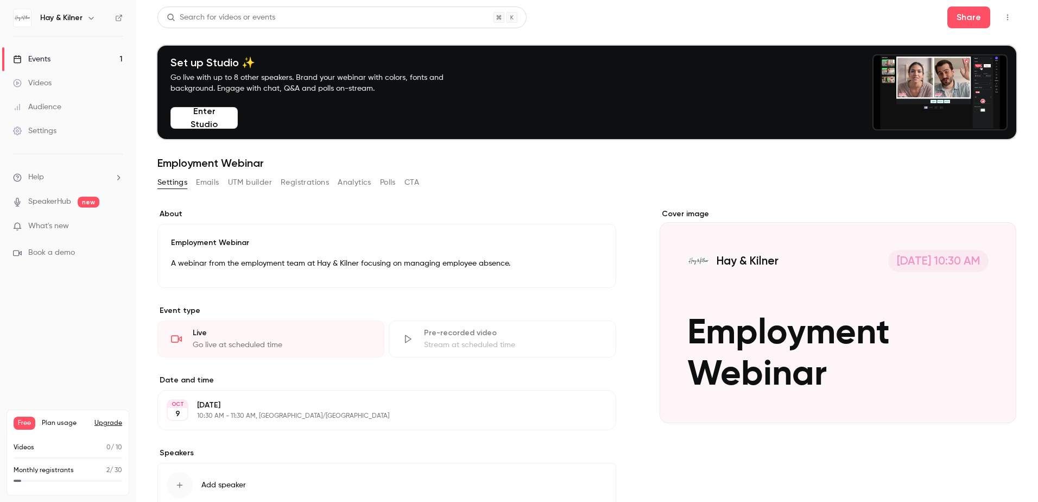
click at [433, 124] on div "Set up Studio ✨ Go live with up to 8 other speakers. Brand your webinar with co…" at bounding box center [317, 92] width 303 height 73
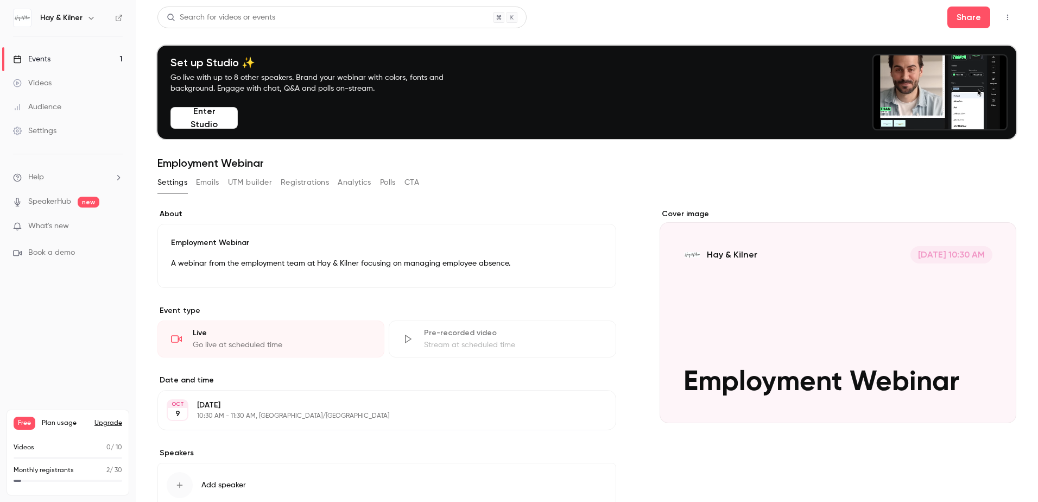
click at [218, 119] on button "Enter Studio" at bounding box center [203, 118] width 67 height 22
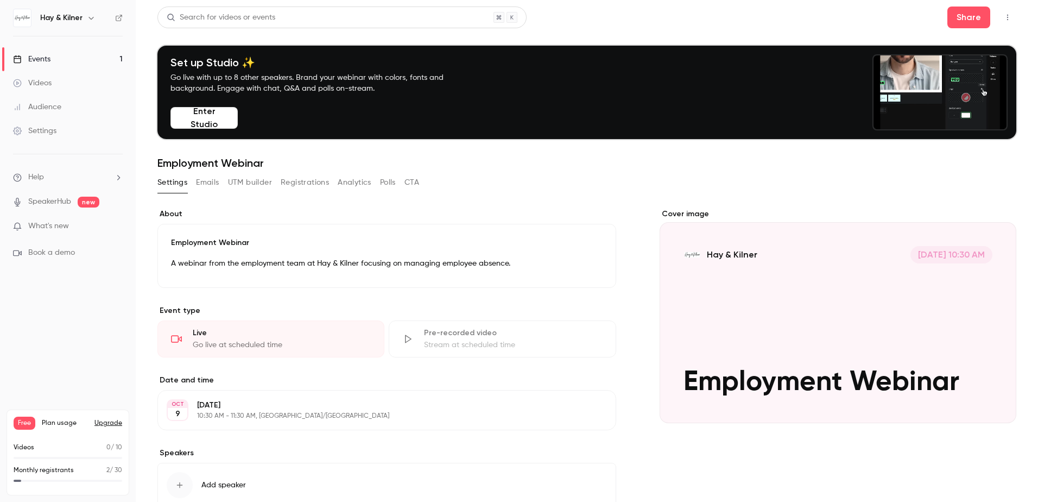
click at [211, 185] on button "Emails" at bounding box center [207, 182] width 23 height 17
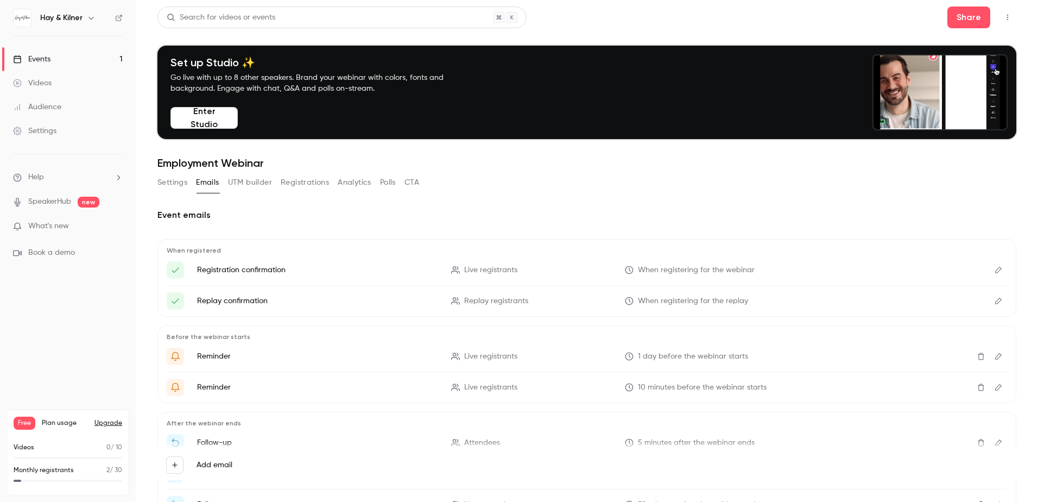
click at [994, 273] on icon "Edit" at bounding box center [998, 270] width 9 height 8
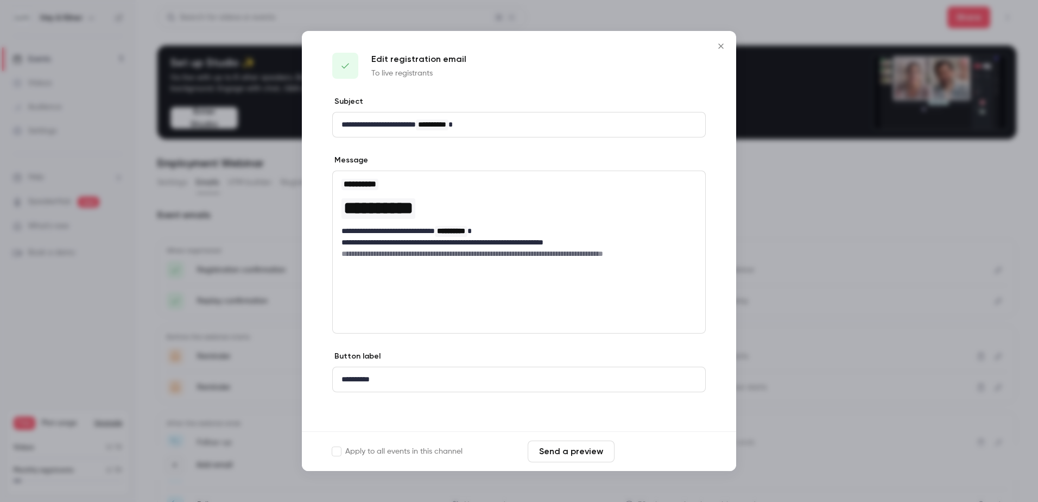
click at [642, 453] on button "Save changes" at bounding box center [662, 451] width 87 height 22
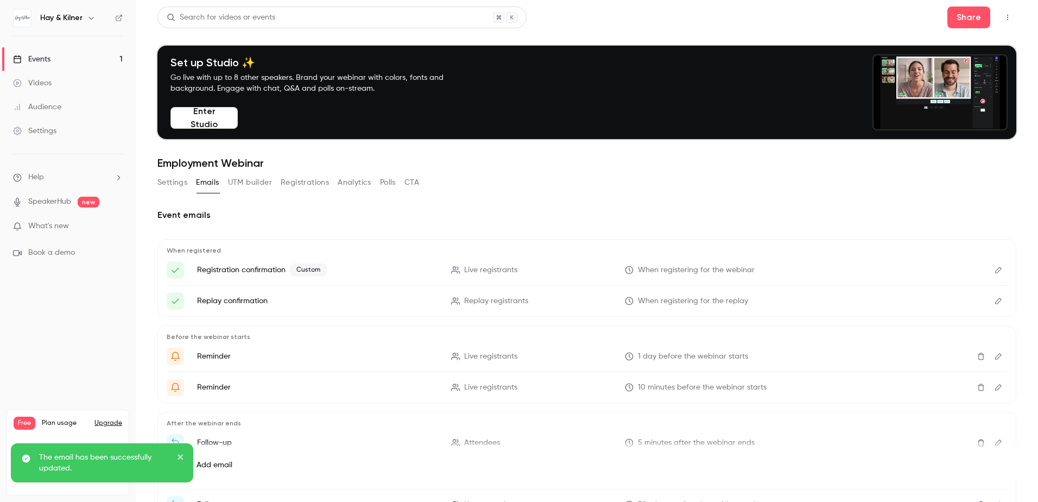
click at [994, 301] on icon "Edit" at bounding box center [998, 301] width 9 height 8
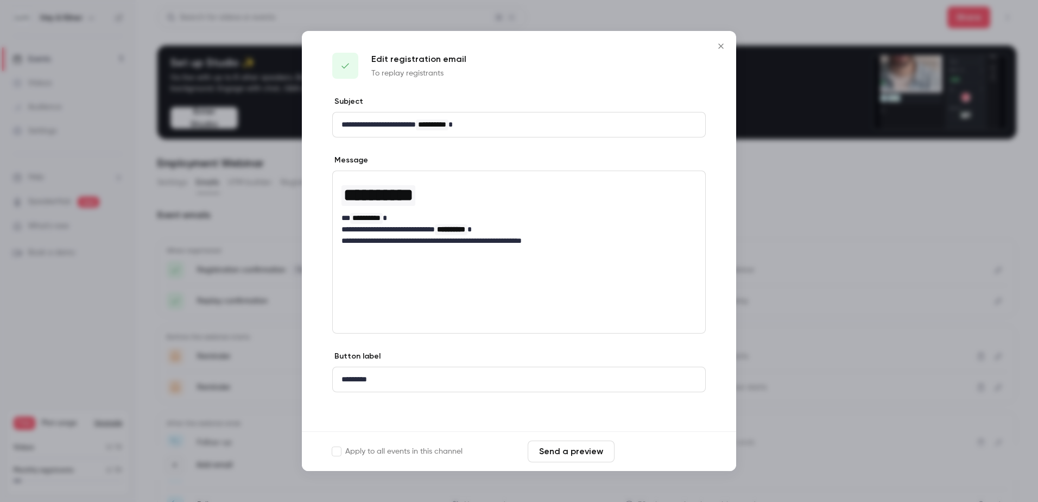
click at [675, 452] on button "Save changes" at bounding box center [662, 451] width 87 height 22
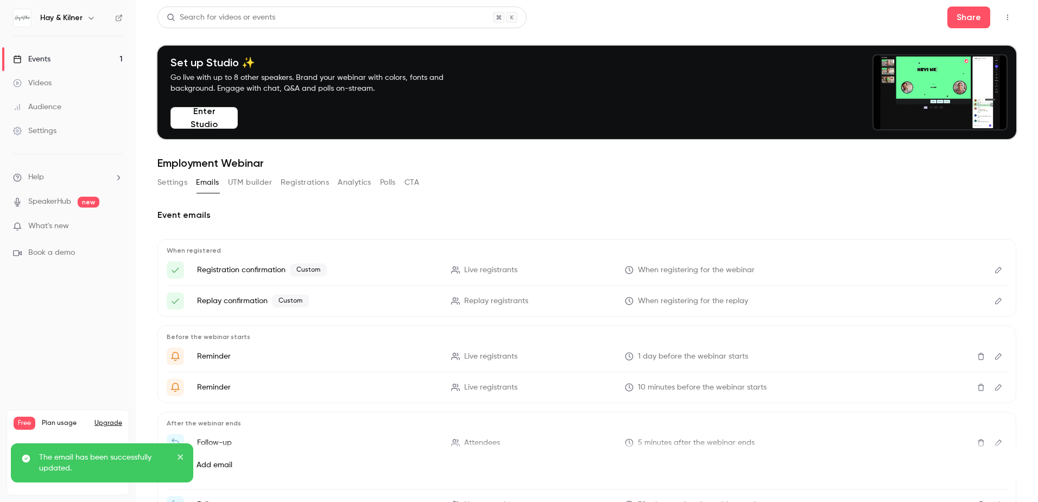
click at [994, 357] on icon "Edit" at bounding box center [998, 356] width 9 height 8
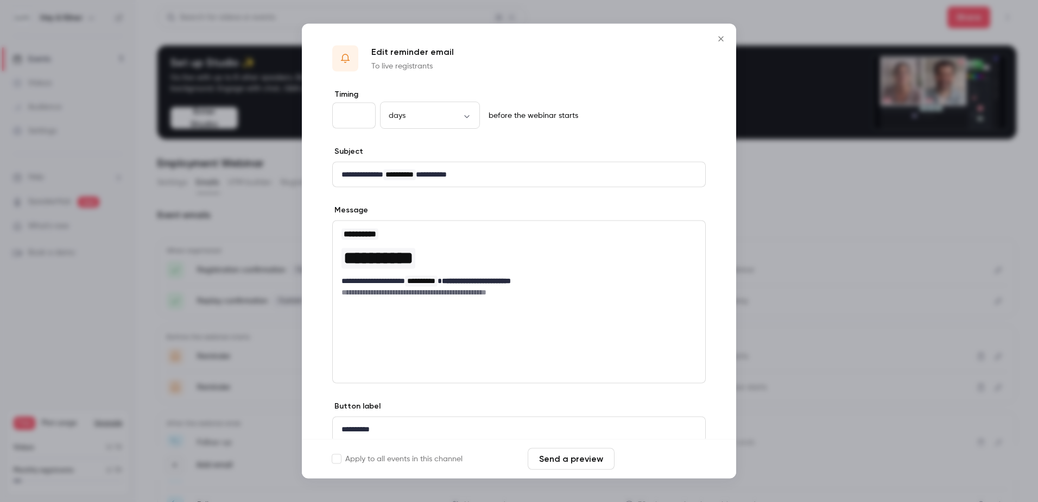
click at [639, 457] on button "Save changes" at bounding box center [662, 459] width 87 height 22
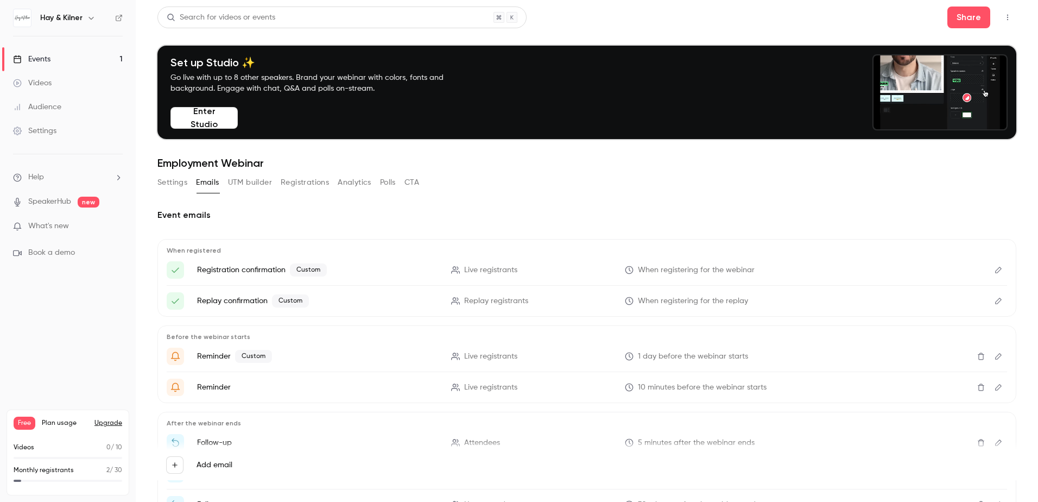
click at [994, 355] on icon "Edit" at bounding box center [998, 356] width 9 height 8
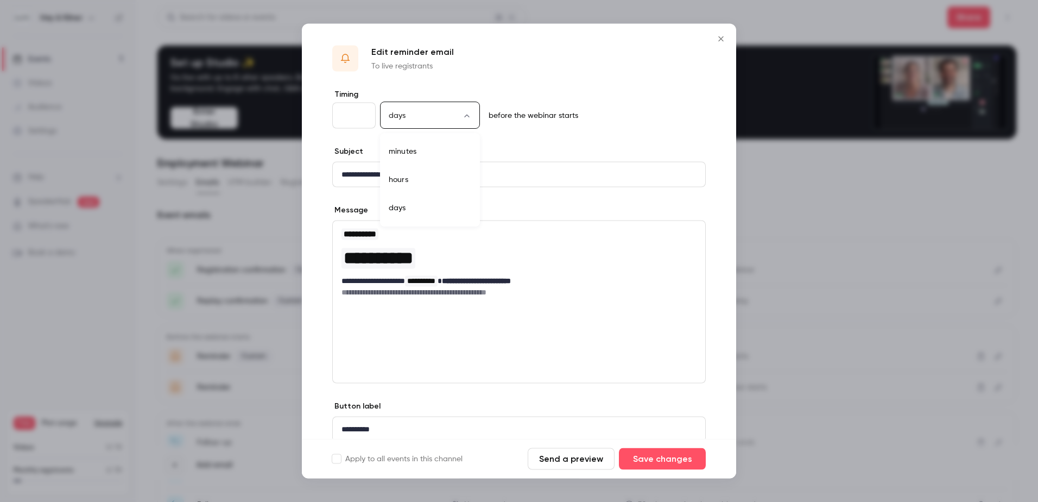
click at [466, 115] on body "Hay & Kilner Events 1 Videos Audience Settings Help SpeakerHub new What's new B…" at bounding box center [519, 251] width 1038 height 502
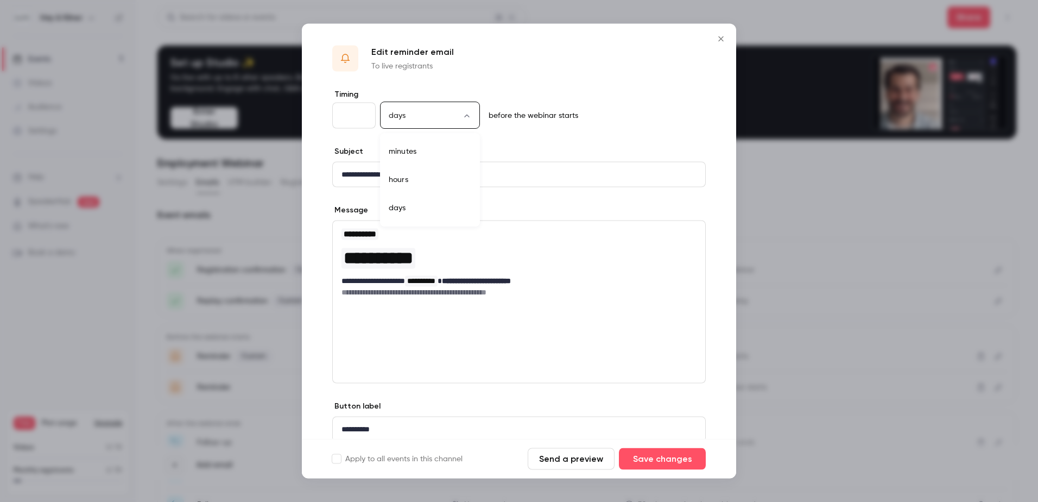
click at [606, 113] on div at bounding box center [519, 251] width 1038 height 502
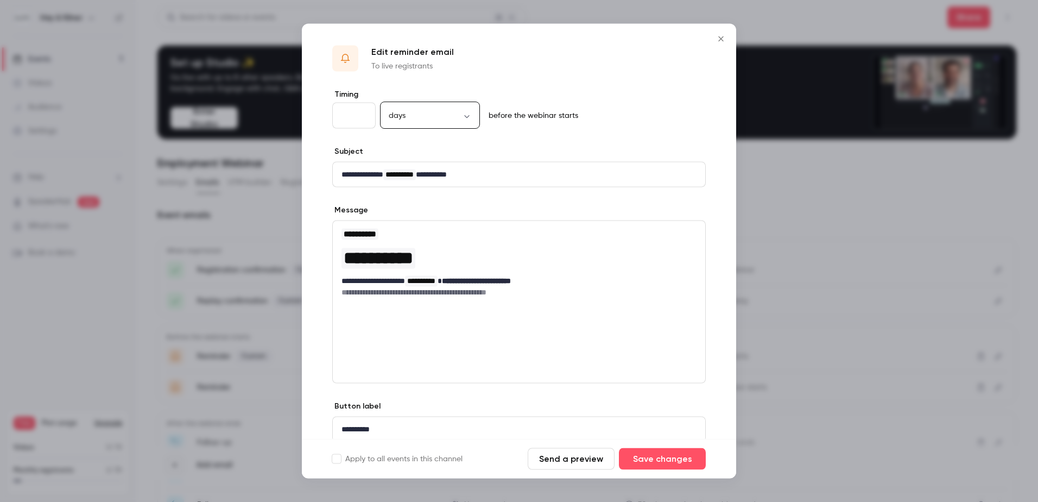
click at [350, 122] on input "*" at bounding box center [353, 116] width 43 height 26
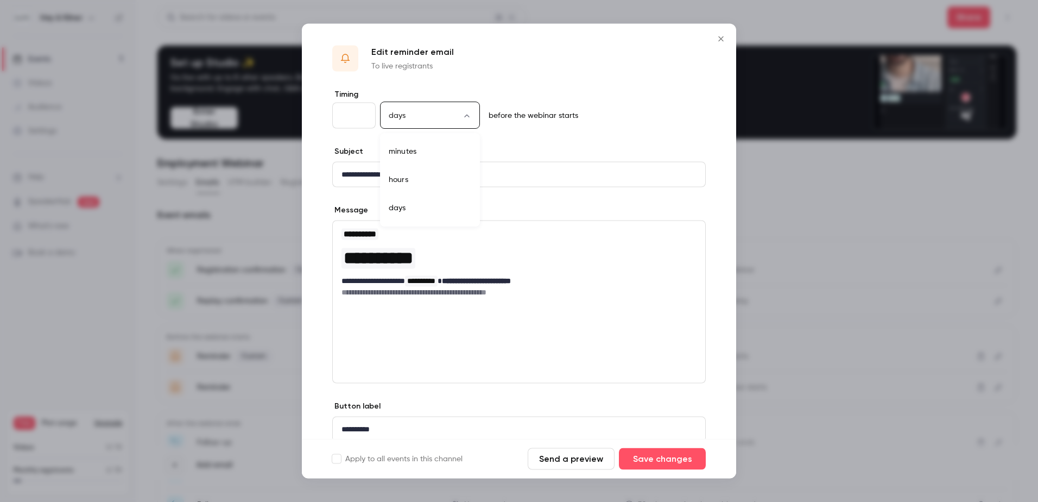
click at [468, 115] on body "Hay & Kilner Events 1 Videos Audience Settings Help SpeakerHub new What's new B…" at bounding box center [519, 251] width 1038 height 502
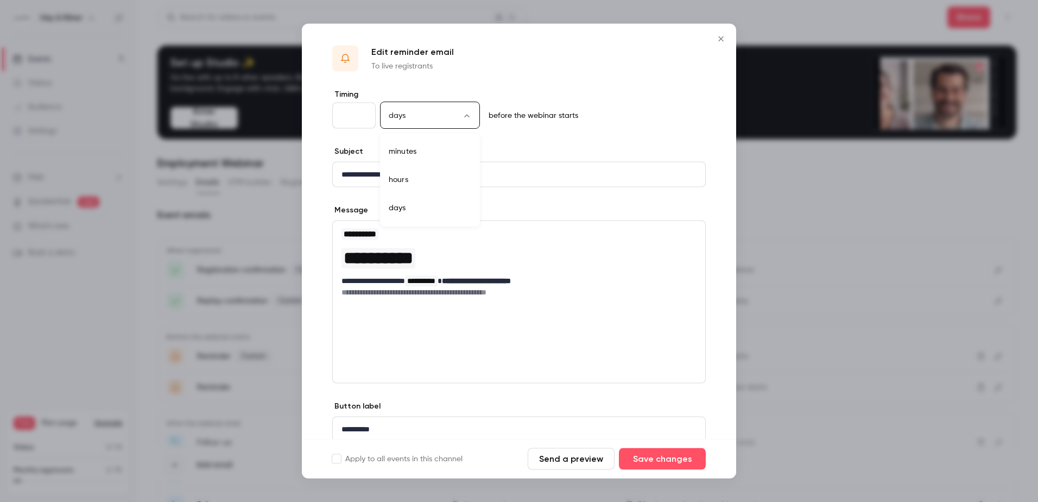
click at [433, 175] on li "hours" at bounding box center [430, 180] width 100 height 28
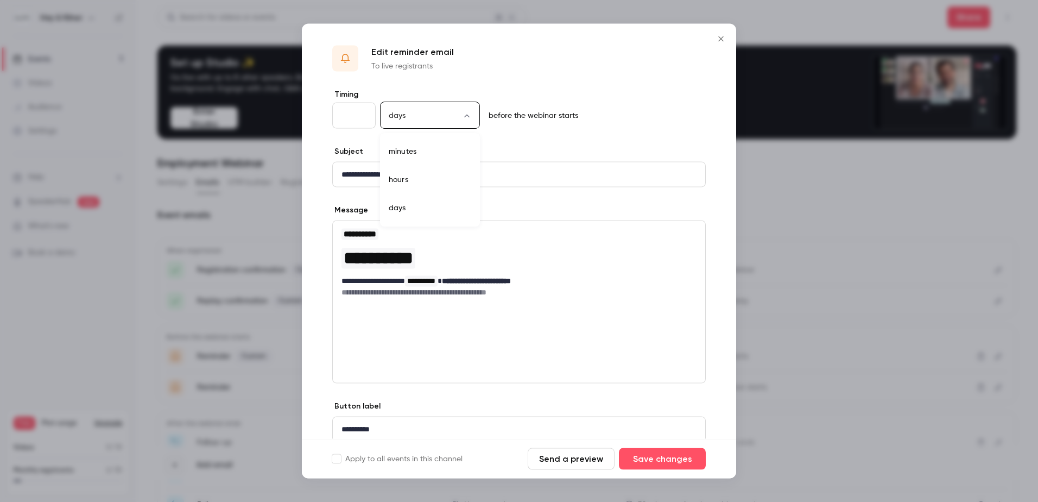
type input "*****"
drag, startPoint x: 483, startPoint y: 168, endPoint x: 447, endPoint y: 176, distance: 37.2
click at [447, 176] on p "**********" at bounding box center [514, 174] width 347 height 11
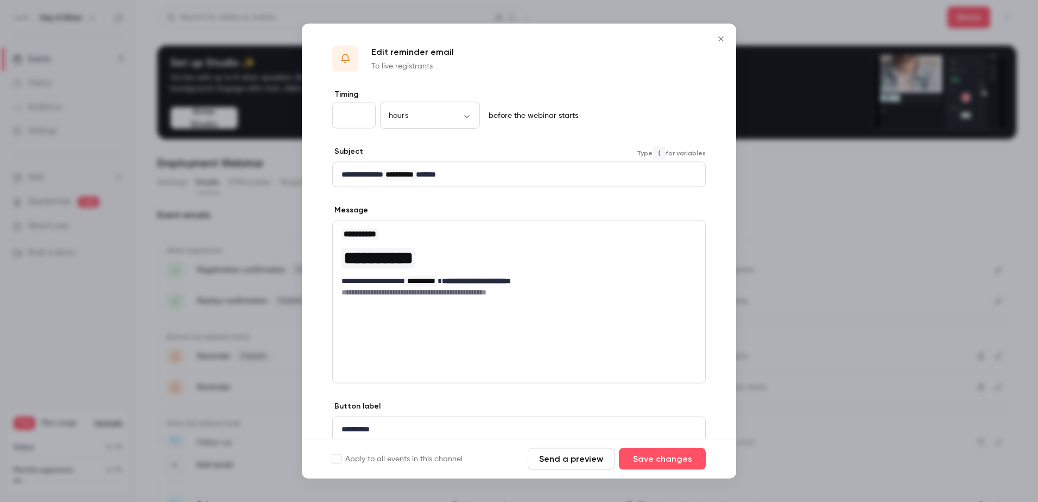
scroll to position [42, 0]
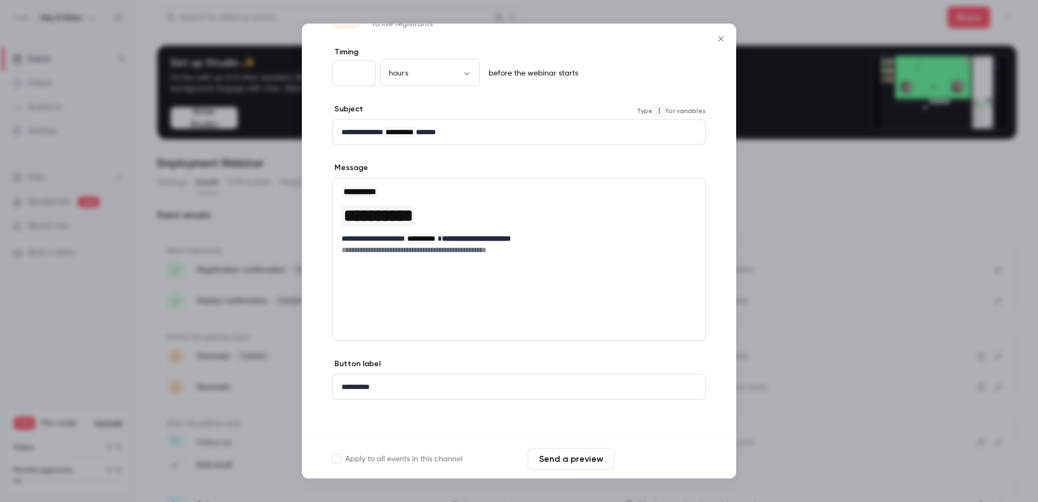
click at [659, 455] on button "Save changes" at bounding box center [662, 459] width 87 height 22
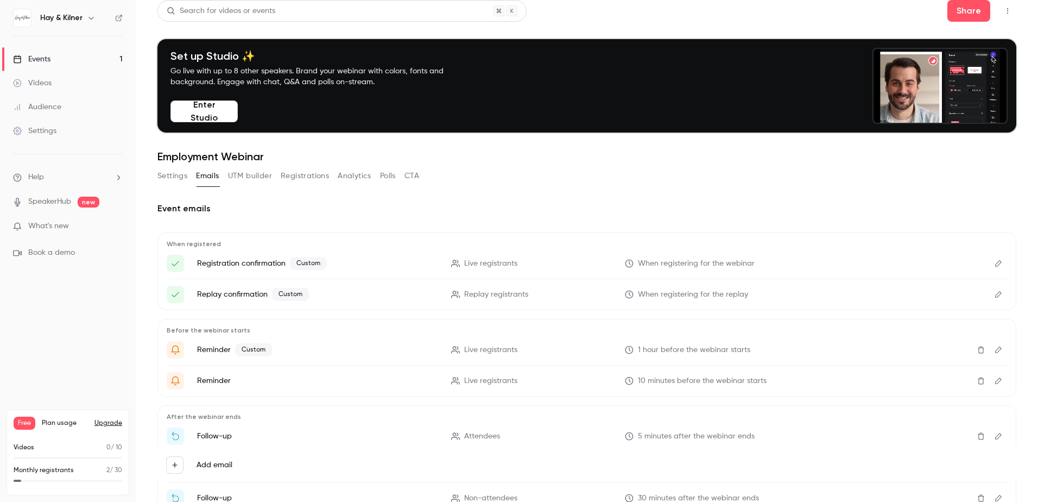
scroll to position [0, 0]
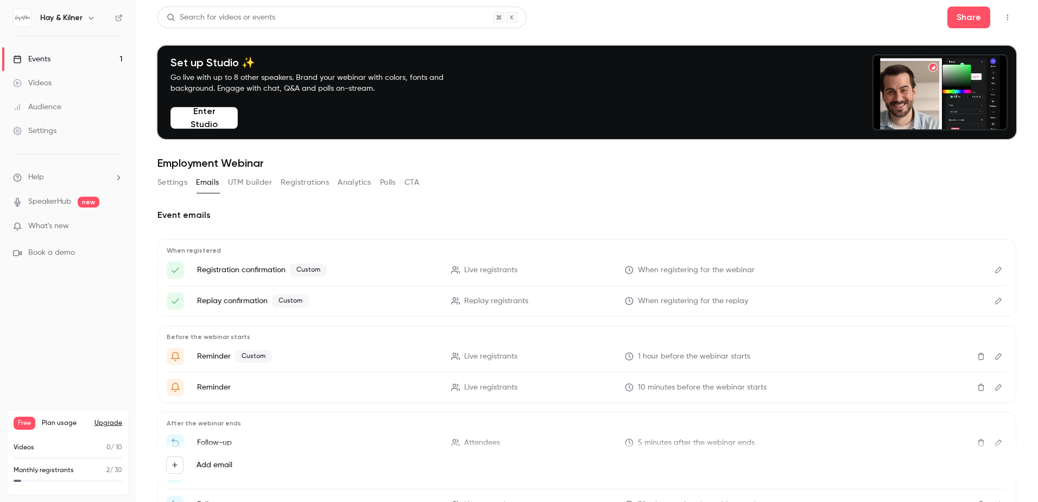
click at [301, 183] on button "Registrations" at bounding box center [305, 182] width 48 height 17
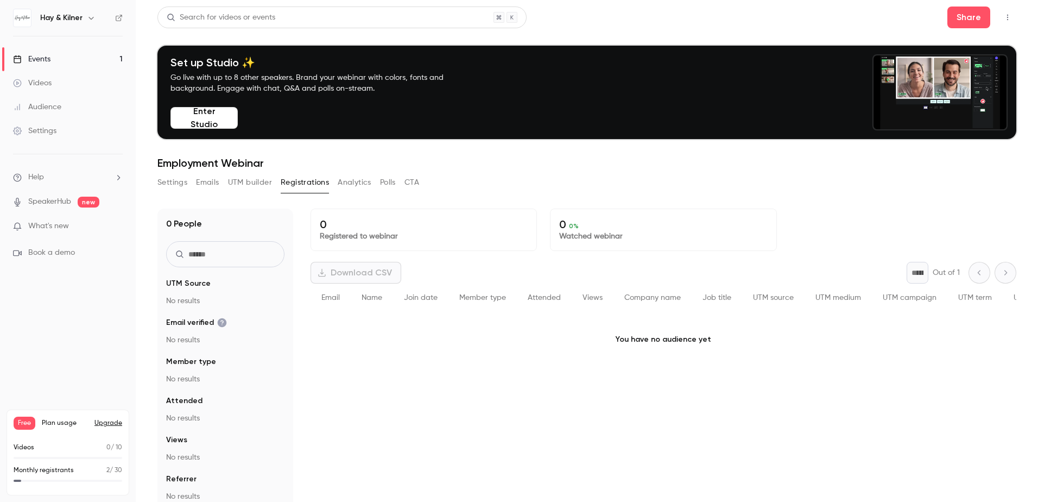
click at [340, 181] on button "Analytics" at bounding box center [355, 182] width 34 height 17
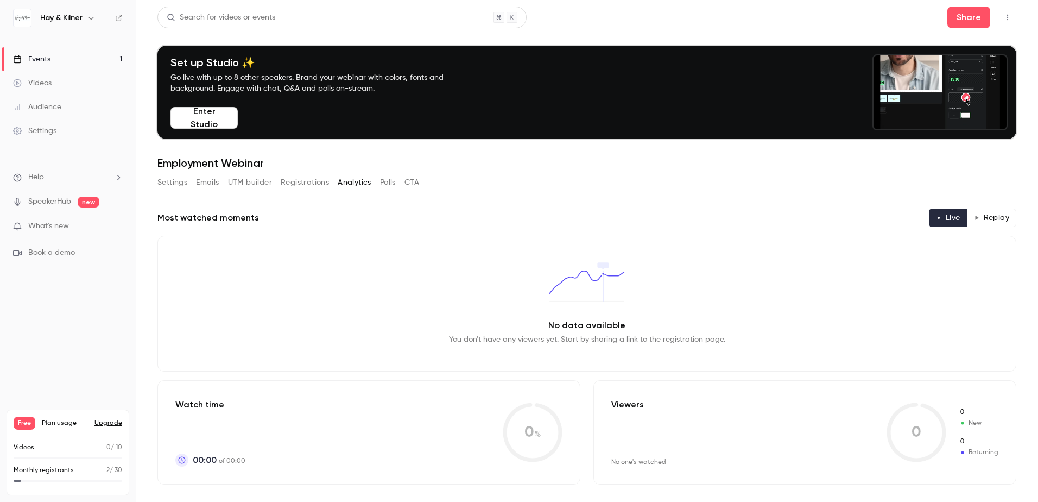
click at [381, 181] on button "Polls" at bounding box center [388, 182] width 16 height 17
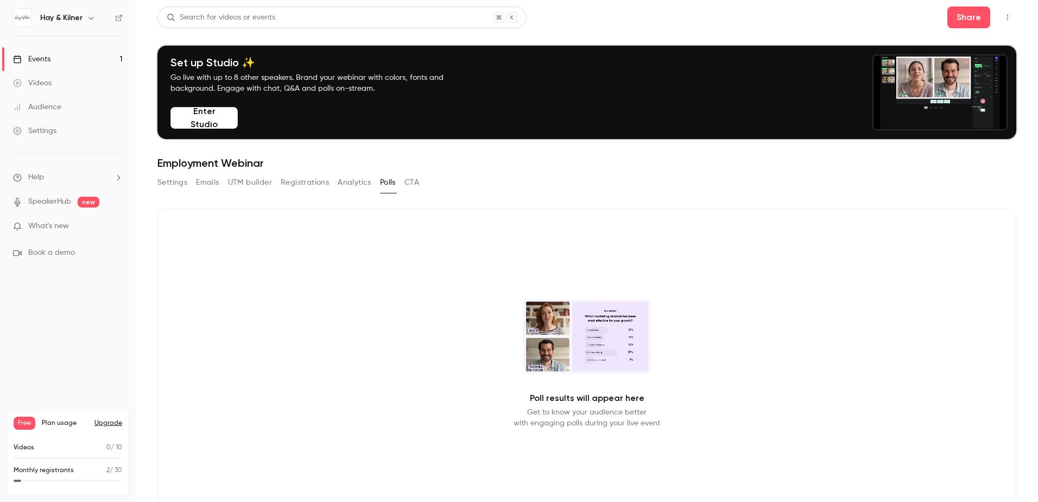
click at [412, 180] on button "CTA" at bounding box center [411, 182] width 15 height 17
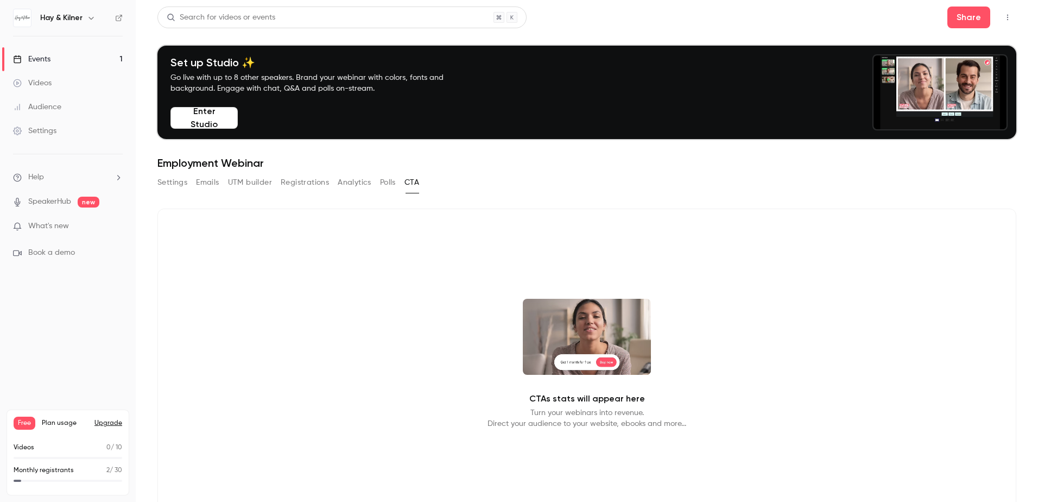
click at [309, 186] on button "Registrations" at bounding box center [305, 182] width 48 height 17
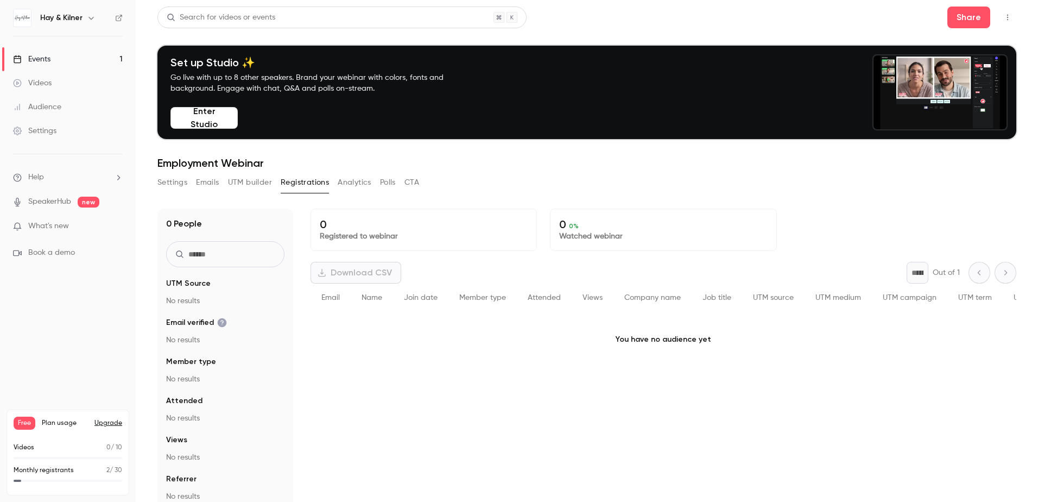
click at [37, 124] on link "Settings" at bounding box center [68, 131] width 136 height 24
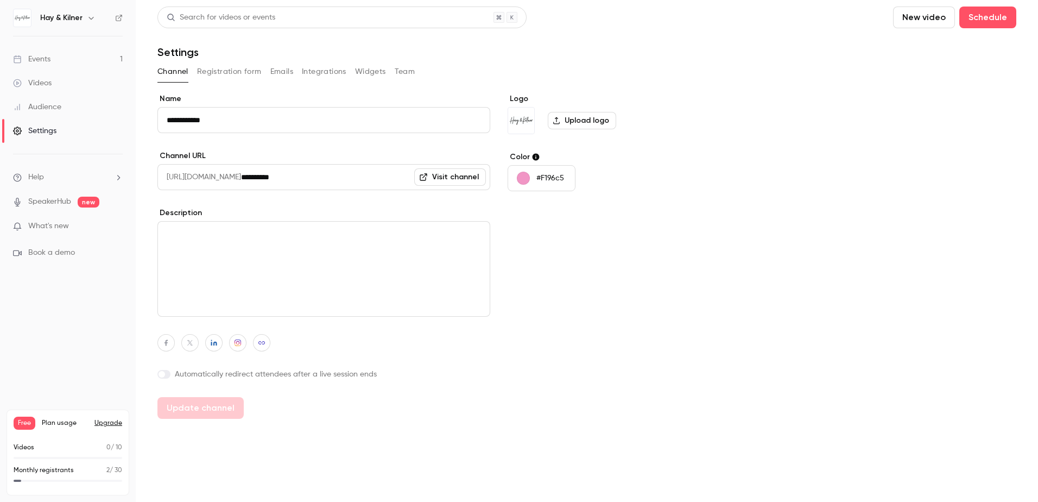
click at [38, 104] on div "Audience" at bounding box center [37, 107] width 48 height 11
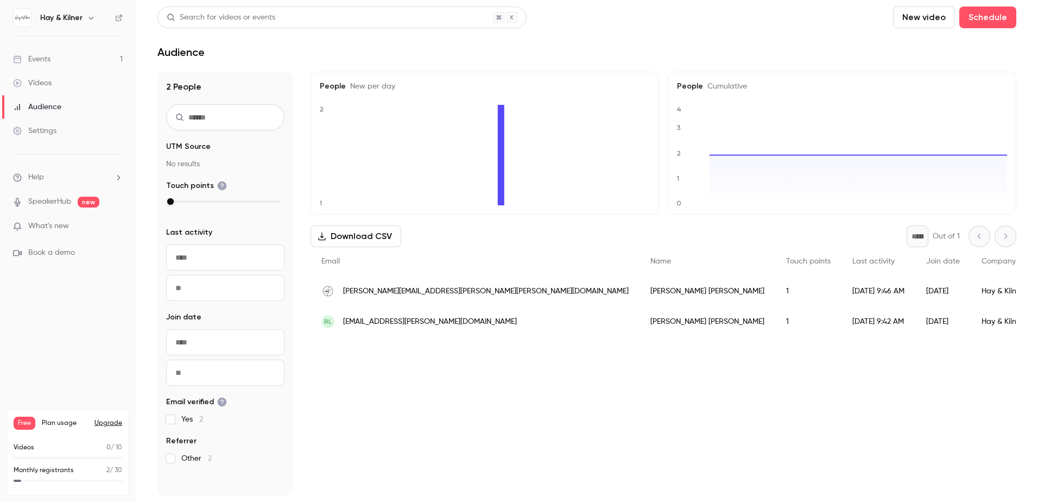
click at [43, 132] on div "Settings" at bounding box center [34, 130] width 43 height 11
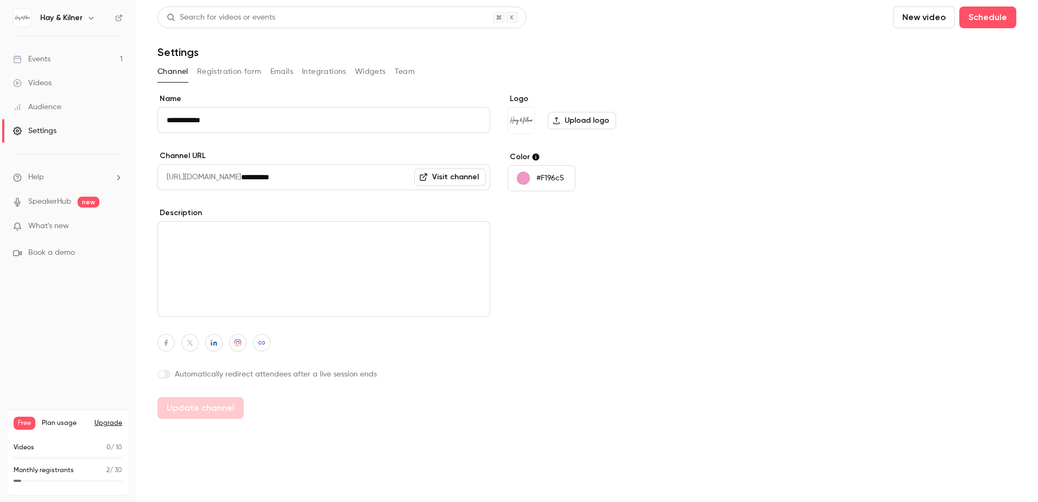
click at [213, 74] on button "Registration form" at bounding box center [229, 71] width 65 height 17
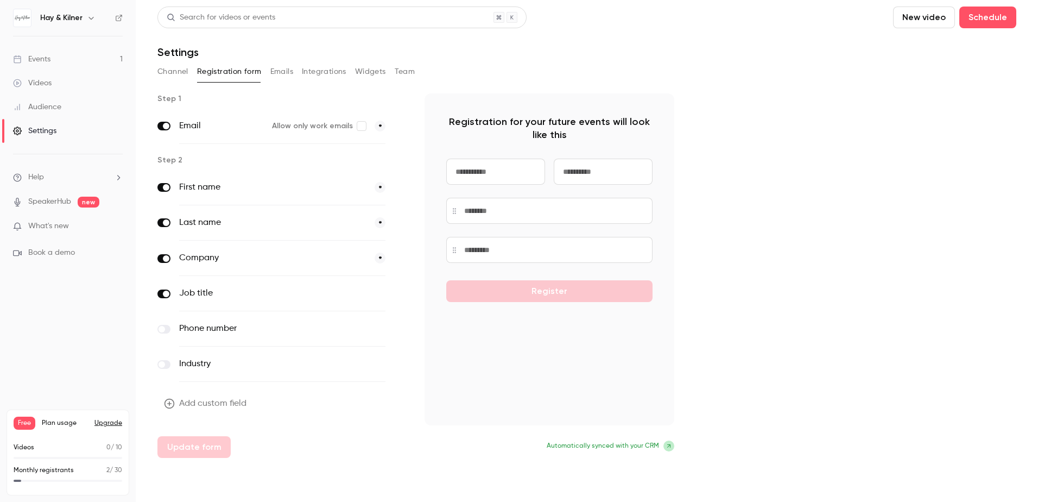
click at [270, 402] on div "Add custom field Update form" at bounding box center [282, 424] width 250 height 65
click at [163, 290] on label at bounding box center [163, 293] width 13 height 9
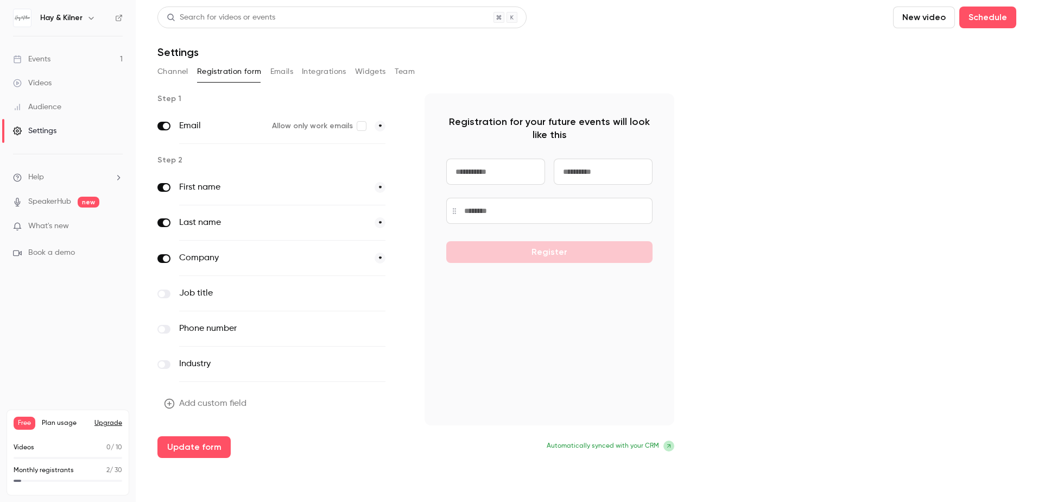
click at [163, 290] on span at bounding box center [162, 293] width 7 height 7
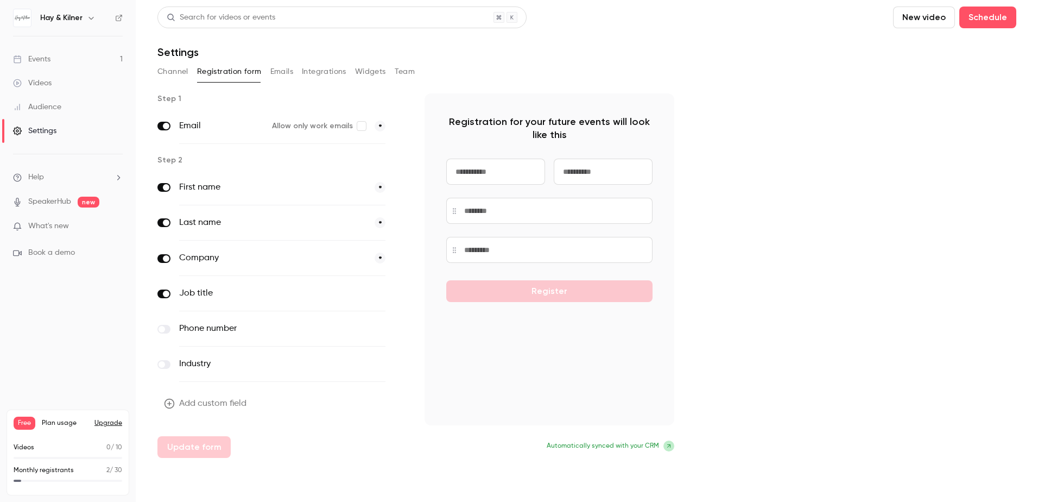
click at [202, 446] on div "Add custom field Update form" at bounding box center [282, 424] width 250 height 65
click at [274, 75] on button "Emails" at bounding box center [281, 71] width 23 height 17
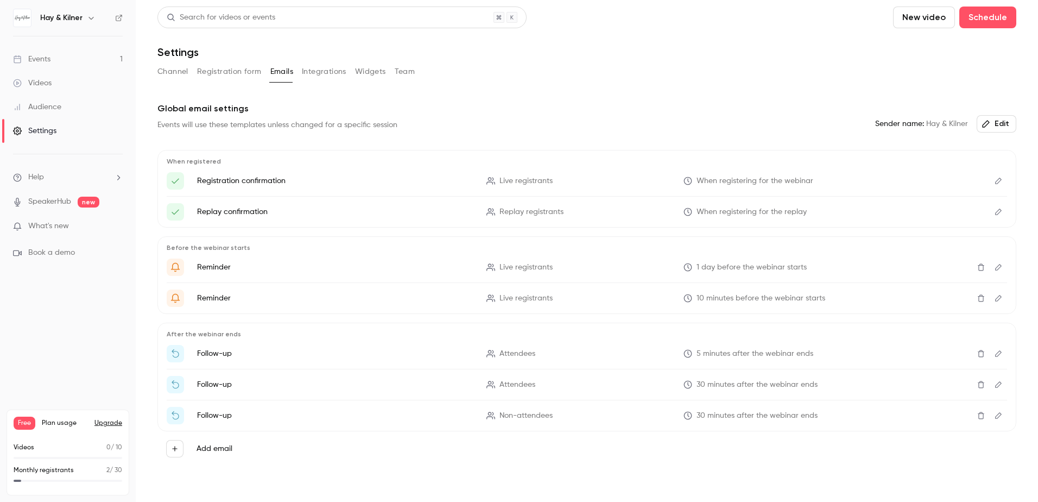
click at [322, 76] on button "Integrations" at bounding box center [324, 71] width 45 height 17
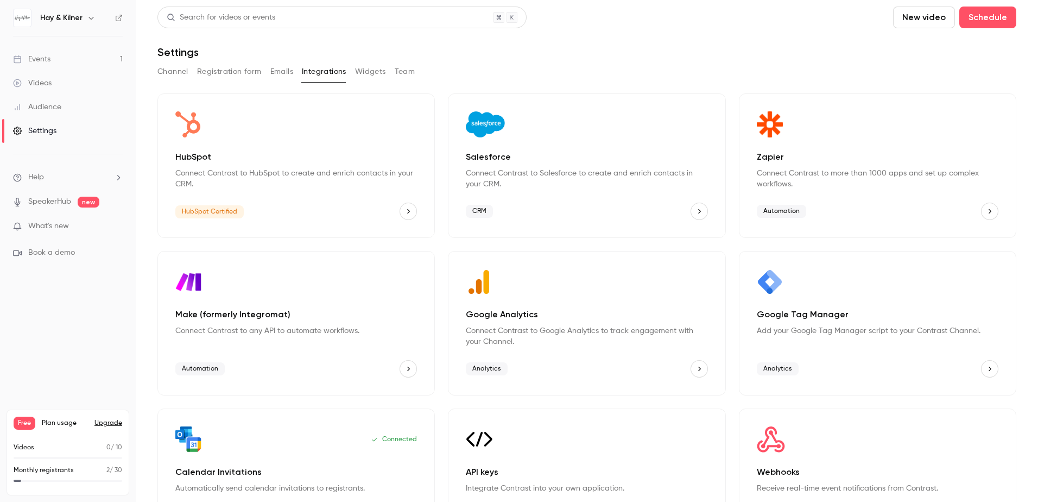
click at [377, 72] on button "Widgets" at bounding box center [370, 71] width 31 height 17
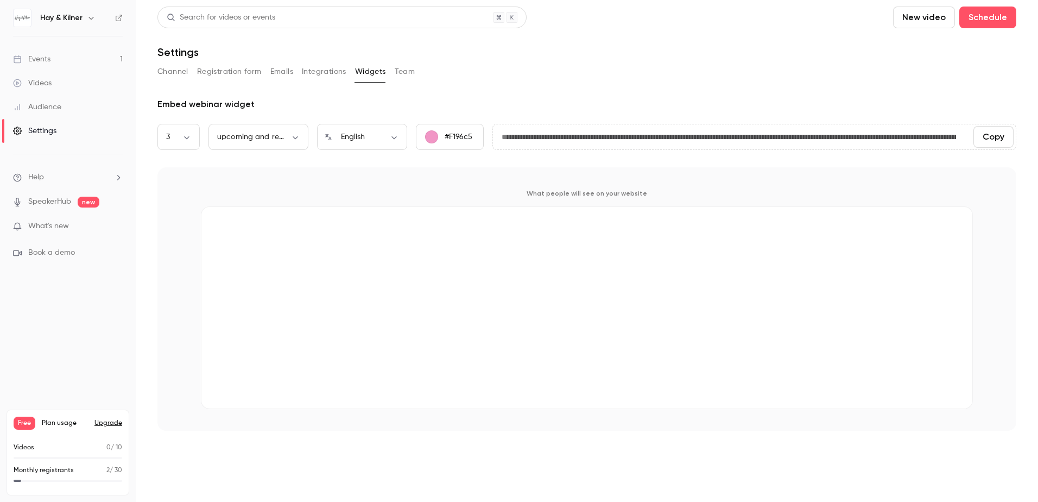
click at [403, 74] on button "Team" at bounding box center [405, 71] width 21 height 17
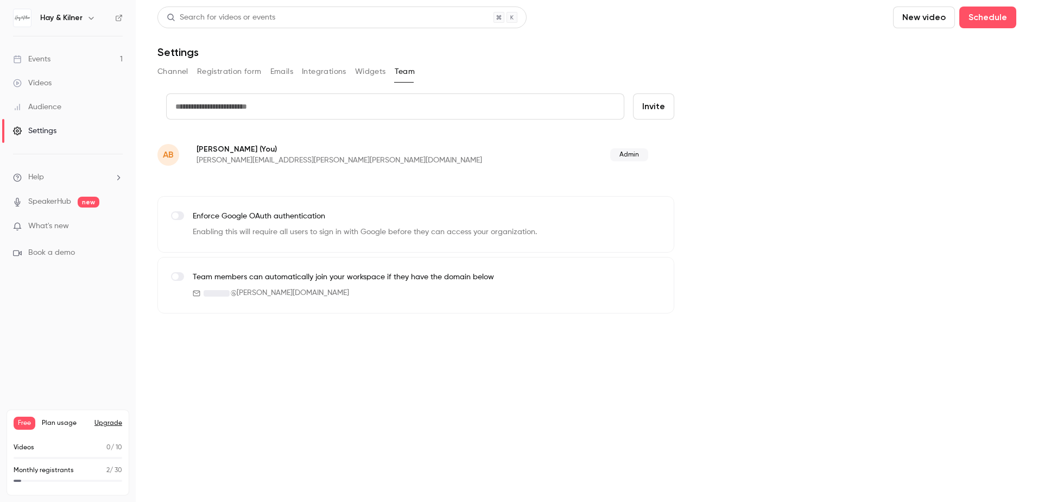
click at [228, 77] on button "Registration form" at bounding box center [229, 71] width 65 height 17
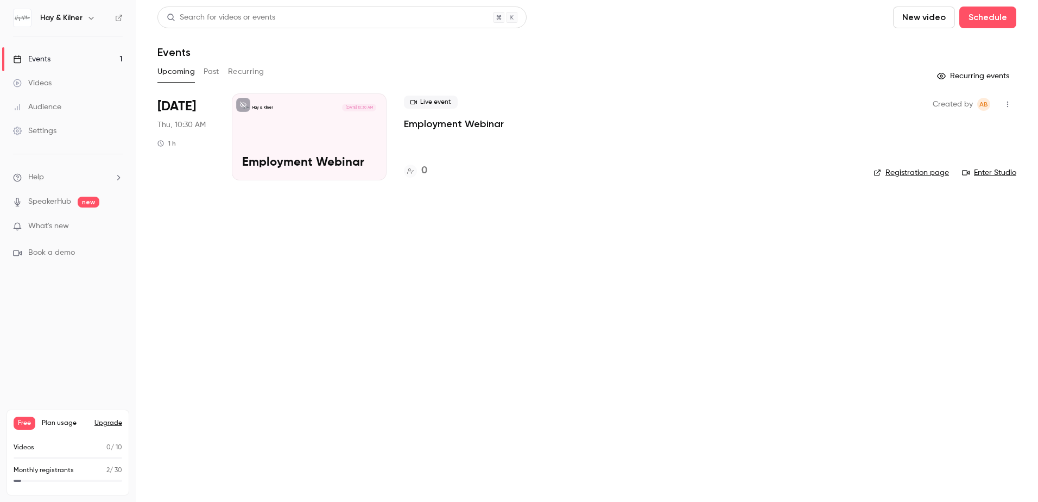
click at [908, 172] on link "Registration page" at bounding box center [910, 172] width 75 height 11
click at [47, 128] on div "Settings" at bounding box center [34, 130] width 43 height 11
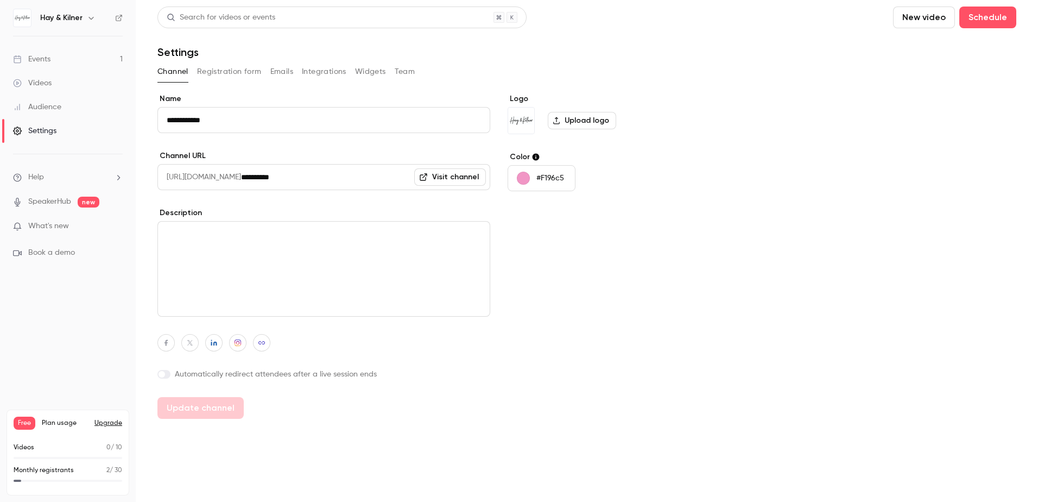
click at [239, 72] on button "Registration form" at bounding box center [229, 71] width 65 height 17
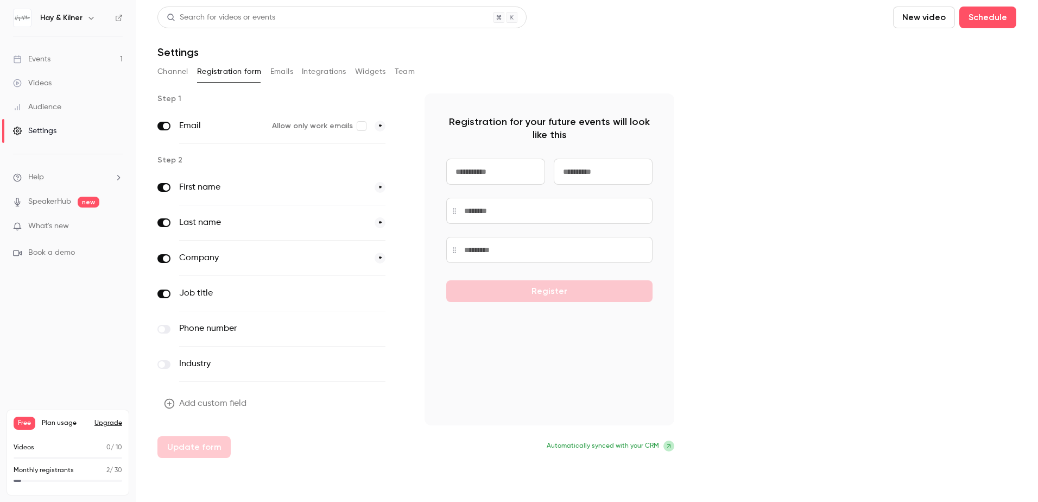
click at [284, 73] on button "Emails" at bounding box center [281, 71] width 23 height 17
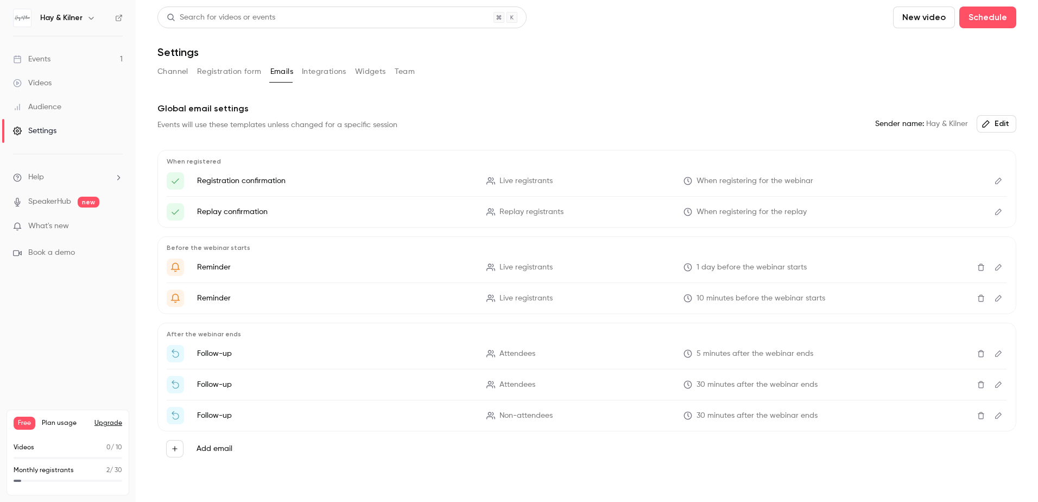
click at [342, 77] on button "Integrations" at bounding box center [324, 71] width 45 height 17
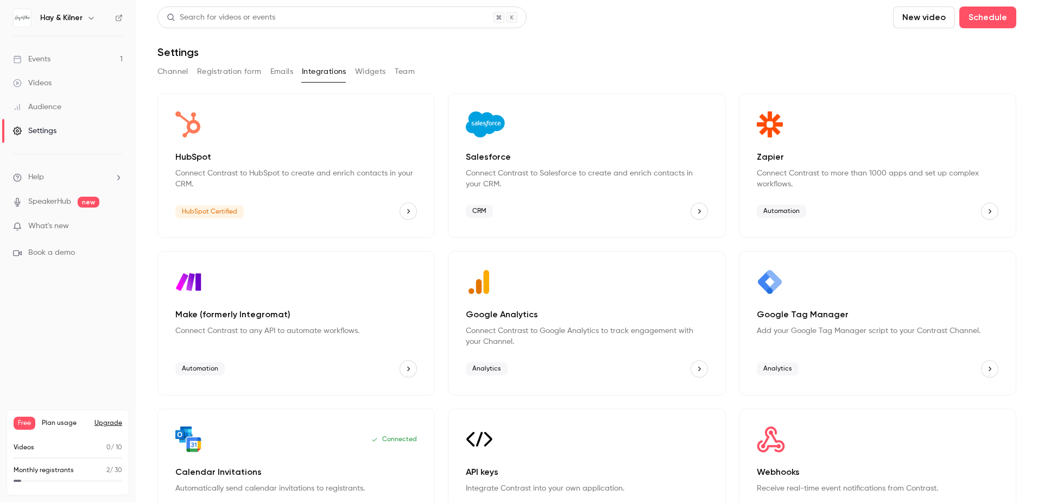
click at [373, 72] on button "Widgets" at bounding box center [370, 71] width 31 height 17
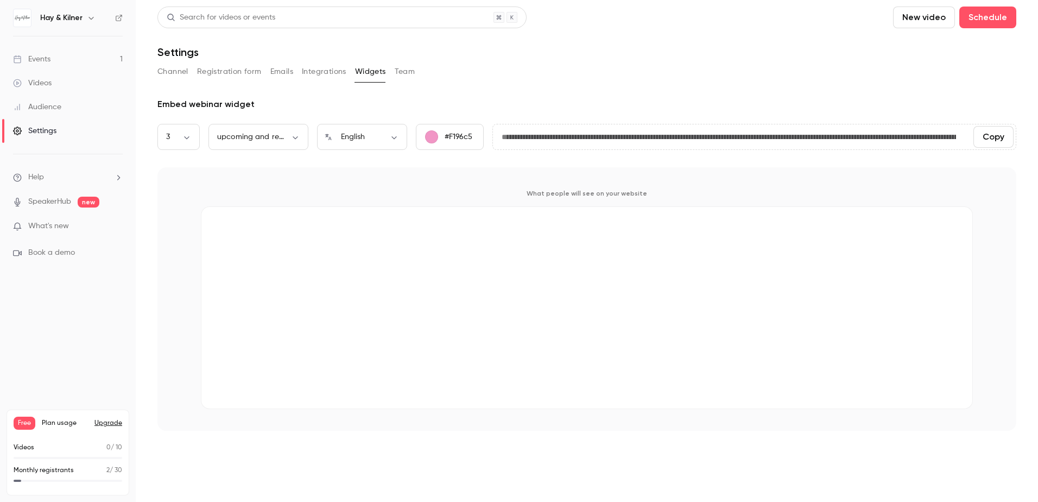
click at [227, 75] on button "Registration form" at bounding box center [229, 71] width 65 height 17
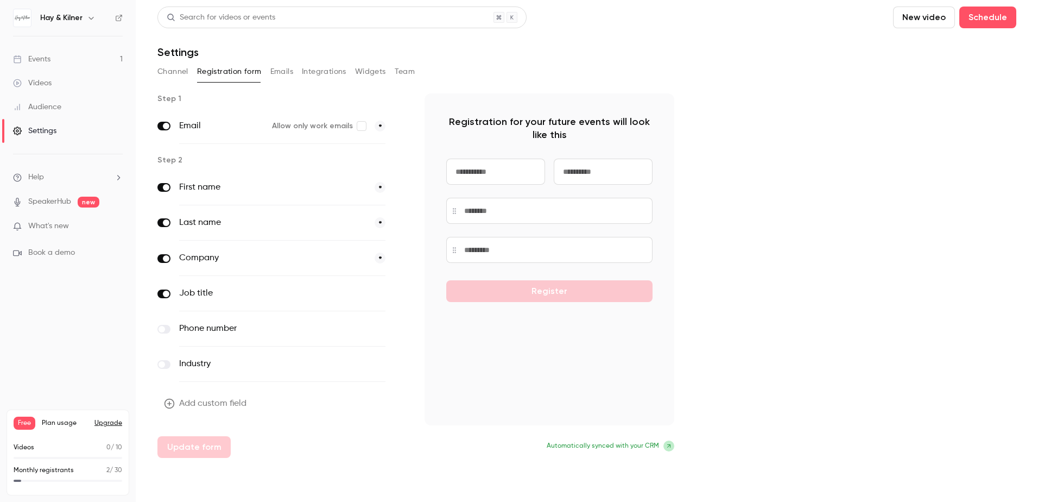
click at [484, 164] on input at bounding box center [495, 172] width 99 height 26
